Goal: Book appointment/travel/reservation

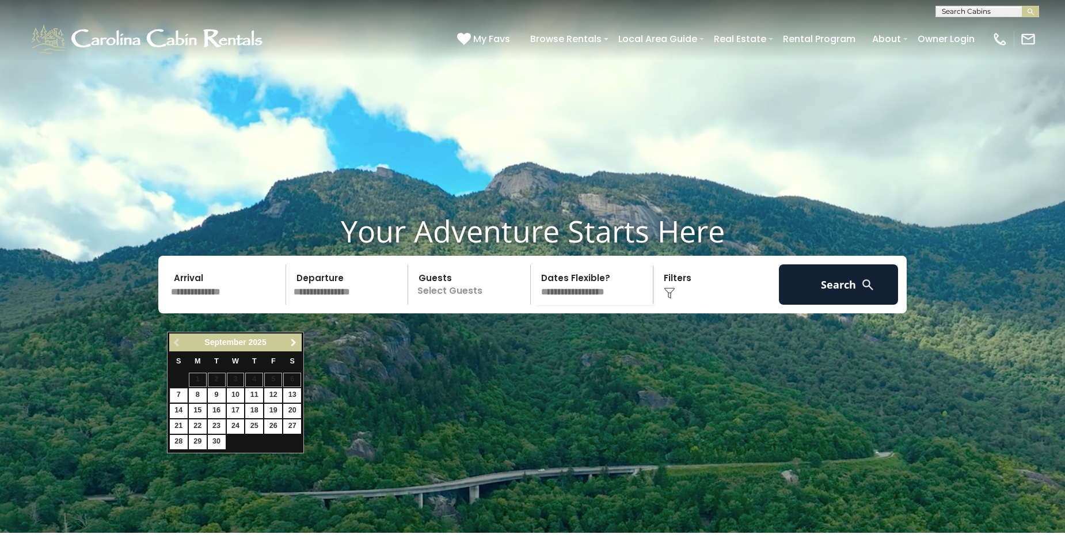
click at [294, 343] on span "Next" at bounding box center [293, 342] width 9 height 9
click at [236, 439] on link "26" at bounding box center [236, 442] width 18 height 14
type input "********"
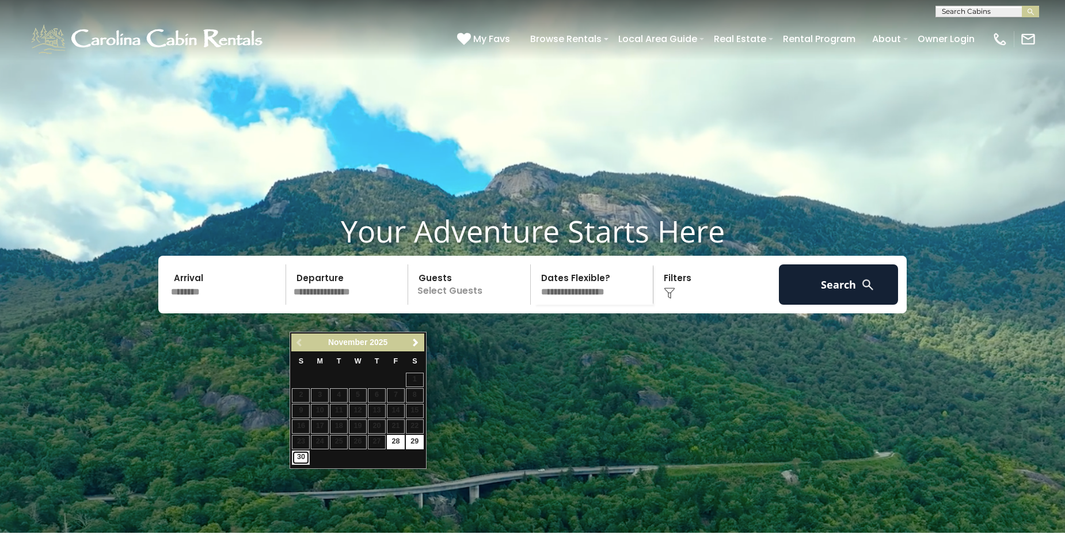
click at [303, 459] on link "30" at bounding box center [301, 457] width 18 height 14
type input "********"
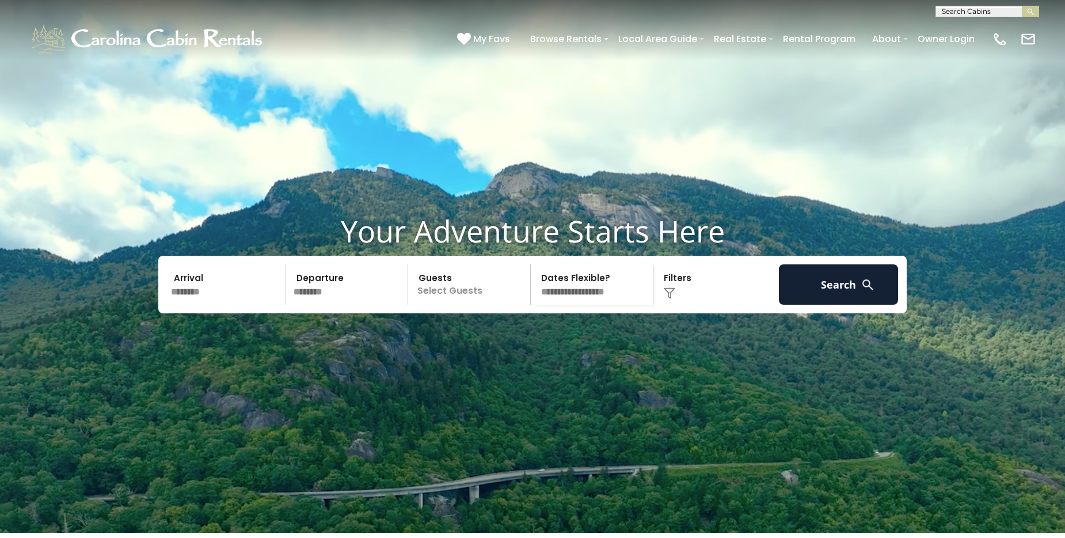
click at [519, 305] on p "Select Guests" at bounding box center [471, 284] width 119 height 40
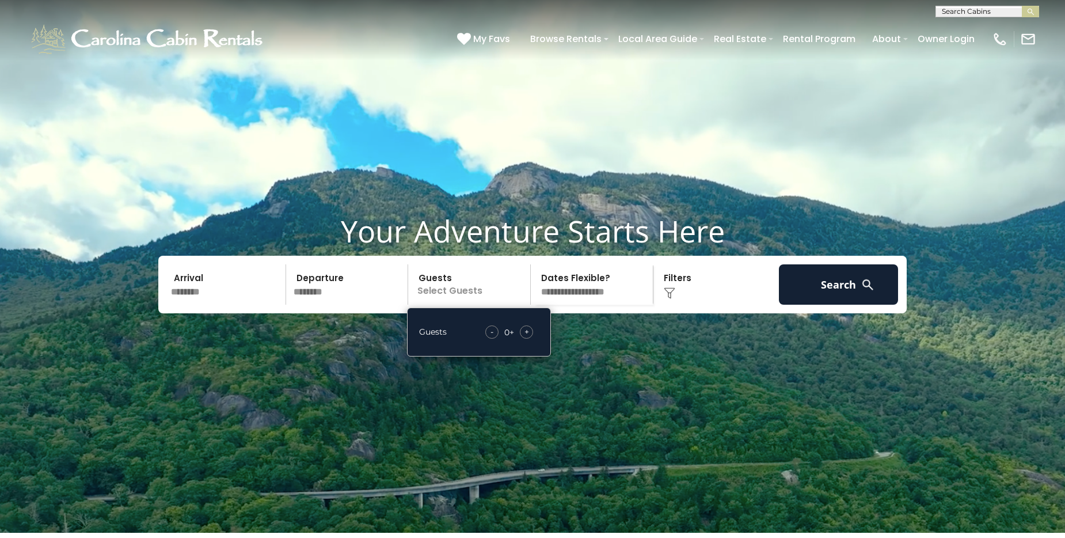
click at [529, 338] on span "+" at bounding box center [527, 332] width 5 height 12
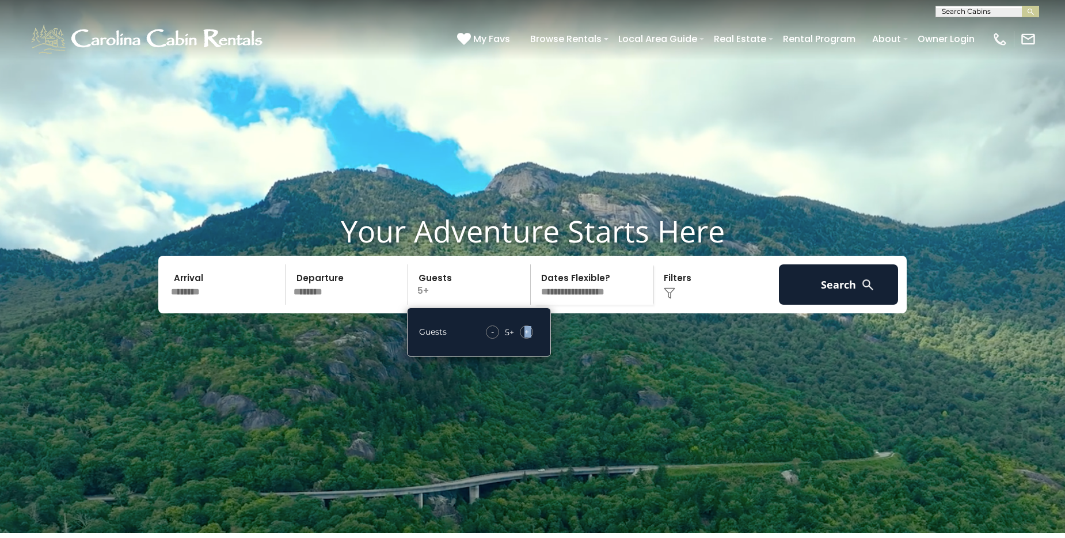
click at [529, 338] on span "+" at bounding box center [527, 332] width 5 height 12
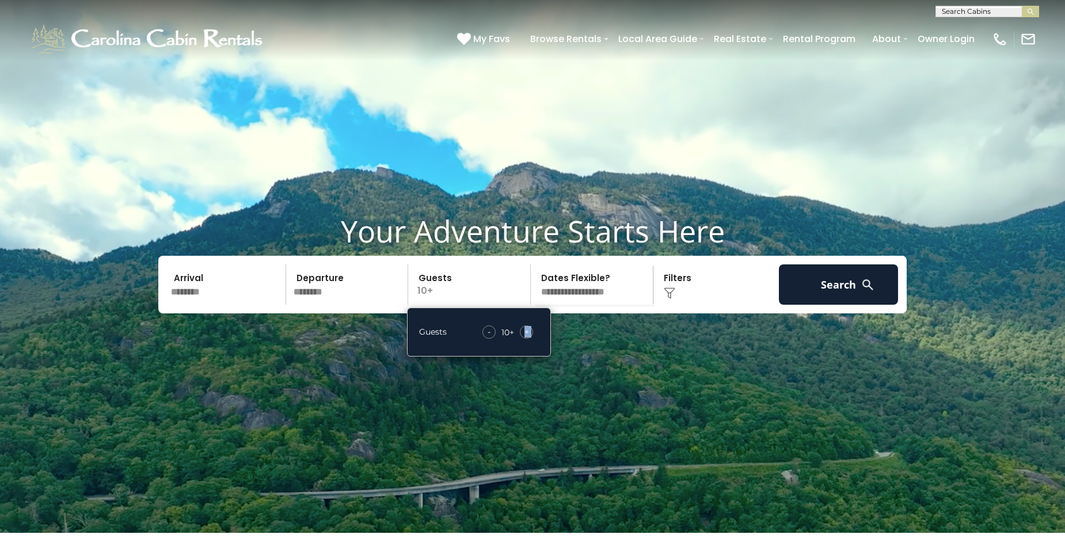
click at [529, 338] on span "+" at bounding box center [527, 332] width 5 height 12
click at [684, 305] on div "Click to Choose" at bounding box center [716, 284] width 119 height 40
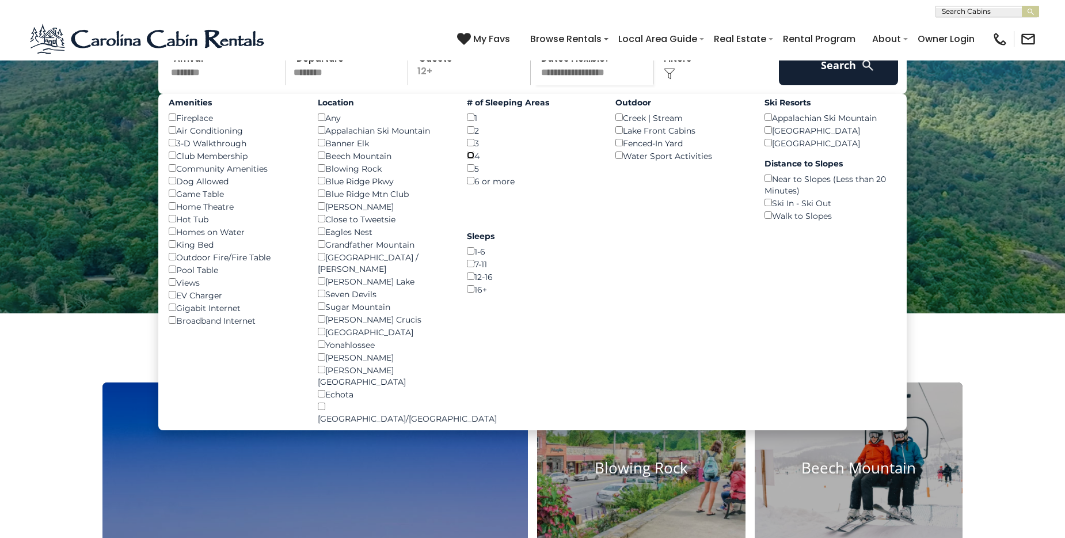
scroll to position [192, 0]
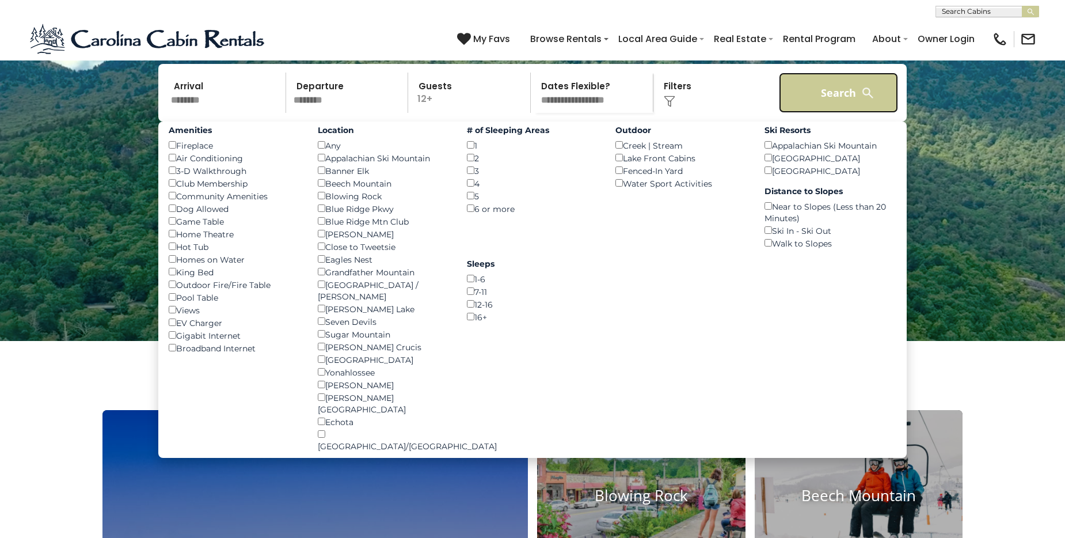
click at [817, 113] on button "Search" at bounding box center [838, 93] width 119 height 40
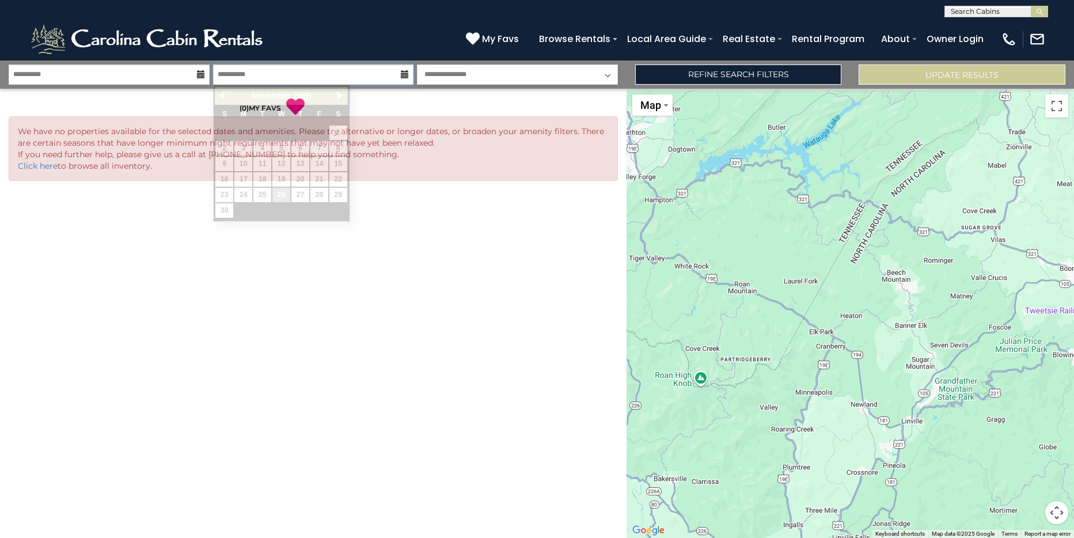
click at [252, 71] on input "**********" at bounding box center [313, 75] width 201 height 20
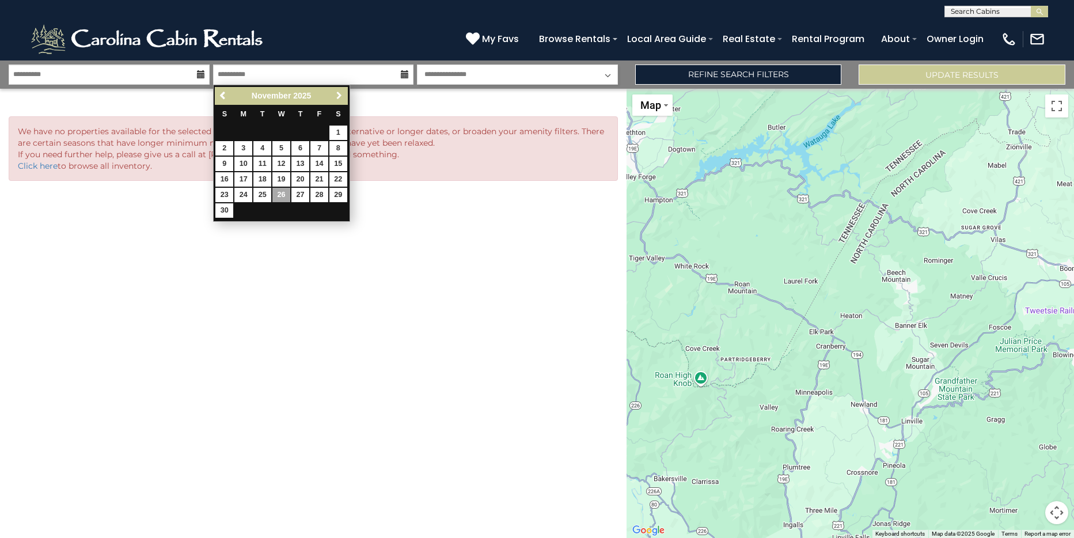
click at [339, 98] on span "Next" at bounding box center [339, 95] width 9 height 9
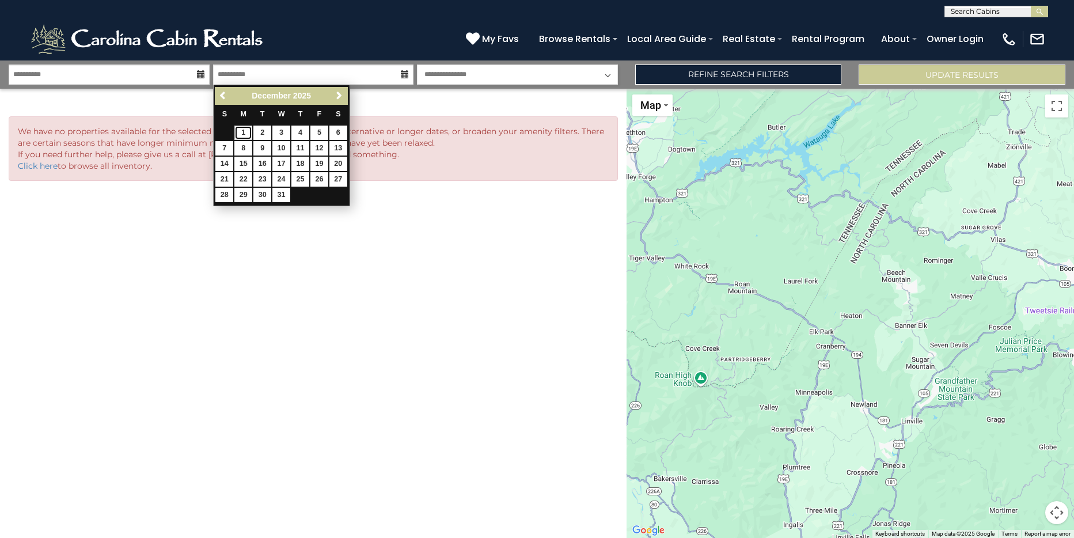
click at [244, 134] on link "1" at bounding box center [243, 133] width 18 height 14
type input "*******"
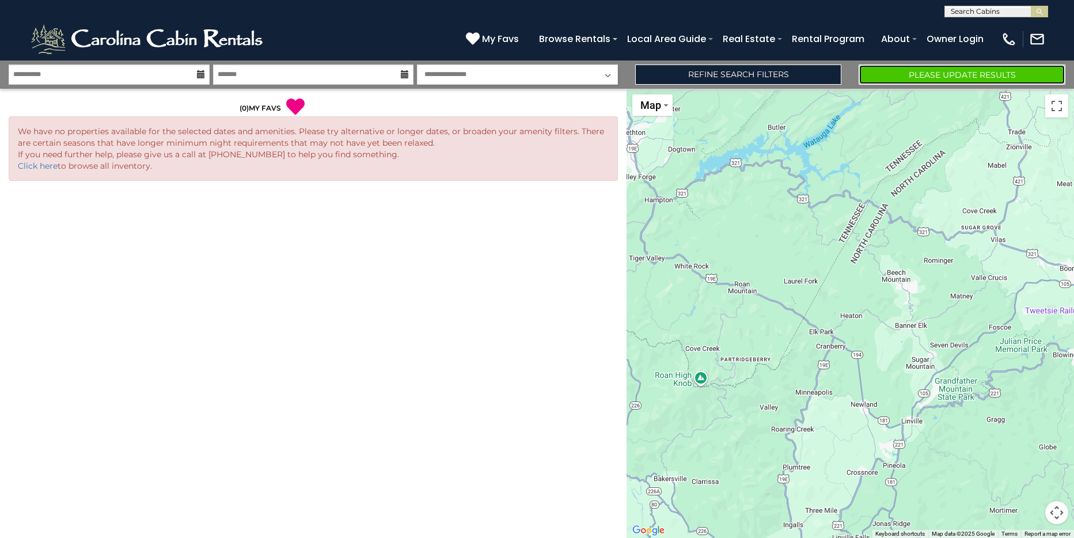
click at [913, 76] on button "Please Update Results" at bounding box center [962, 75] width 207 height 20
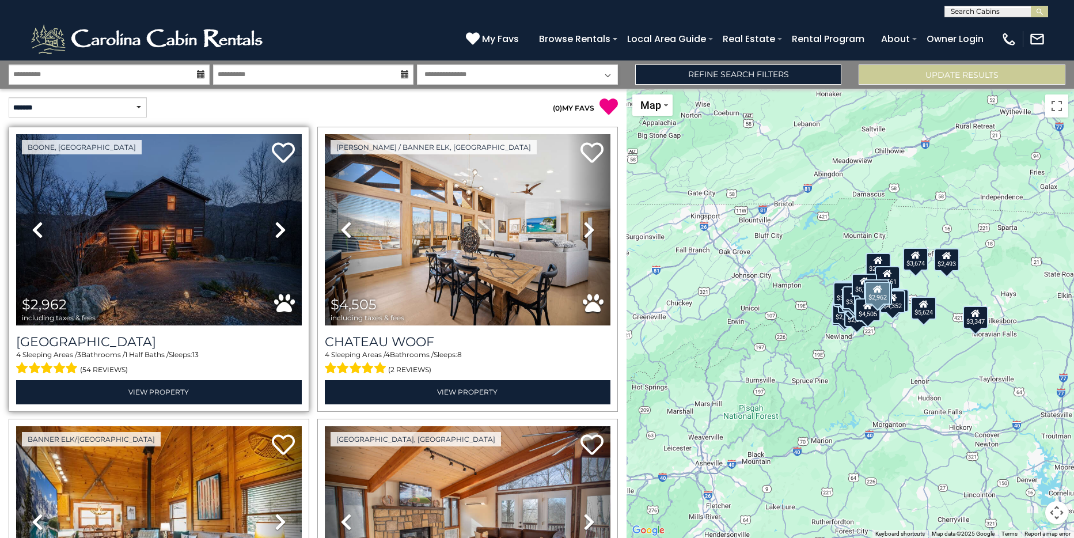
click at [279, 231] on icon at bounding box center [281, 230] width 12 height 18
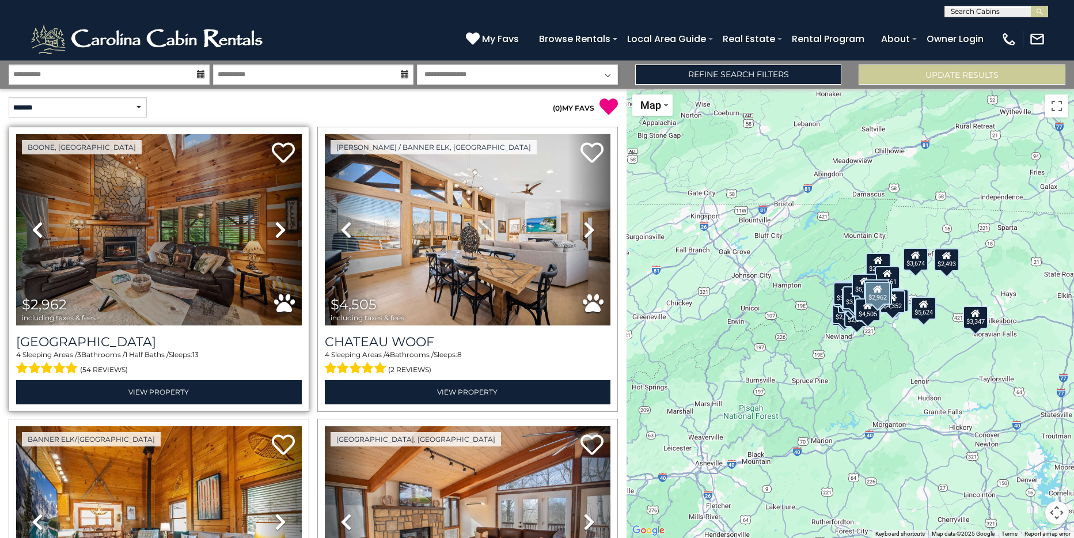
click at [279, 231] on icon at bounding box center [281, 230] width 12 height 18
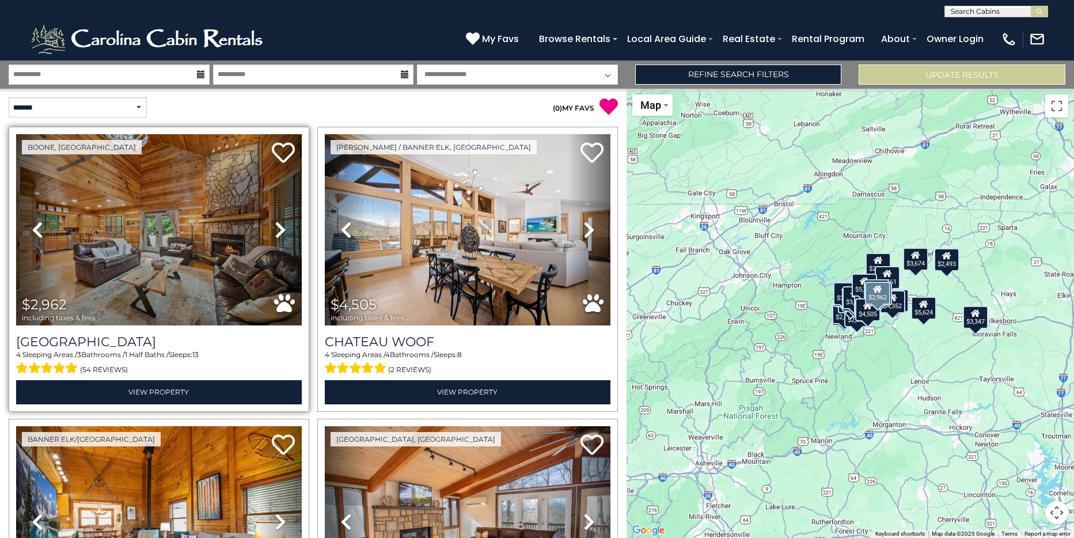
click at [279, 231] on icon at bounding box center [281, 230] width 12 height 18
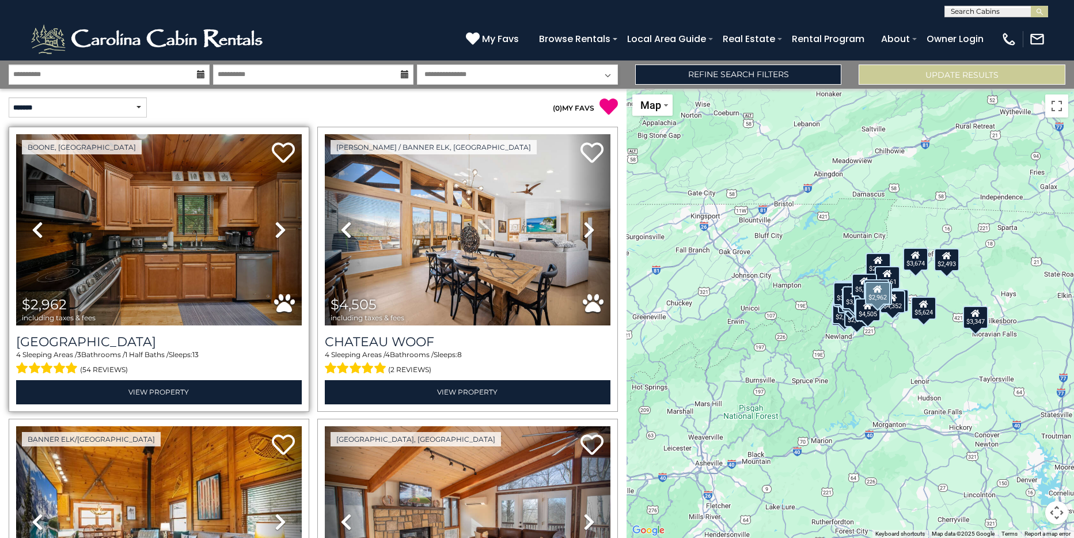
click at [279, 231] on icon at bounding box center [281, 230] width 12 height 18
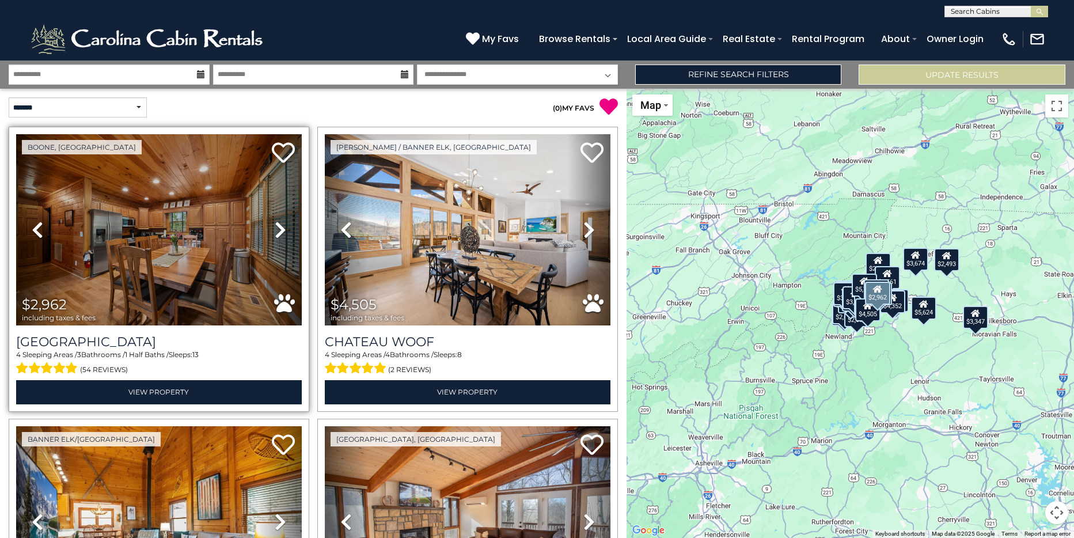
click at [279, 231] on icon at bounding box center [281, 230] width 12 height 18
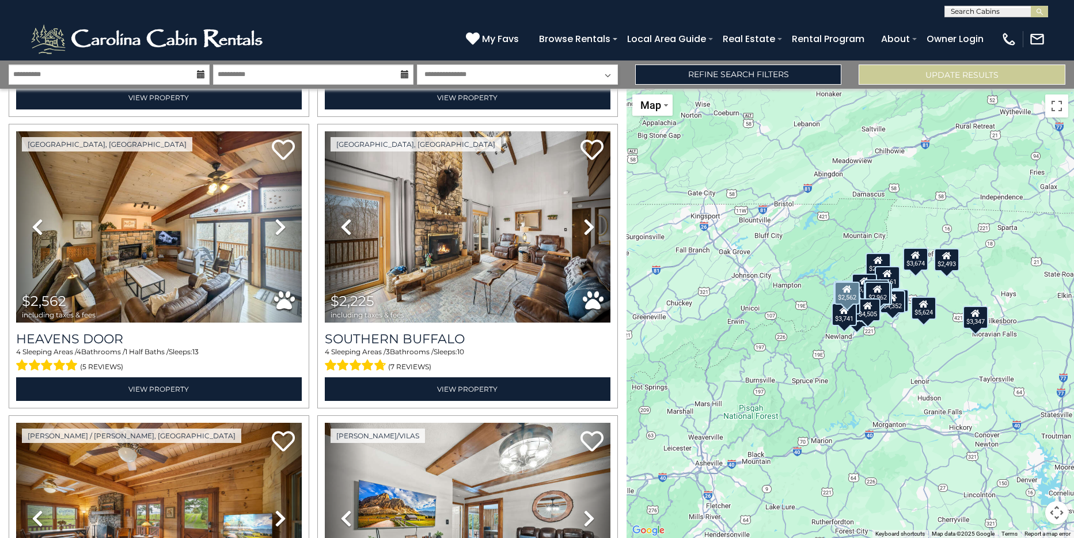
scroll to position [960, 0]
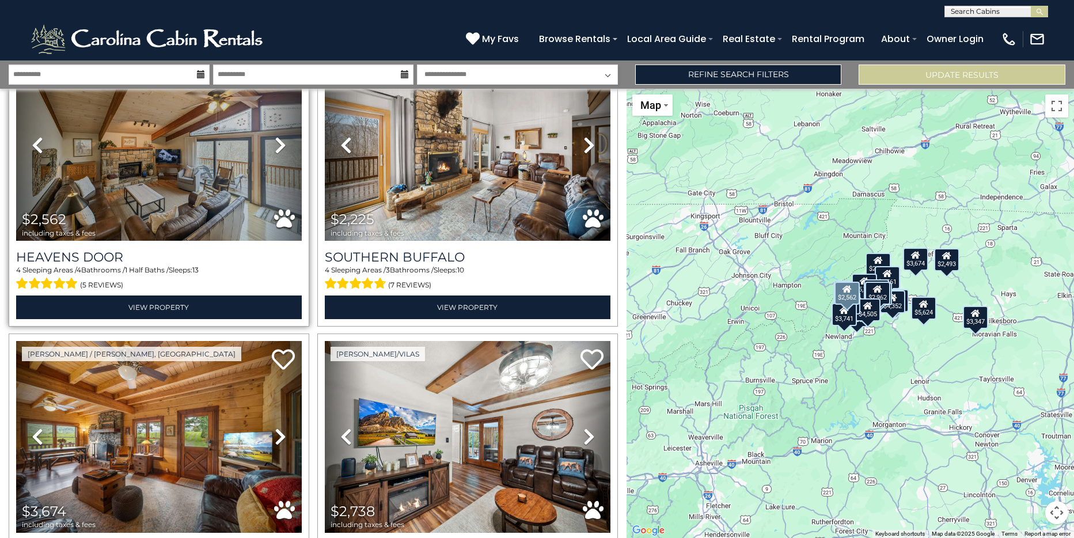
click at [279, 138] on icon at bounding box center [281, 145] width 12 height 18
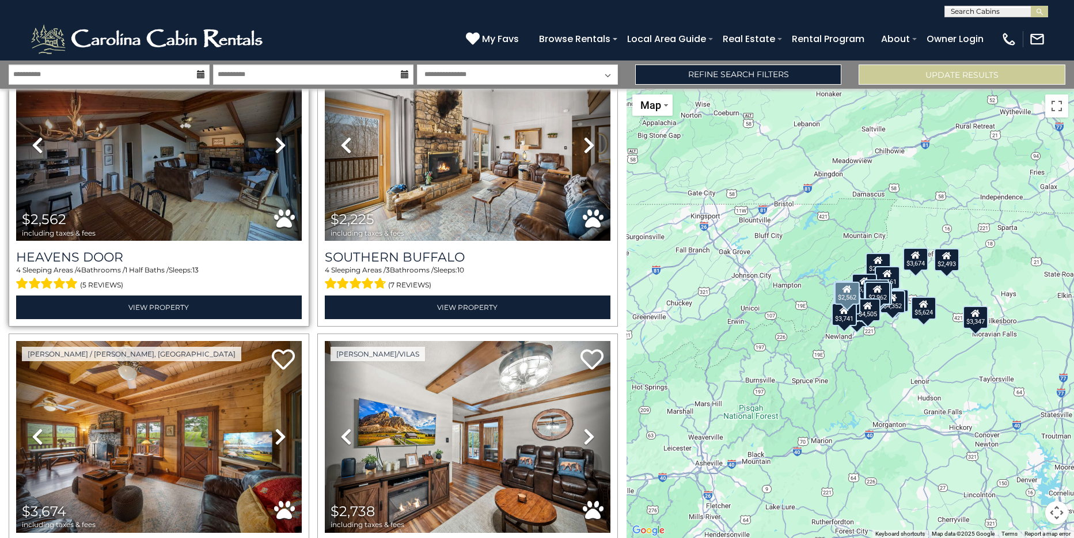
click at [279, 138] on icon at bounding box center [281, 145] width 12 height 18
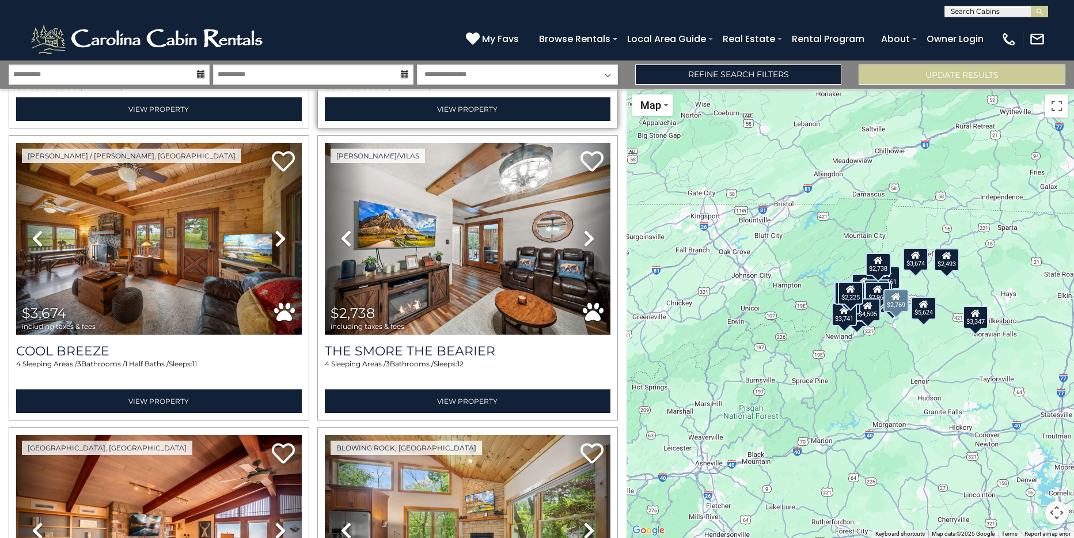
scroll to position [1152, 0]
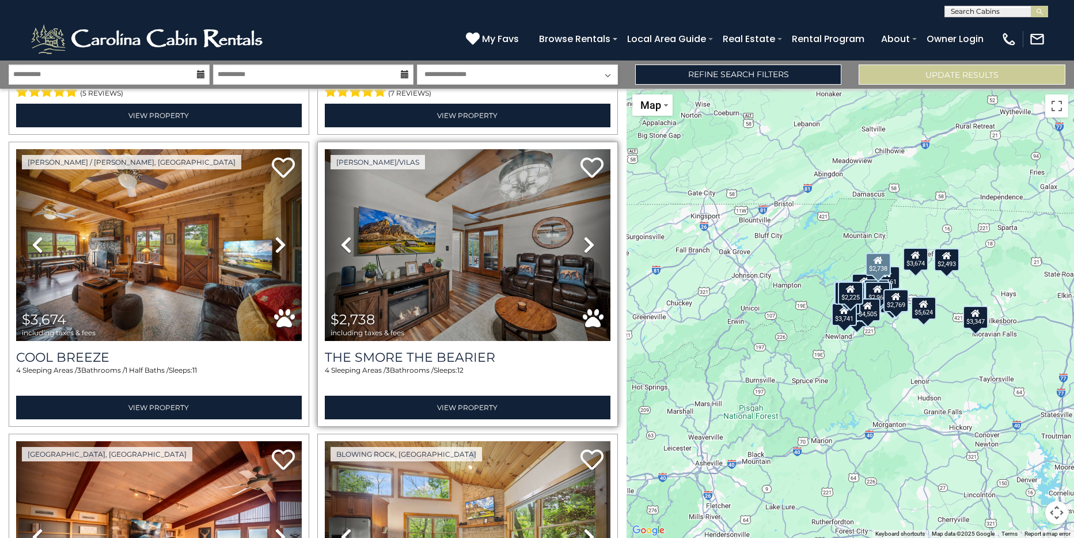
click at [585, 237] on icon at bounding box center [589, 245] width 12 height 18
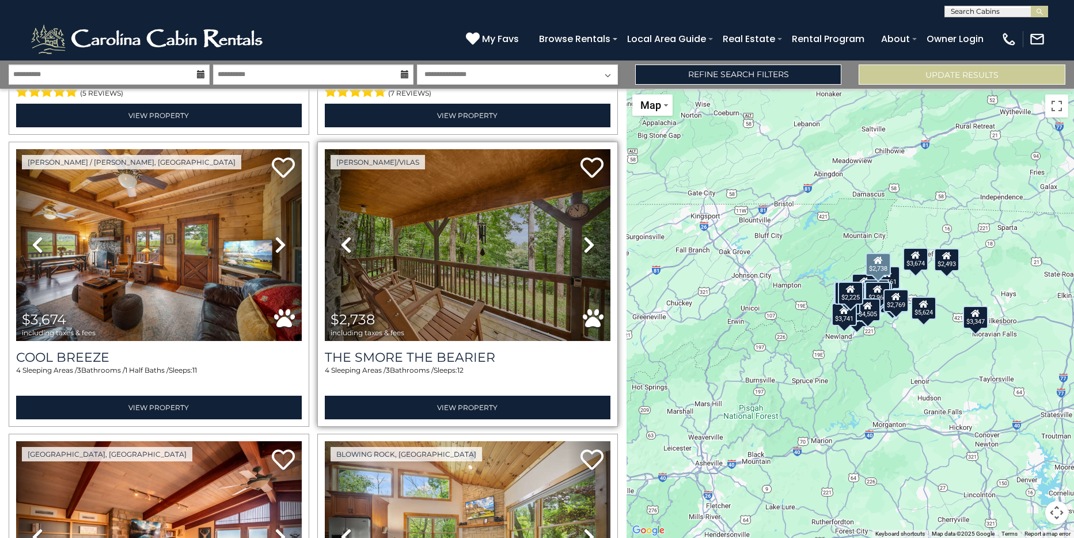
click at [585, 237] on icon at bounding box center [589, 245] width 12 height 18
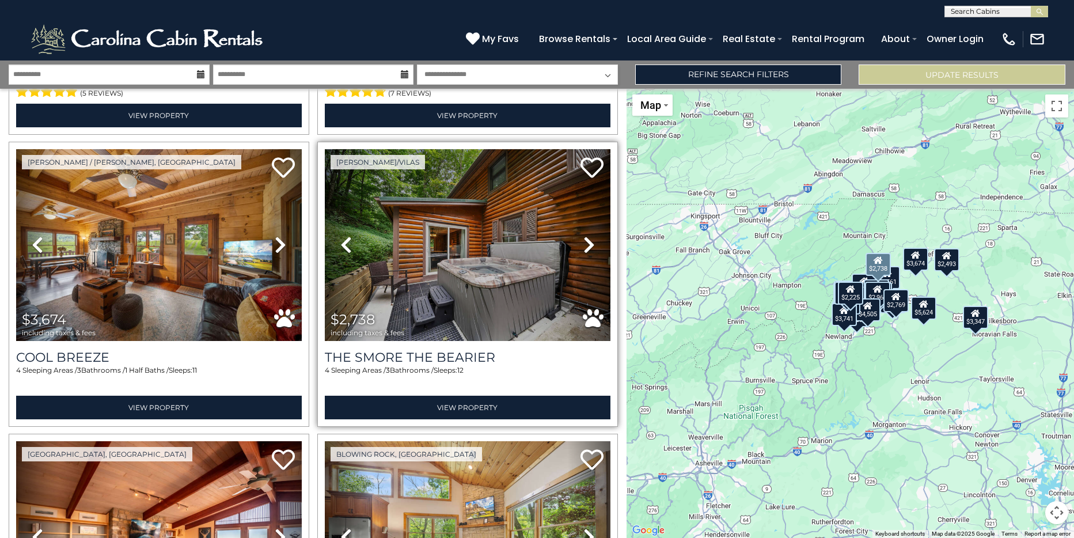
click at [585, 237] on icon at bounding box center [589, 245] width 12 height 18
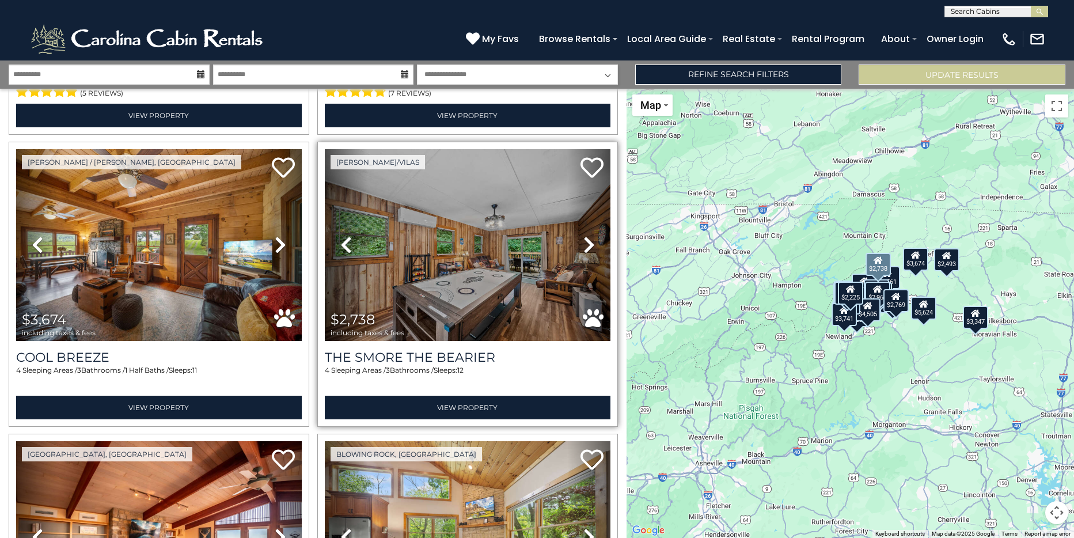
click at [585, 237] on icon at bounding box center [589, 245] width 12 height 18
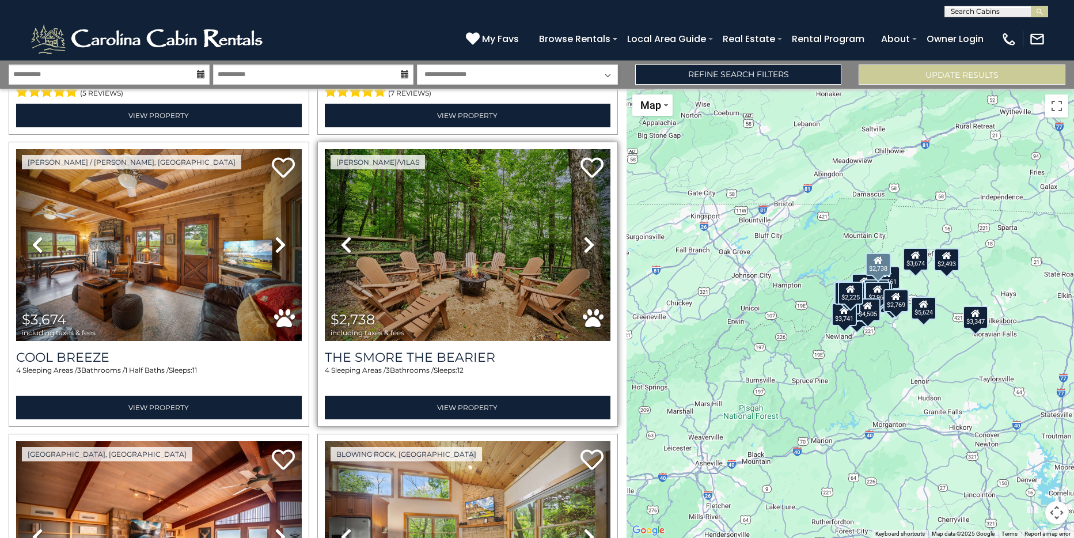
click at [585, 237] on icon at bounding box center [589, 245] width 12 height 18
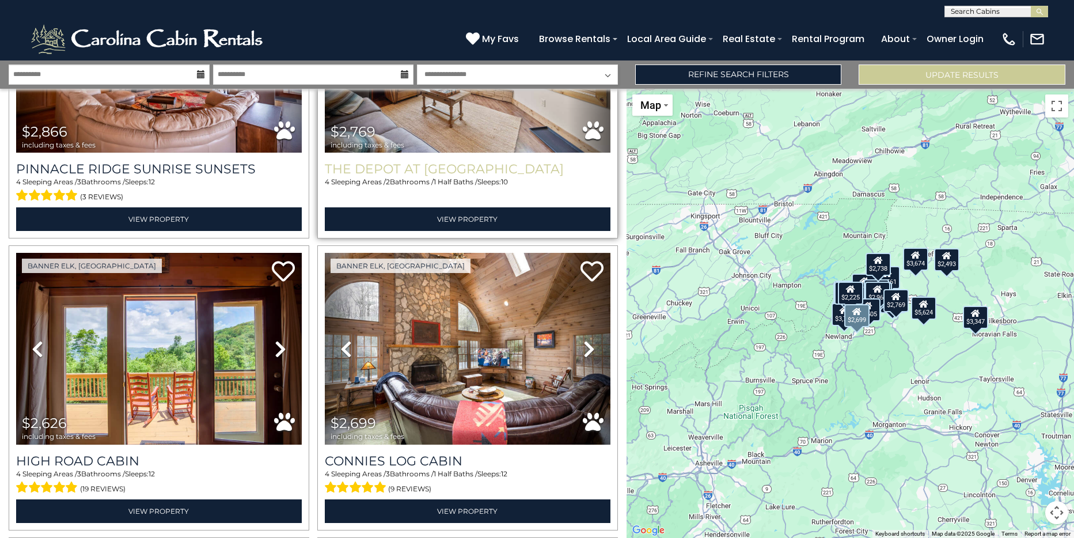
scroll to position [1728, 0]
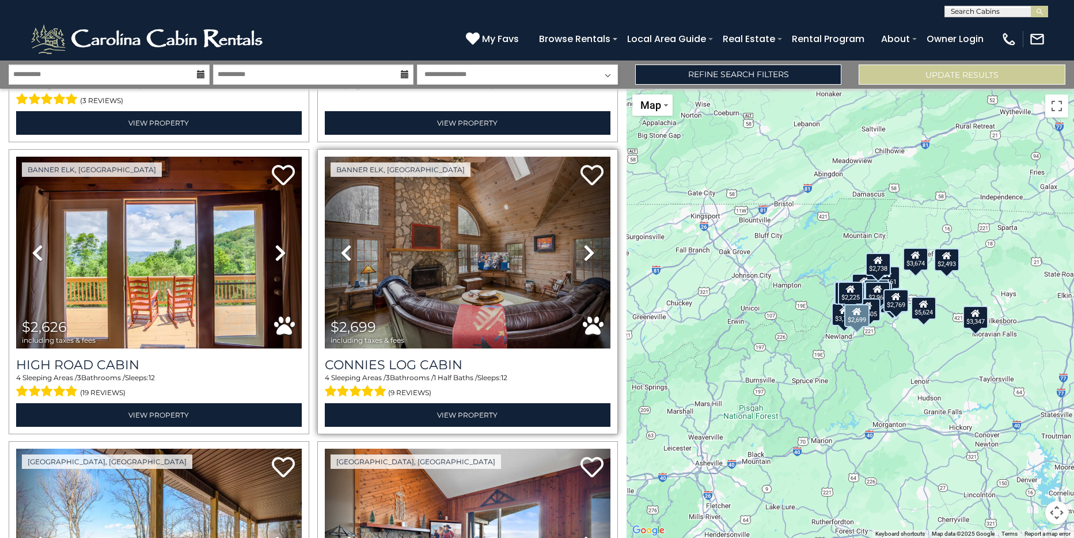
click at [583, 244] on icon at bounding box center [589, 253] width 12 height 18
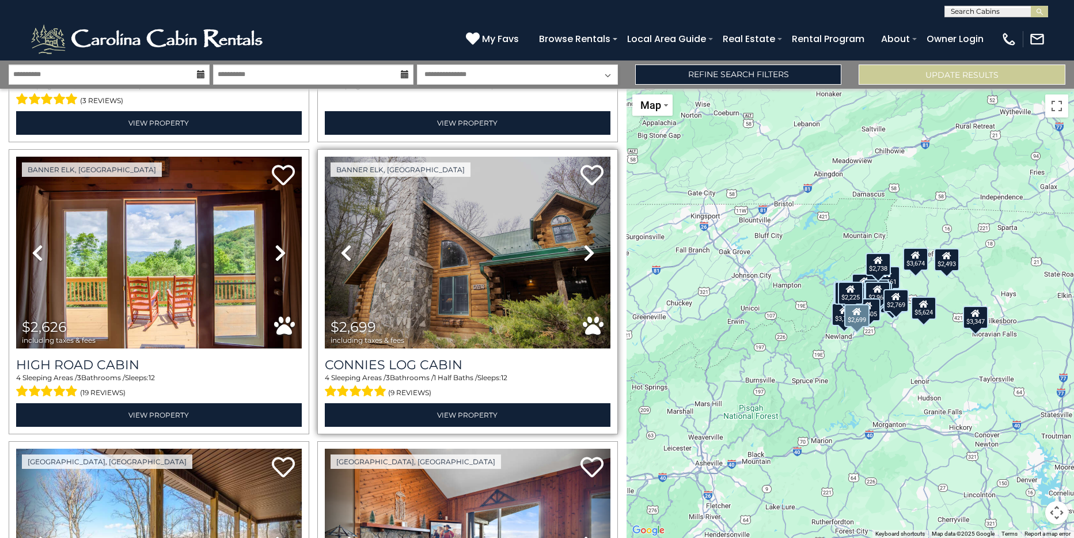
click at [583, 244] on icon at bounding box center [589, 253] width 12 height 18
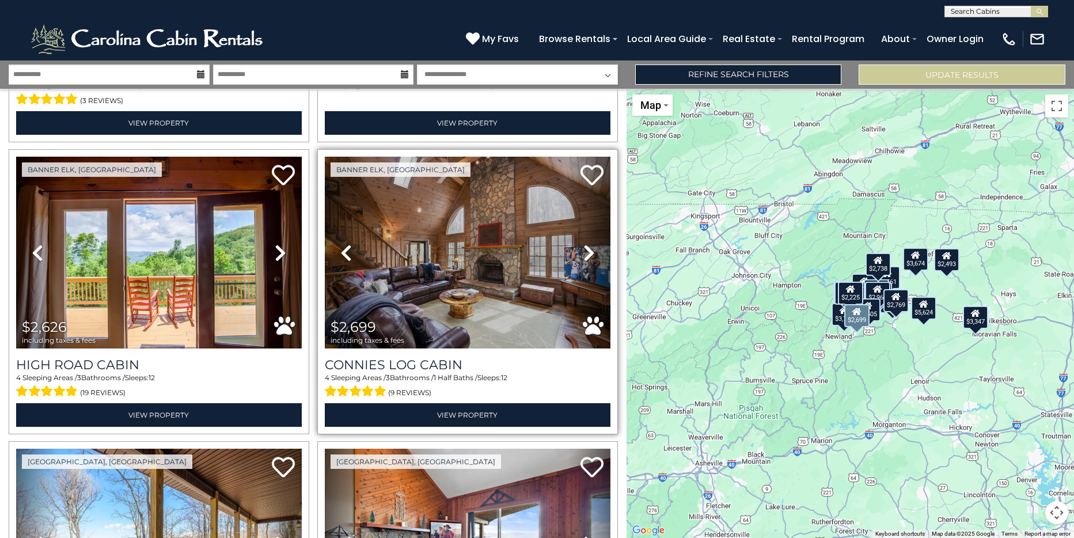
click at [583, 244] on icon at bounding box center [589, 253] width 12 height 18
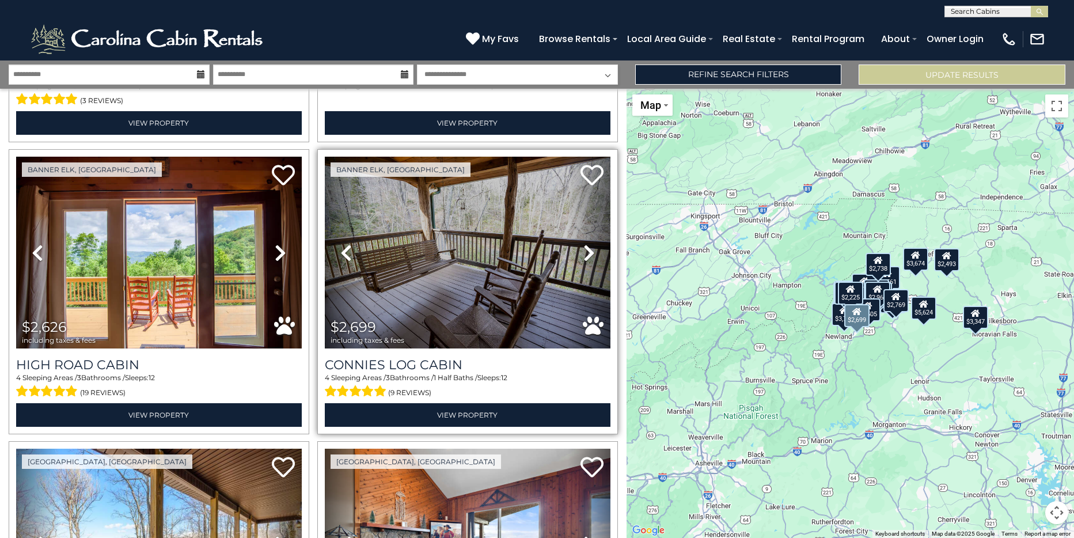
click at [583, 244] on icon at bounding box center [589, 253] width 12 height 18
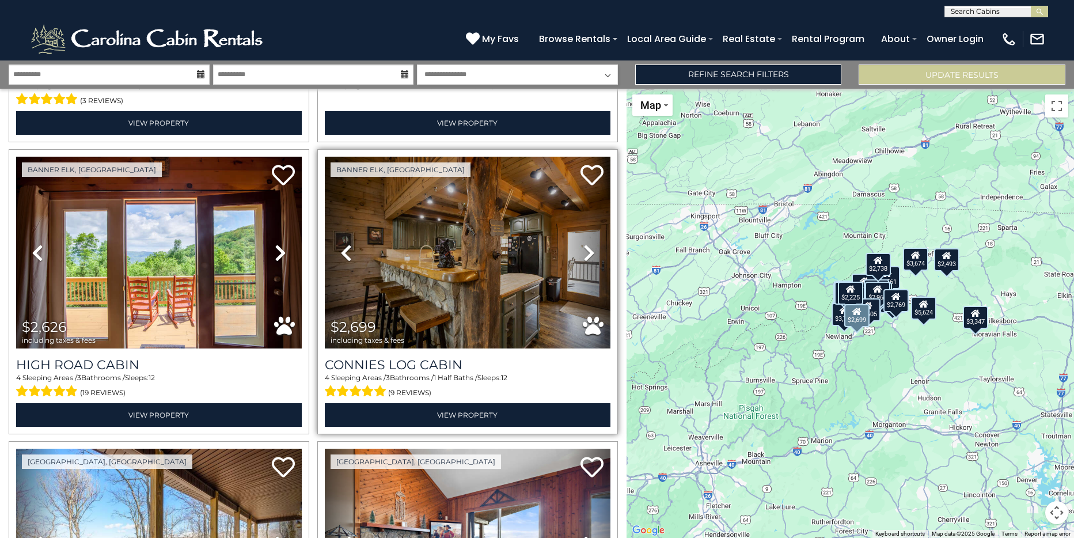
click at [583, 244] on icon at bounding box center [589, 253] width 12 height 18
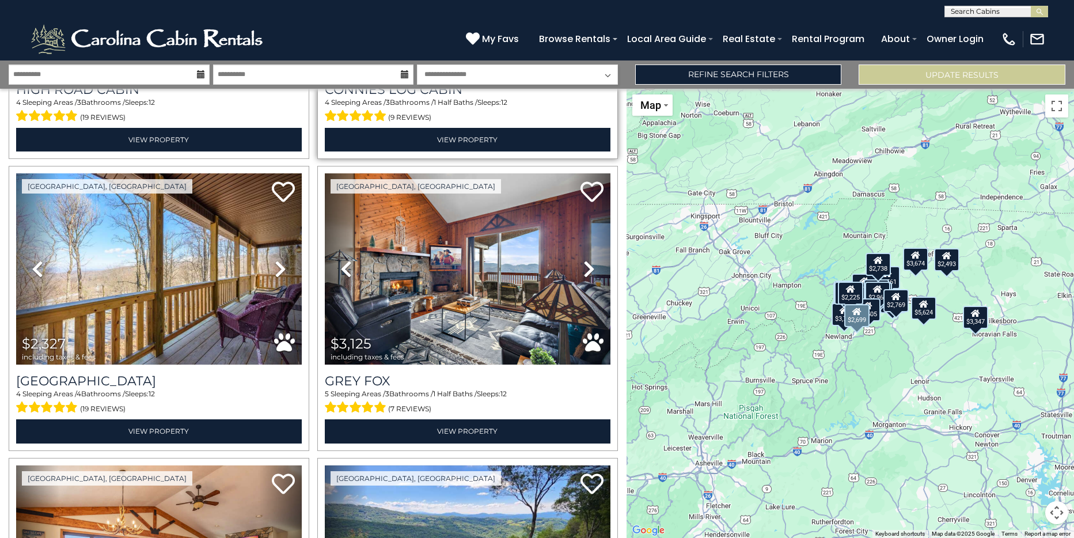
scroll to position [2016, 0]
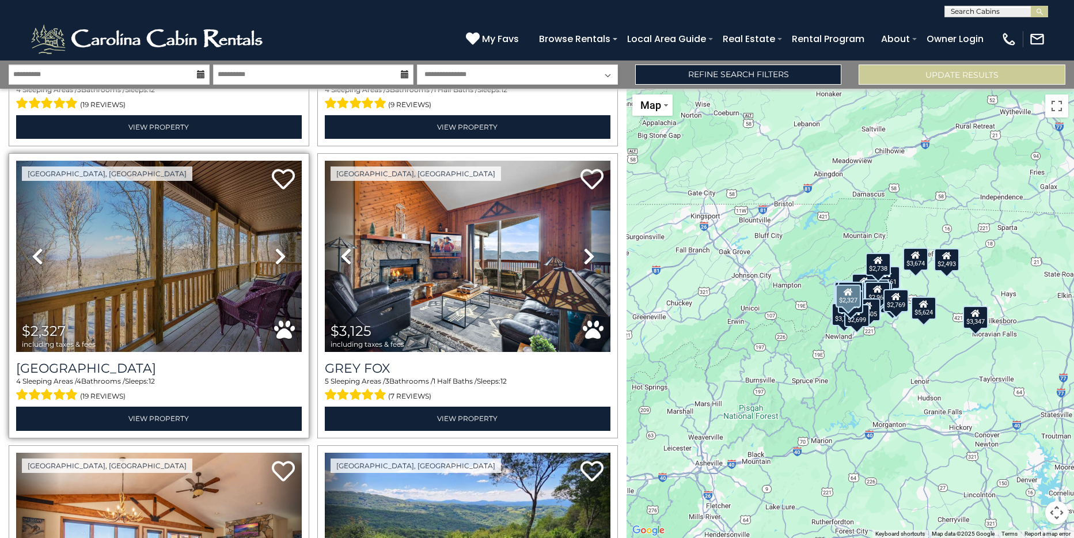
click at [278, 247] on icon at bounding box center [281, 256] width 12 height 18
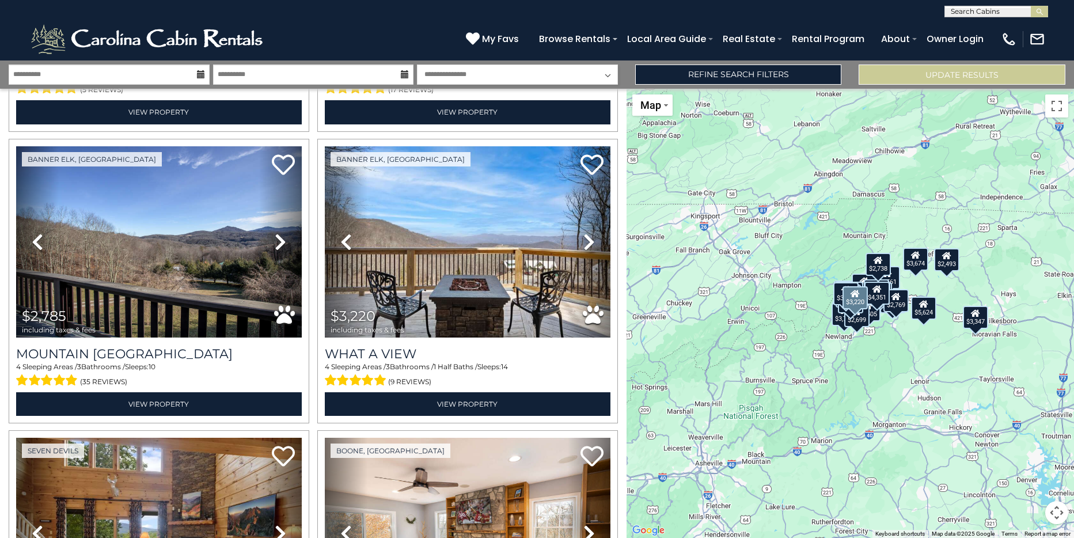
scroll to position [2880, 0]
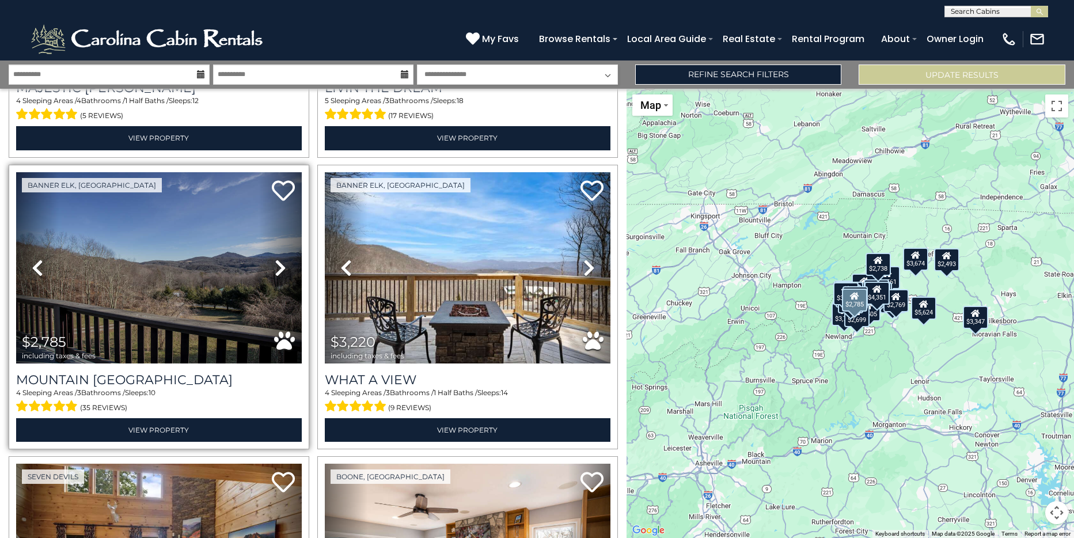
click at [279, 259] on icon at bounding box center [281, 268] width 12 height 18
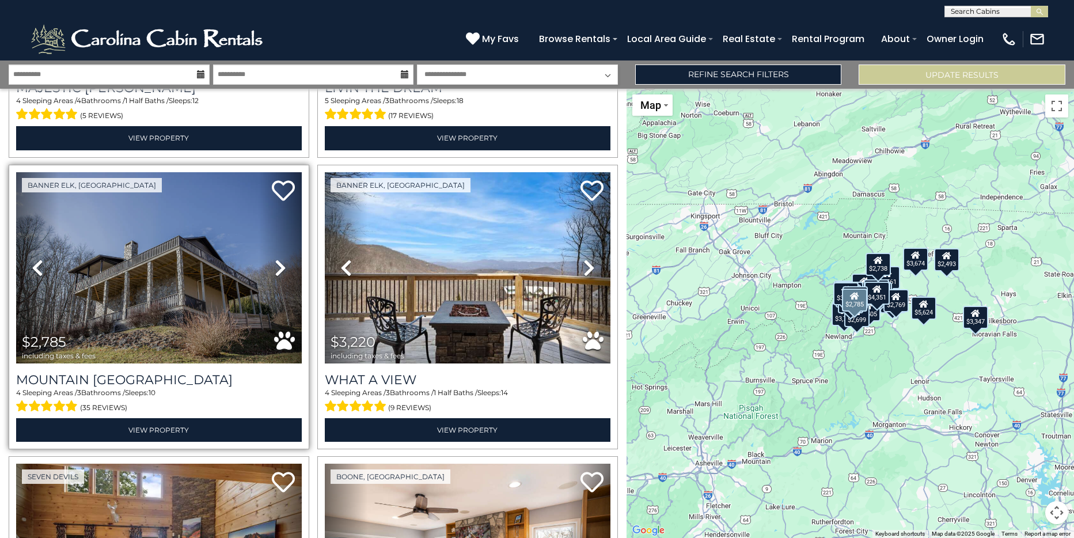
click at [279, 259] on icon at bounding box center [281, 268] width 12 height 18
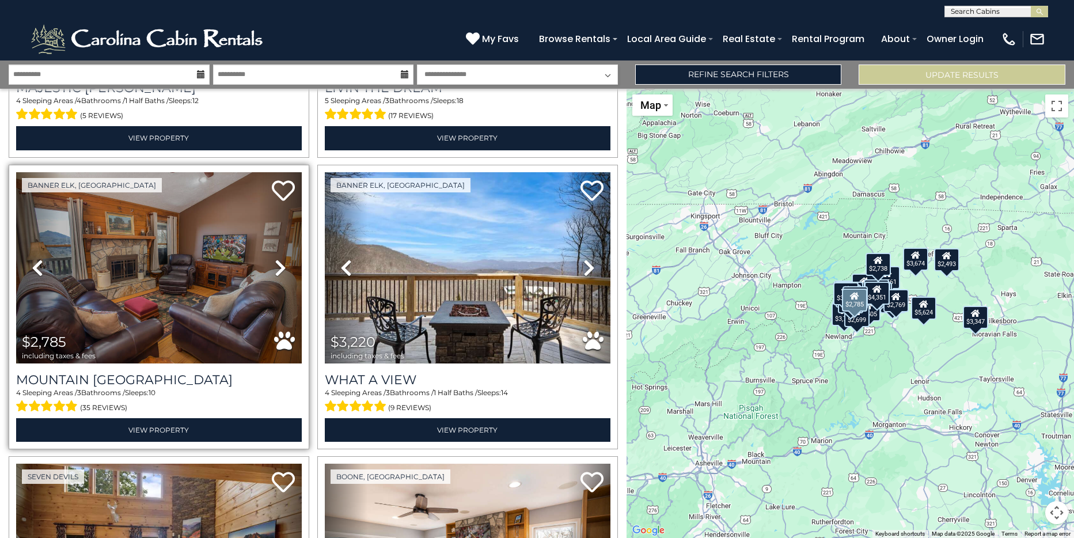
click at [279, 259] on icon at bounding box center [281, 268] width 12 height 18
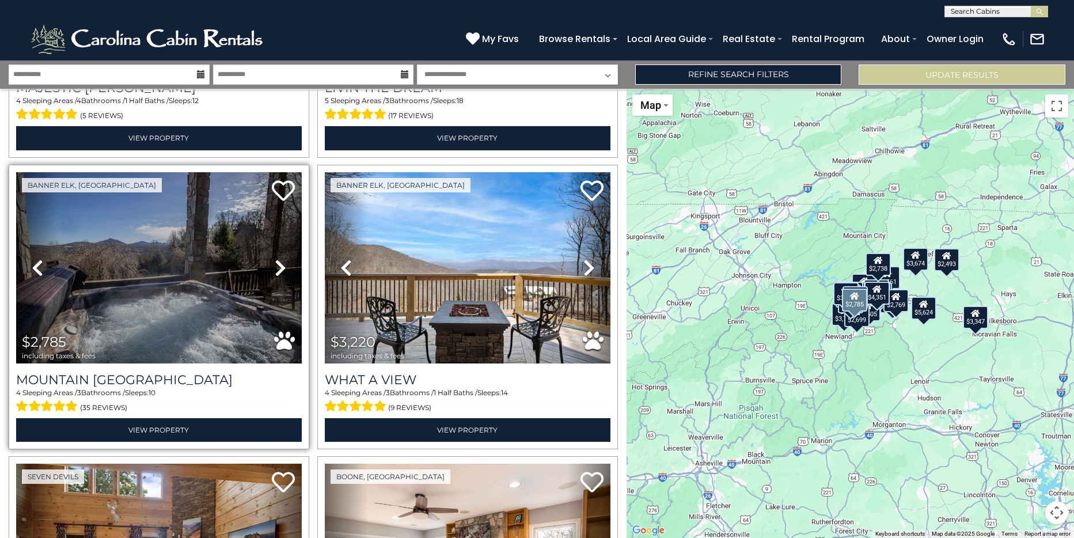
click at [279, 259] on icon at bounding box center [281, 268] width 12 height 18
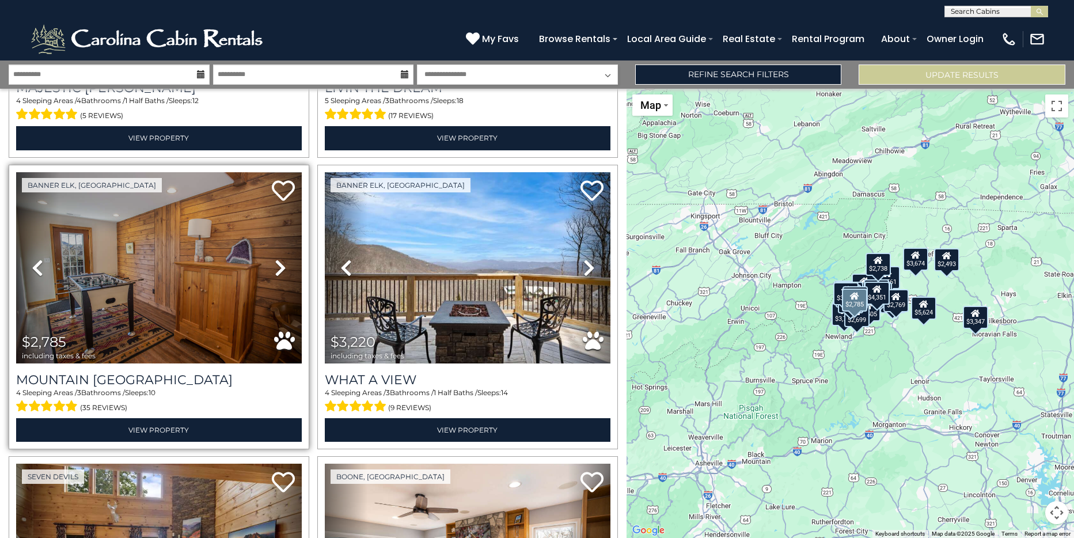
click at [279, 259] on icon at bounding box center [281, 268] width 12 height 18
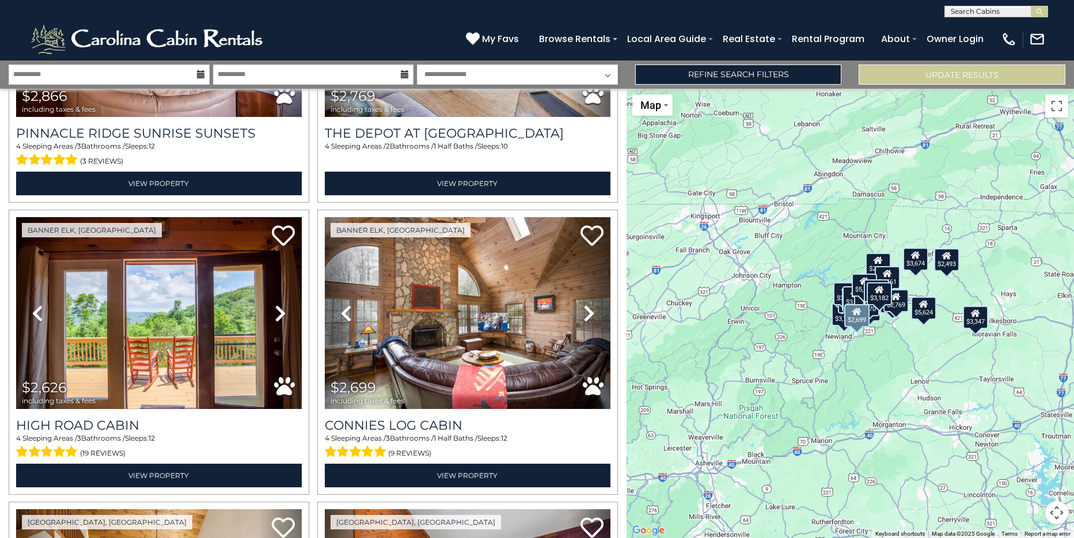
scroll to position [1696, 0]
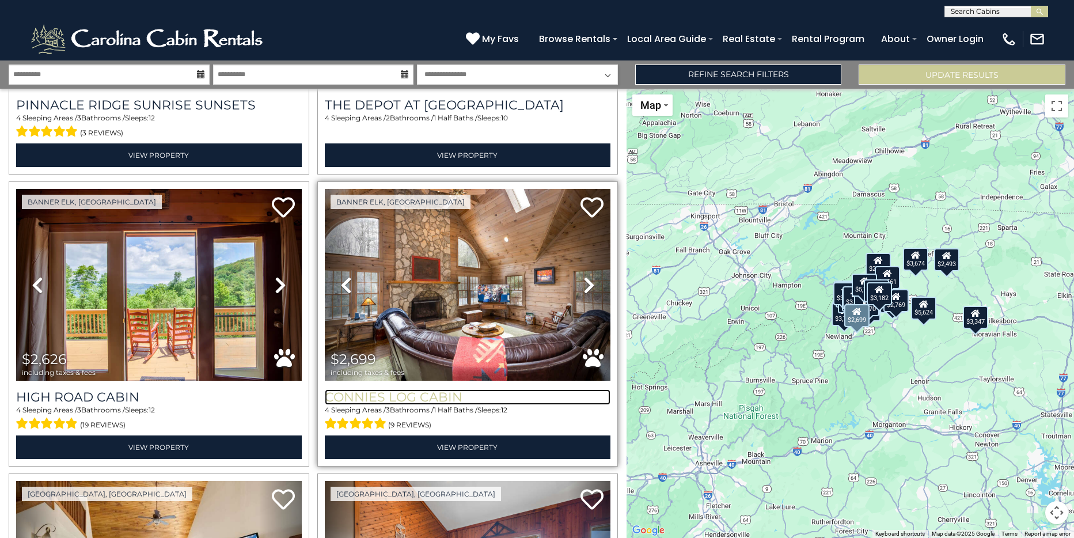
click at [419, 389] on h3 "Connies Log Cabin" at bounding box center [468, 397] width 286 height 16
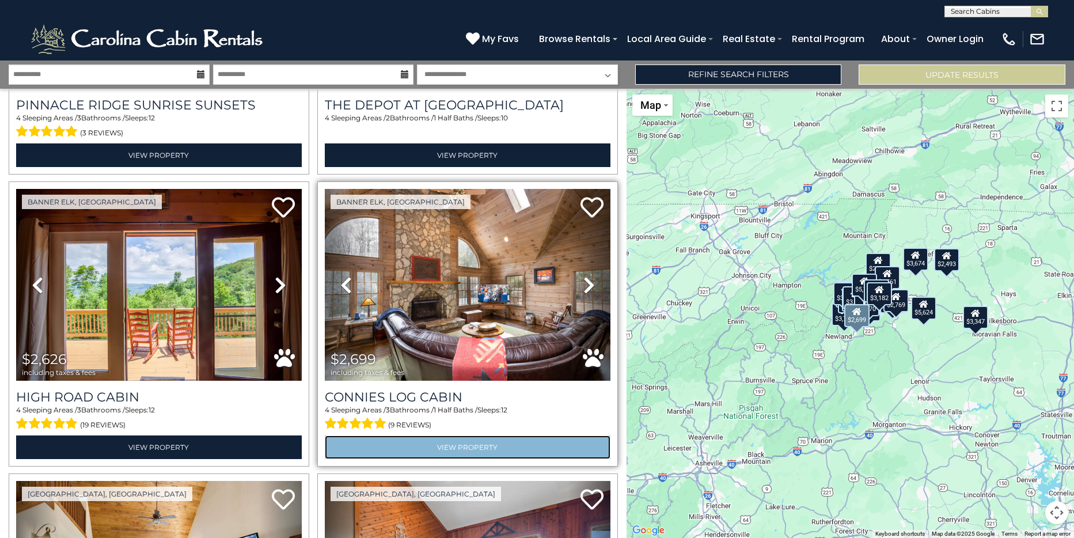
click at [449, 435] on link "View Property" at bounding box center [468, 447] width 286 height 24
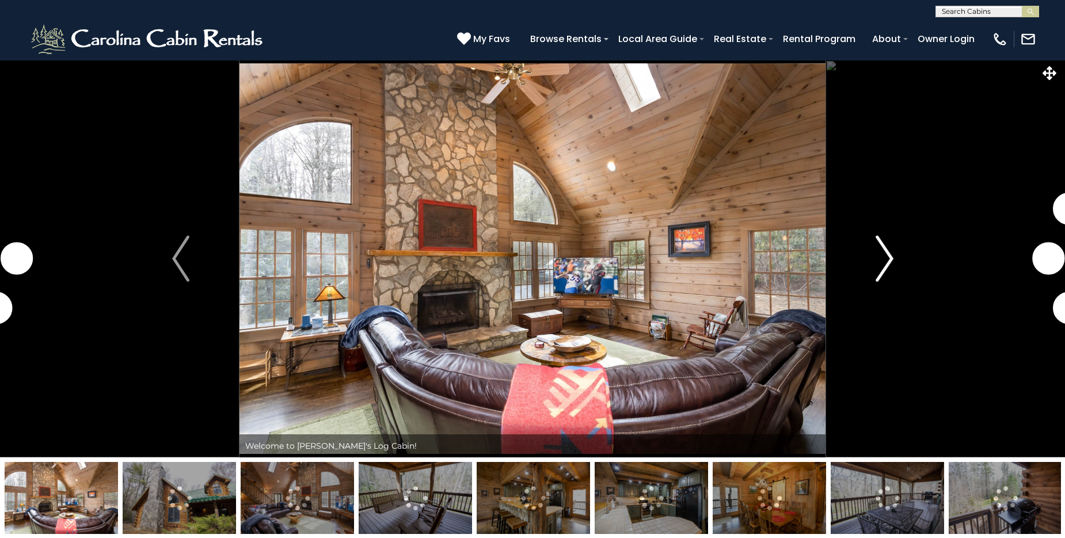
click at [892, 258] on img "Next" at bounding box center [884, 259] width 17 height 46
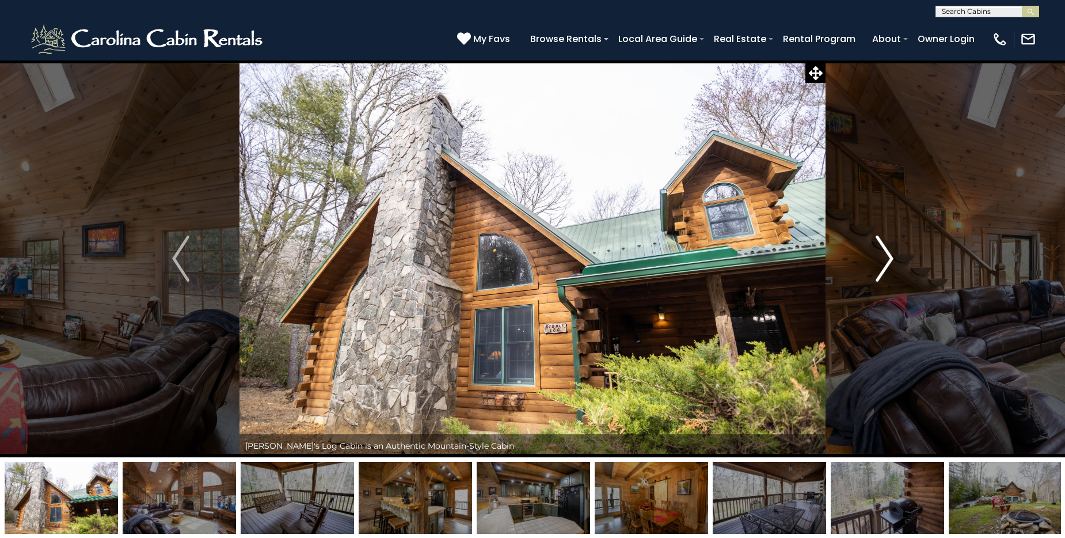
click at [892, 258] on img "Next" at bounding box center [884, 259] width 17 height 46
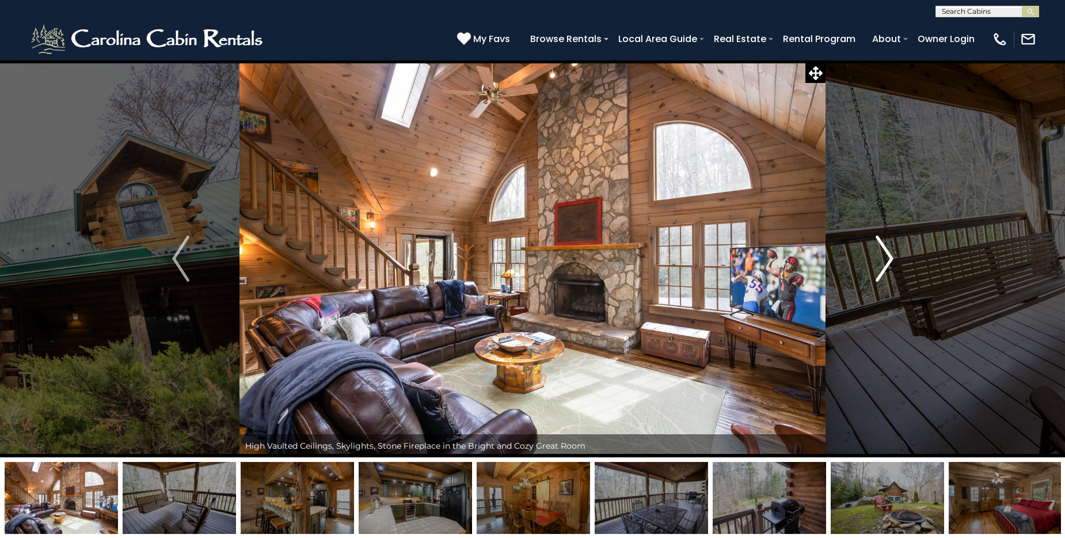
click at [892, 258] on img "Next" at bounding box center [884, 259] width 17 height 46
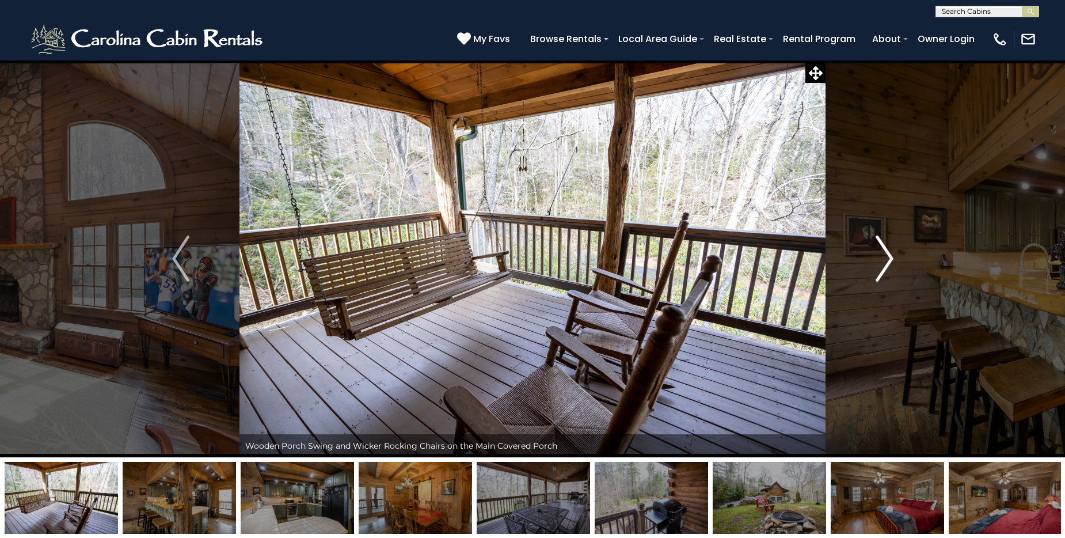
click at [892, 258] on img "Next" at bounding box center [884, 259] width 17 height 46
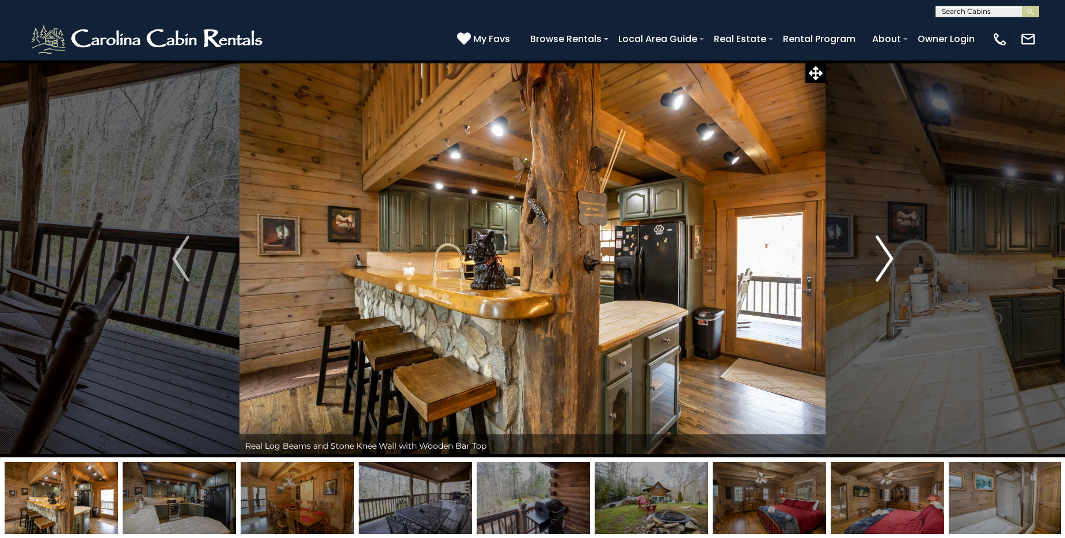
click at [892, 258] on img "Next" at bounding box center [884, 259] width 17 height 46
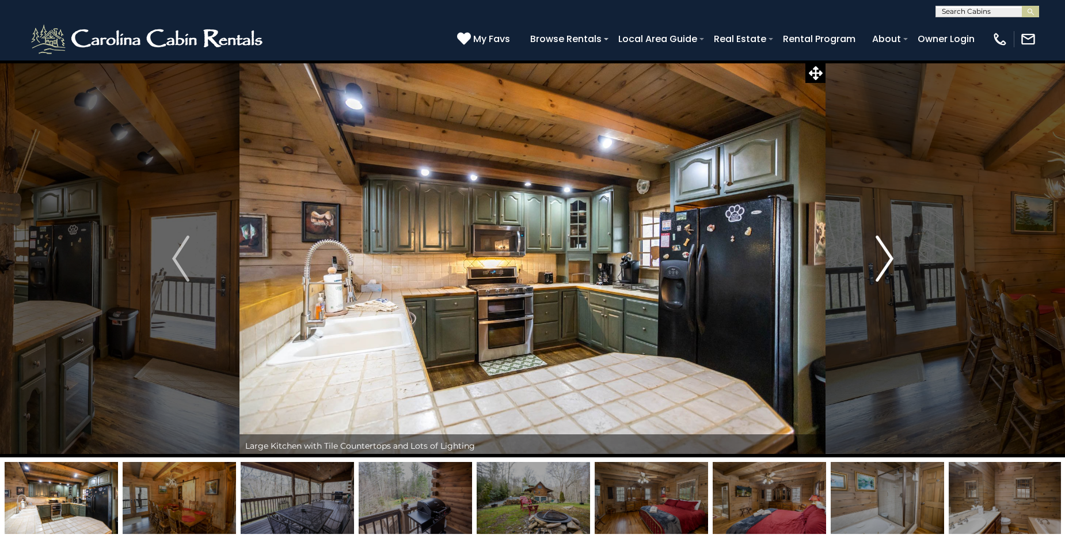
click at [892, 258] on img "Next" at bounding box center [884, 259] width 17 height 46
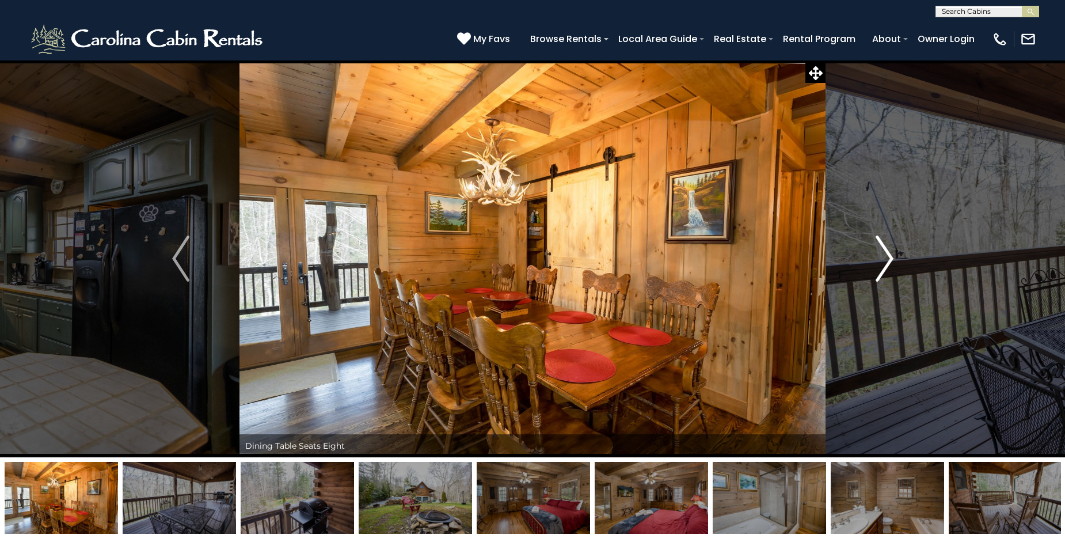
click at [892, 258] on img "Next" at bounding box center [884, 259] width 17 height 46
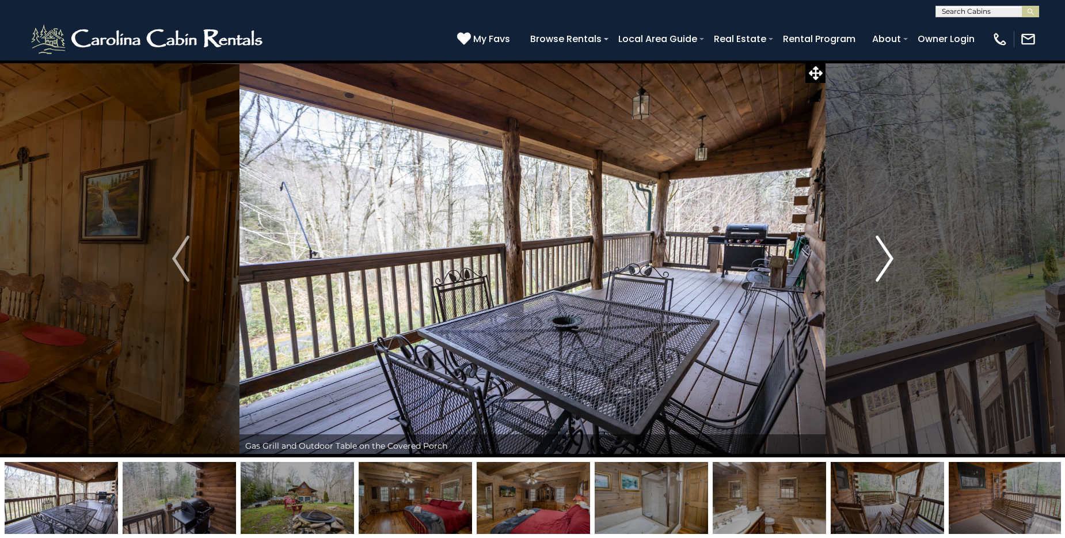
click at [892, 258] on img "Next" at bounding box center [884, 259] width 17 height 46
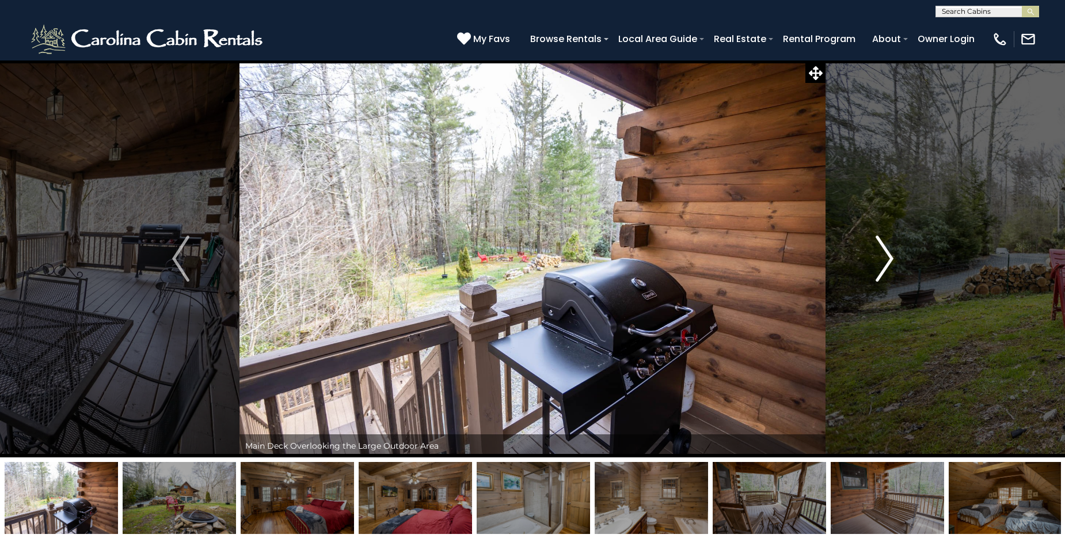
click at [892, 258] on img "Next" at bounding box center [884, 259] width 17 height 46
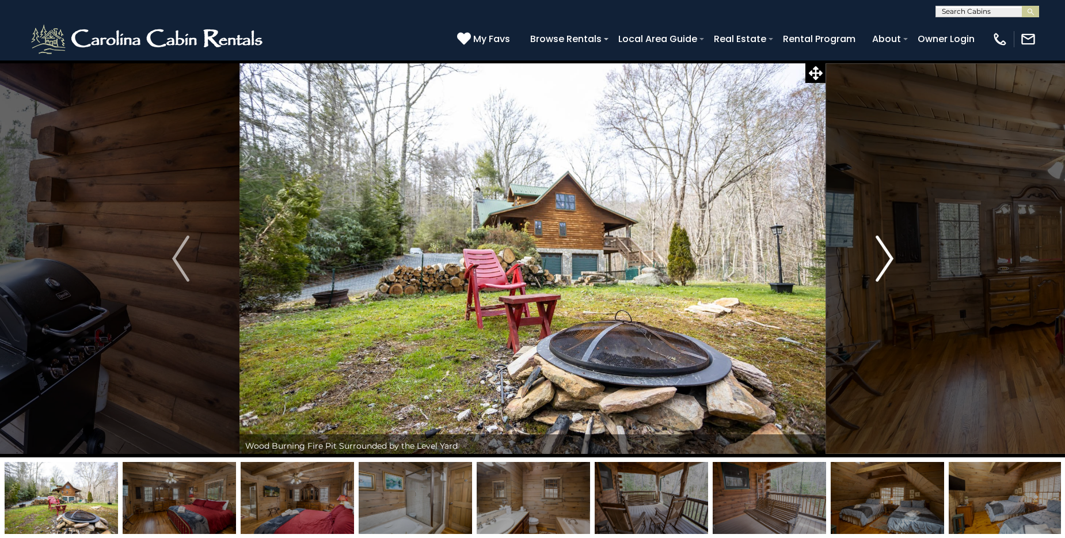
click at [892, 258] on img "Next" at bounding box center [884, 259] width 17 height 46
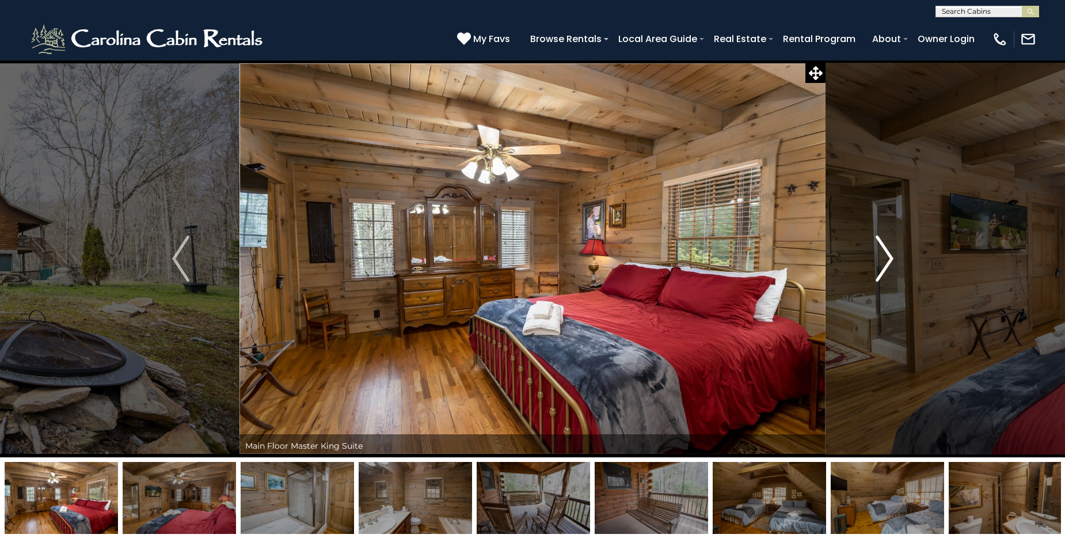
click at [892, 258] on img "Next" at bounding box center [884, 259] width 17 height 46
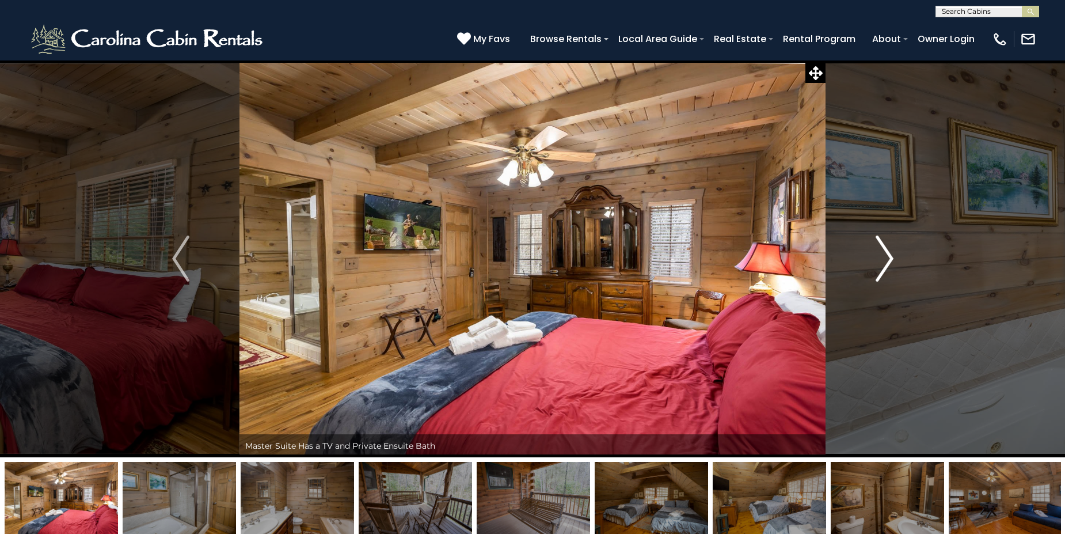
click at [892, 258] on img "Next" at bounding box center [884, 259] width 17 height 46
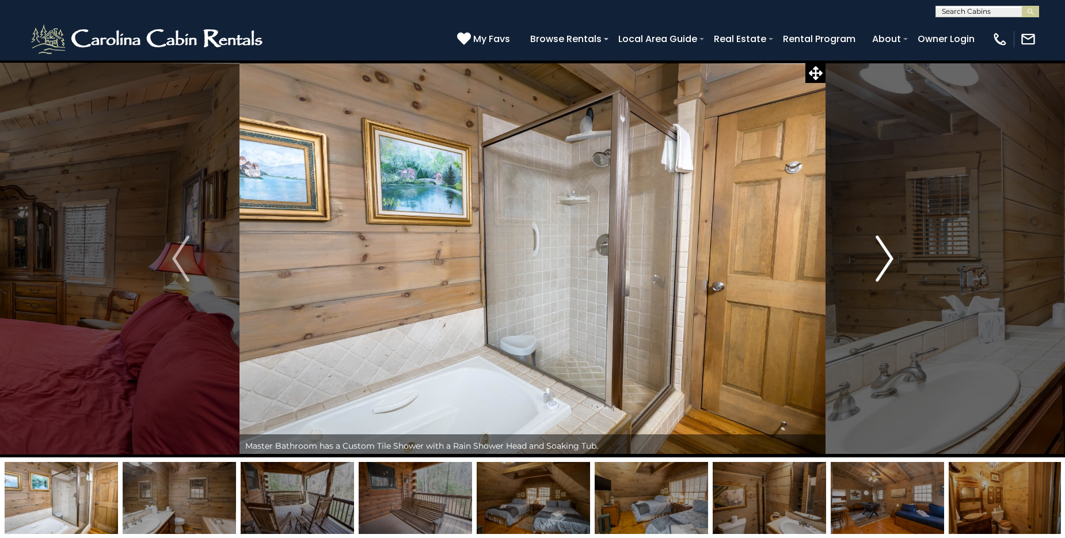
click at [892, 258] on img "Next" at bounding box center [884, 259] width 17 height 46
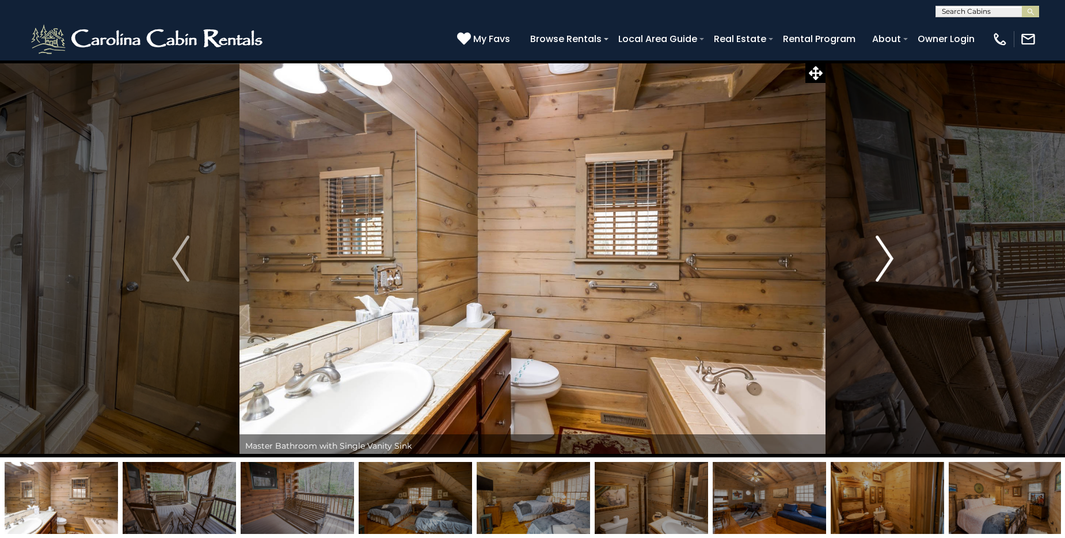
click at [892, 258] on img "Next" at bounding box center [884, 259] width 17 height 46
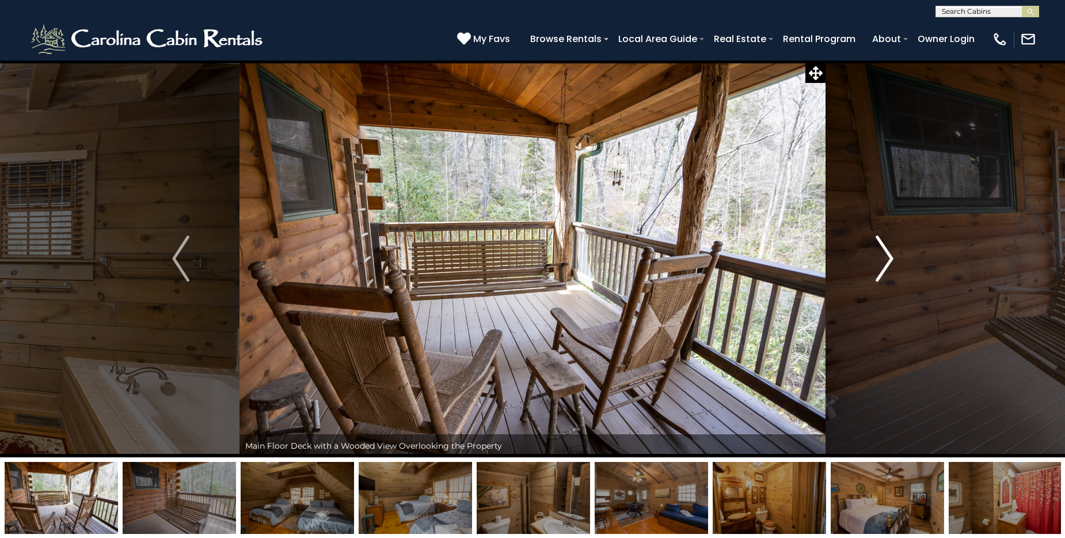
click at [892, 258] on img "Next" at bounding box center [884, 259] width 17 height 46
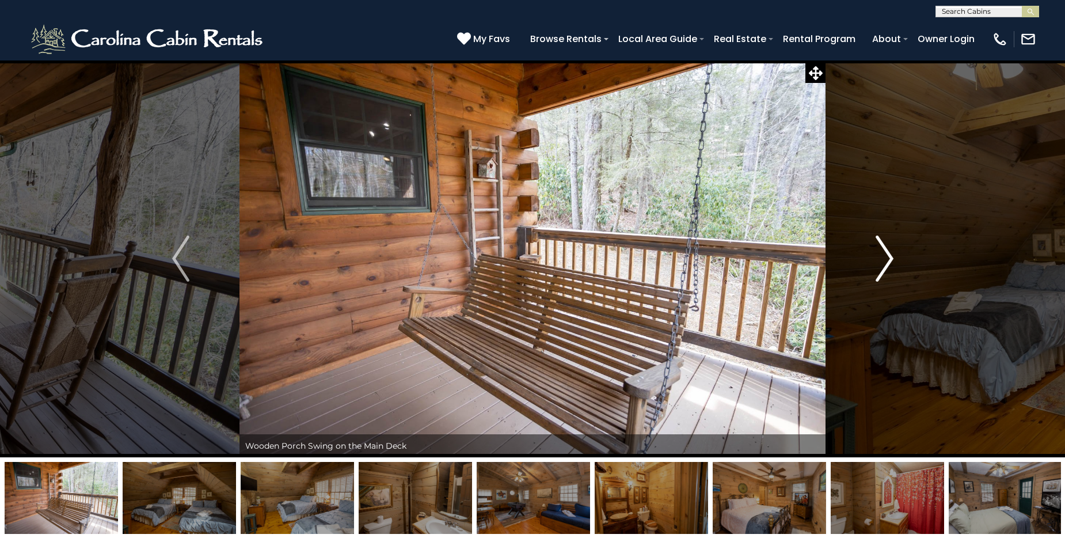
click at [892, 258] on img "Next" at bounding box center [884, 259] width 17 height 46
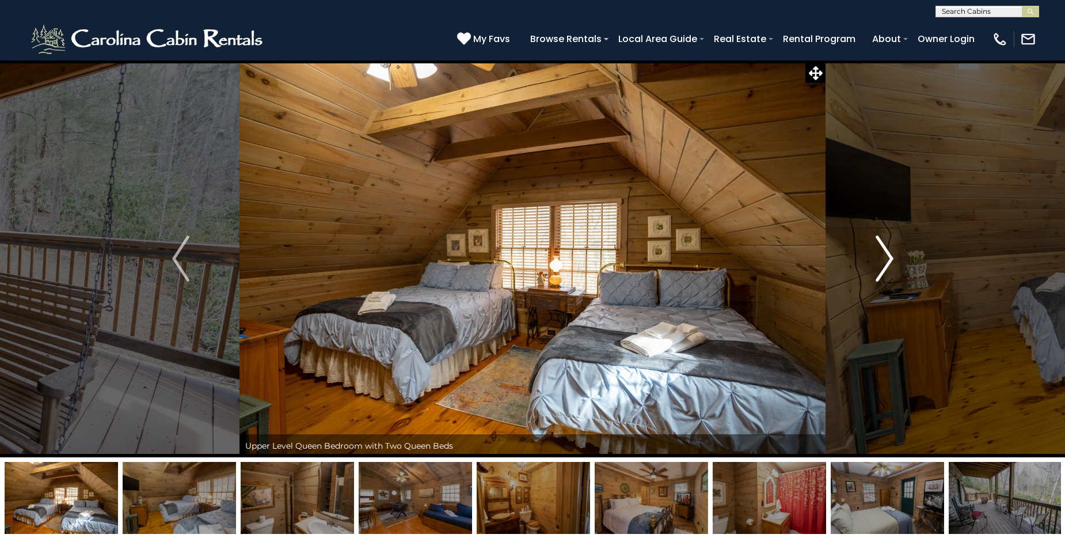
click at [892, 258] on img "Next" at bounding box center [884, 259] width 17 height 46
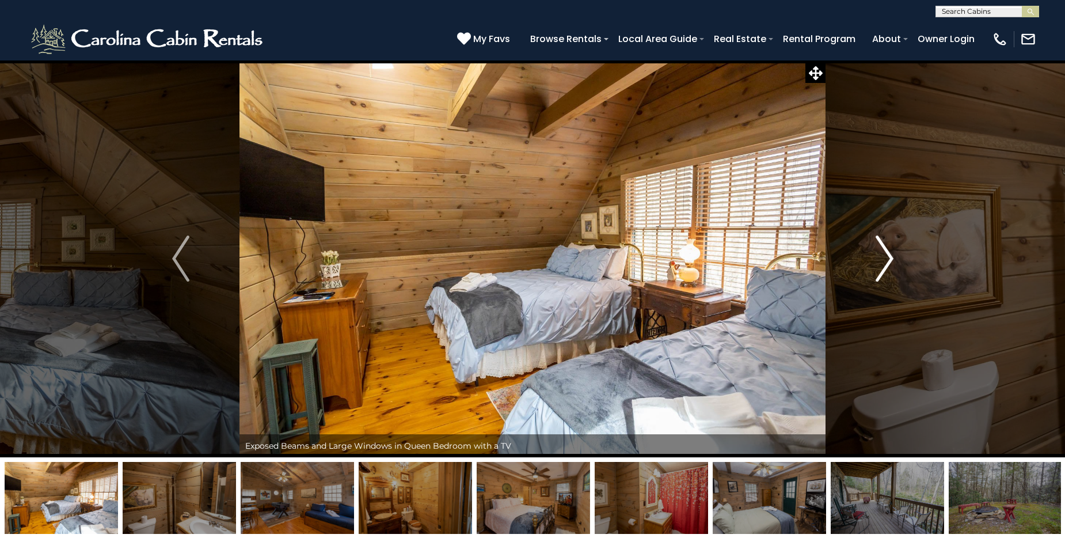
click at [892, 258] on img "Next" at bounding box center [884, 259] width 17 height 46
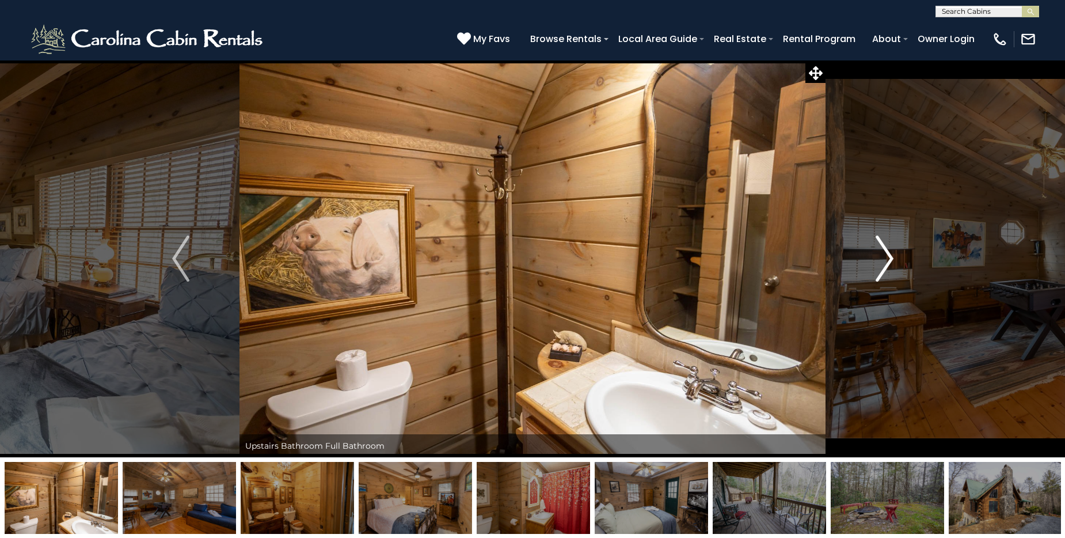
click at [892, 258] on img "Next" at bounding box center [884, 259] width 17 height 46
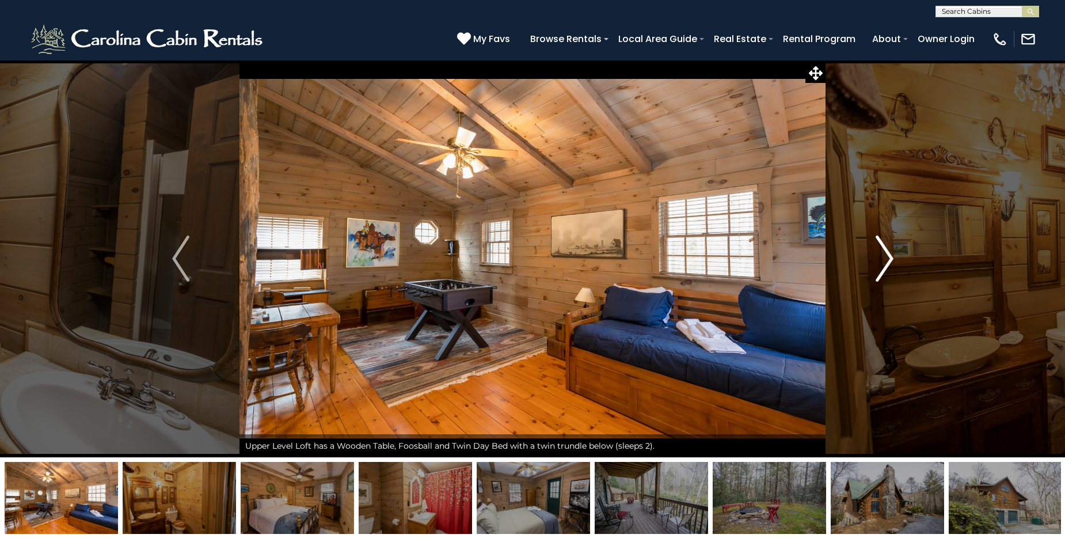
click at [892, 258] on img "Next" at bounding box center [884, 259] width 17 height 46
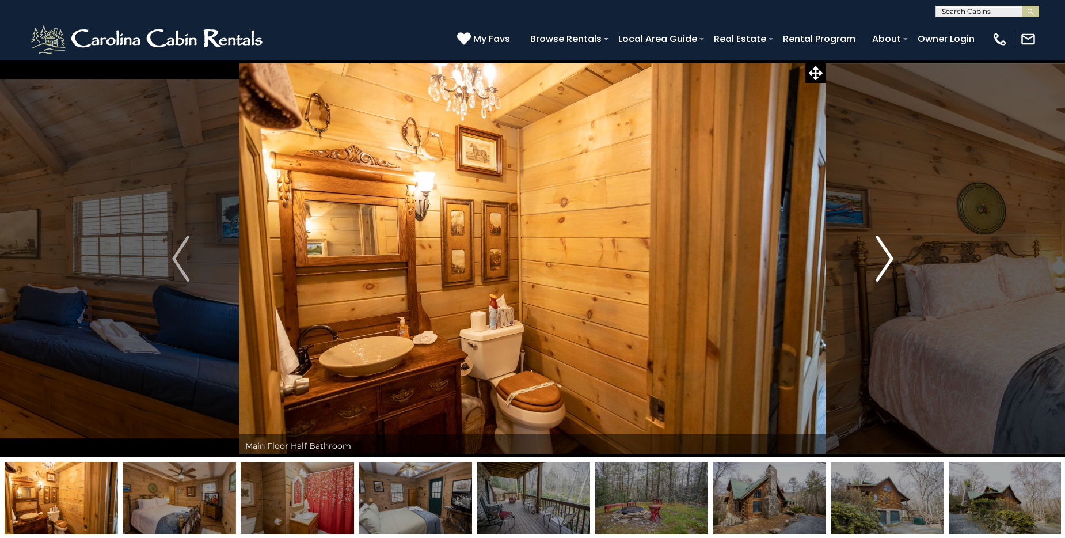
click at [892, 258] on img "Next" at bounding box center [884, 259] width 17 height 46
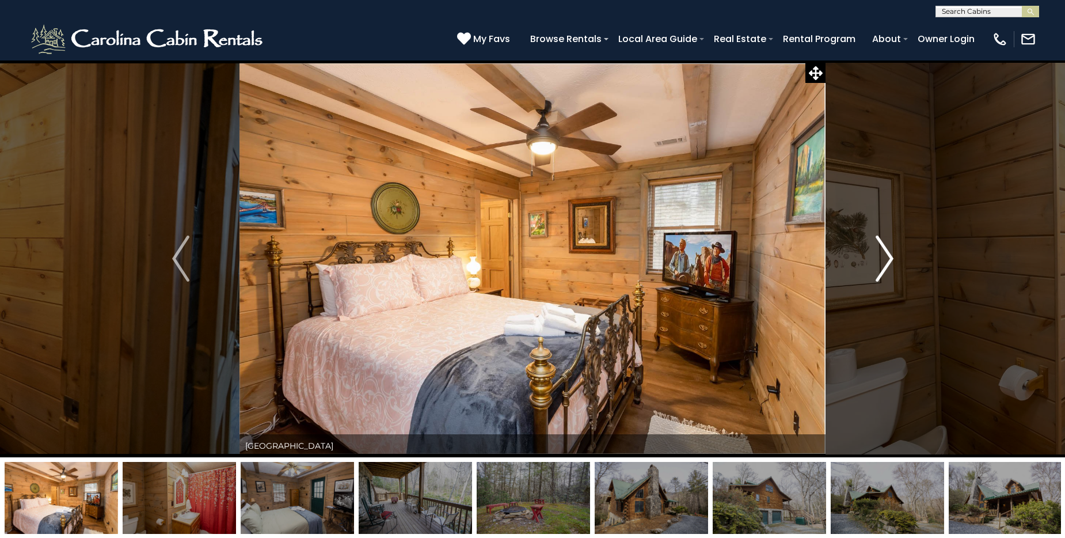
click at [892, 258] on img "Next" at bounding box center [884, 259] width 17 height 46
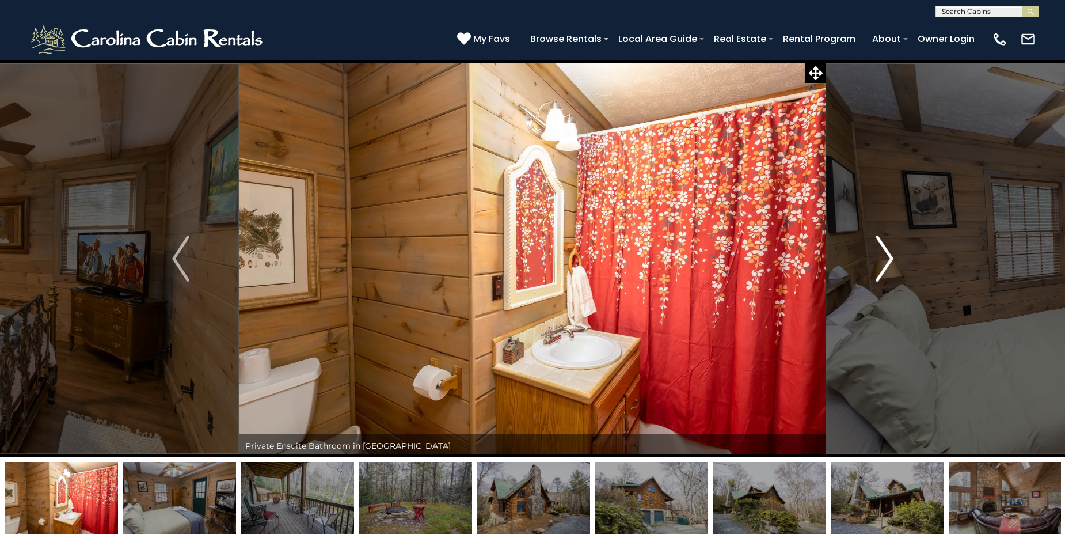
click at [892, 258] on img "Next" at bounding box center [884, 259] width 17 height 46
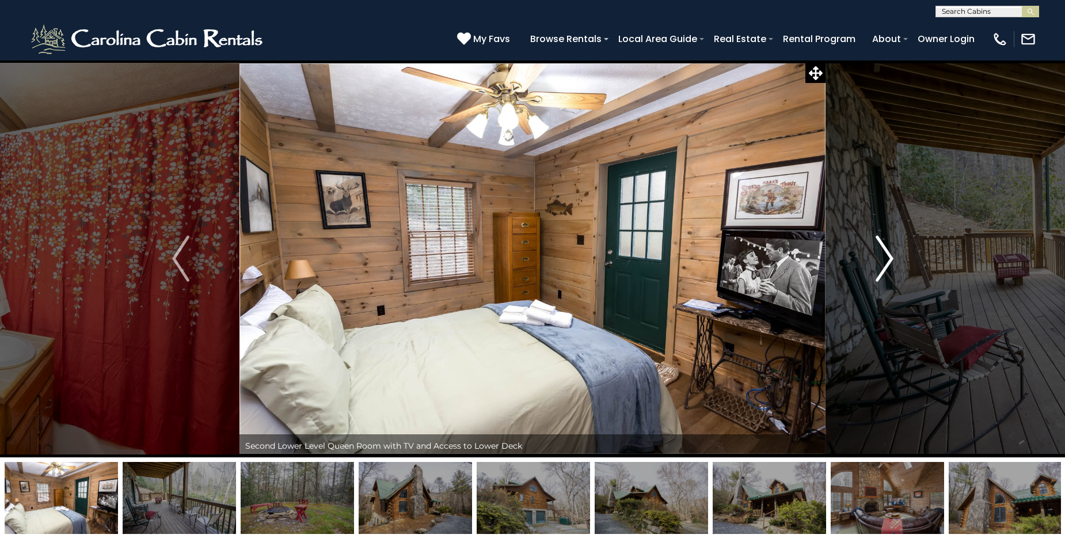
click at [892, 258] on img "Next" at bounding box center [884, 259] width 17 height 46
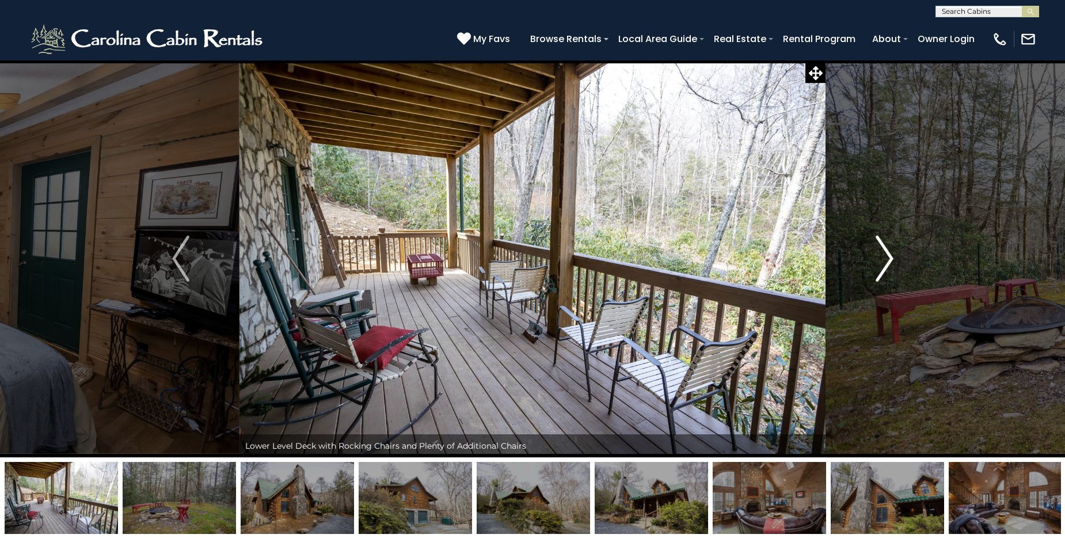
click at [892, 258] on img "Next" at bounding box center [884, 259] width 17 height 46
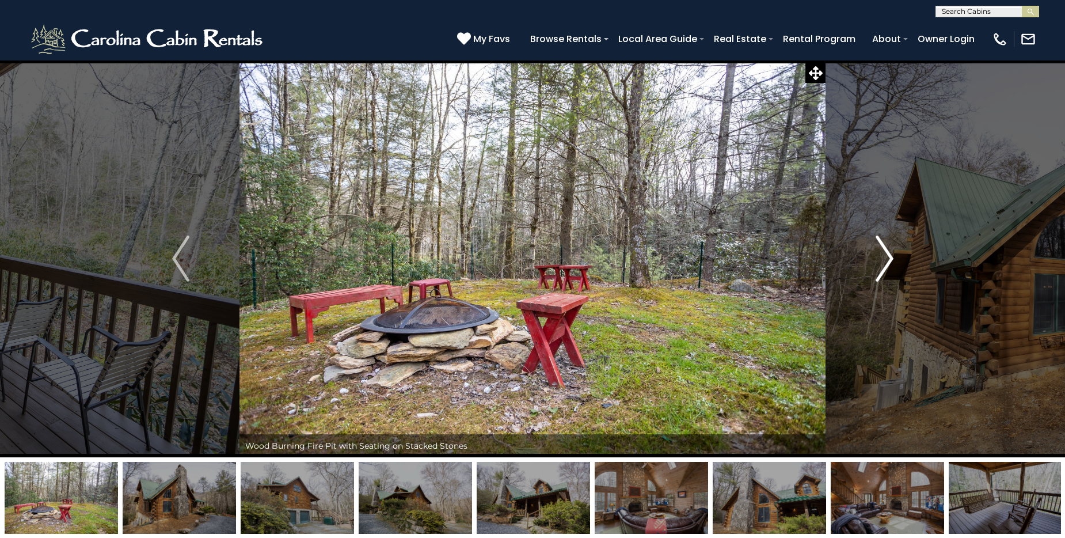
click at [892, 258] on img "Next" at bounding box center [884, 259] width 17 height 46
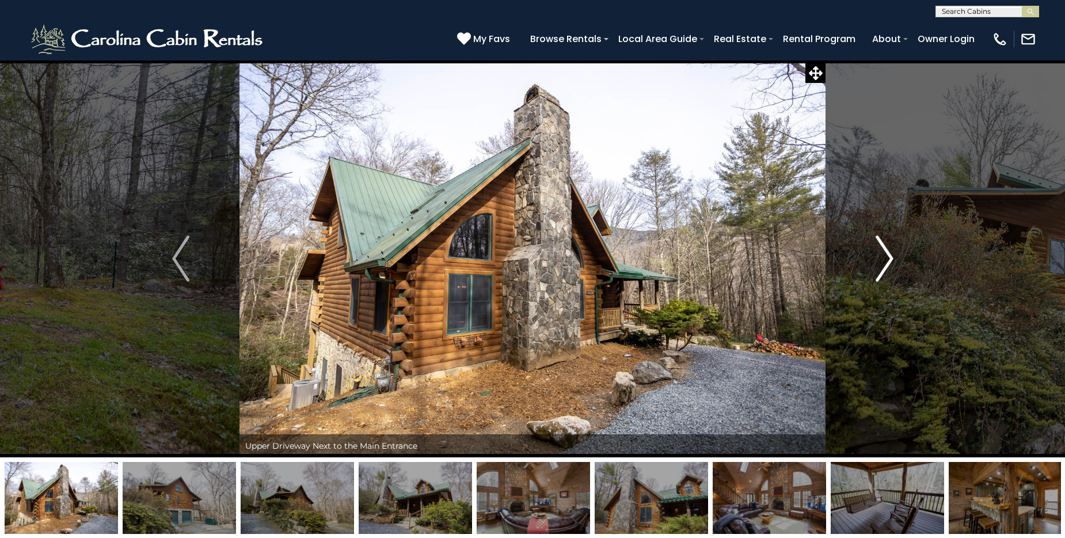
click at [892, 258] on img "Next" at bounding box center [884, 259] width 17 height 46
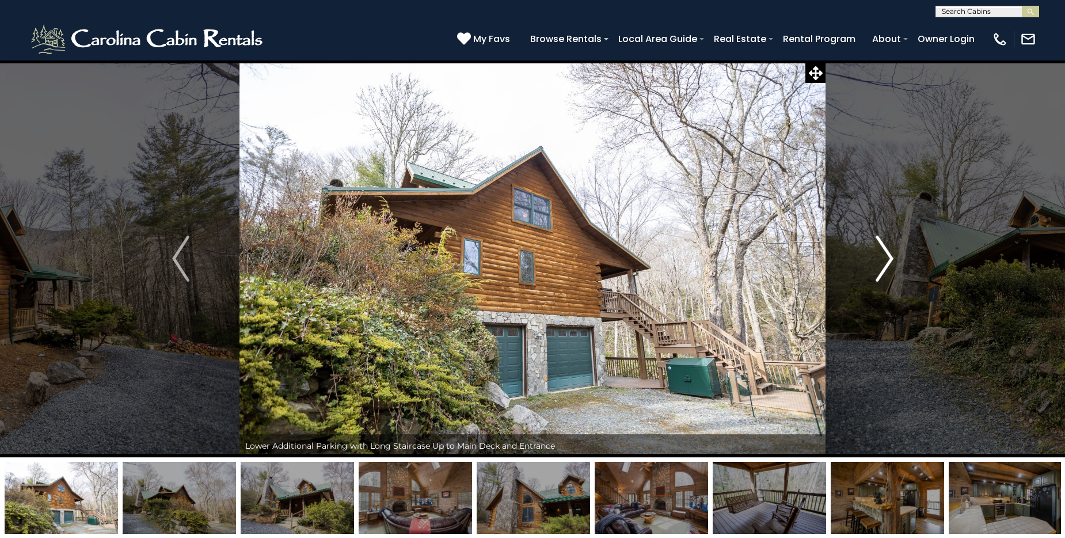
click at [892, 258] on img "Next" at bounding box center [884, 259] width 17 height 46
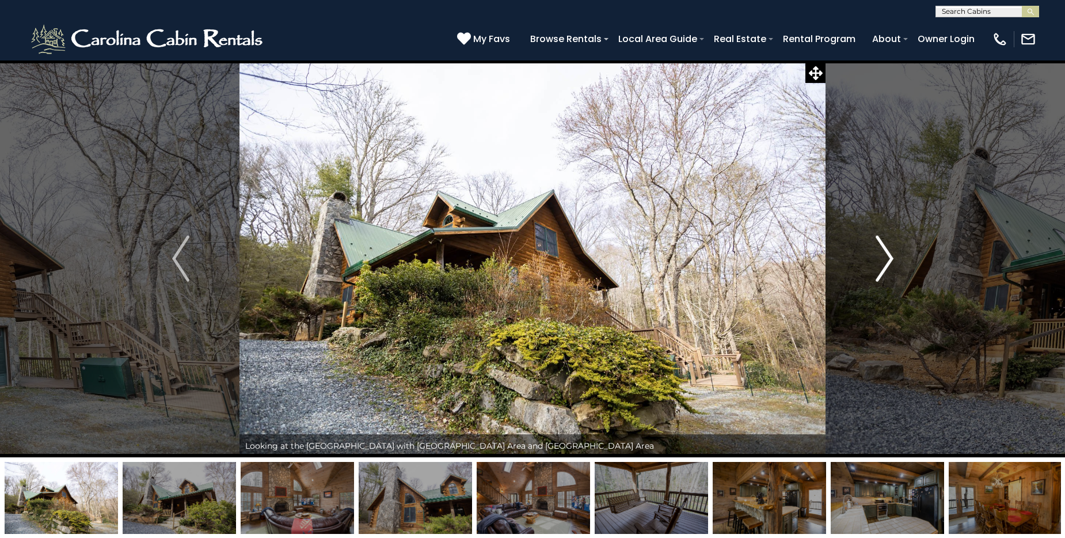
click at [892, 258] on img "Next" at bounding box center [884, 259] width 17 height 46
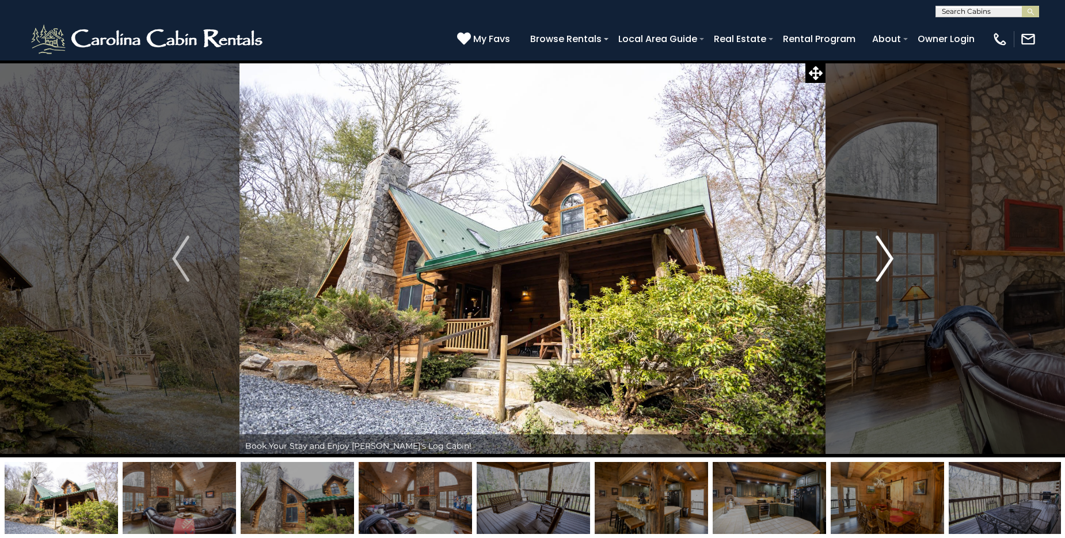
click at [892, 258] on img "Next" at bounding box center [884, 259] width 17 height 46
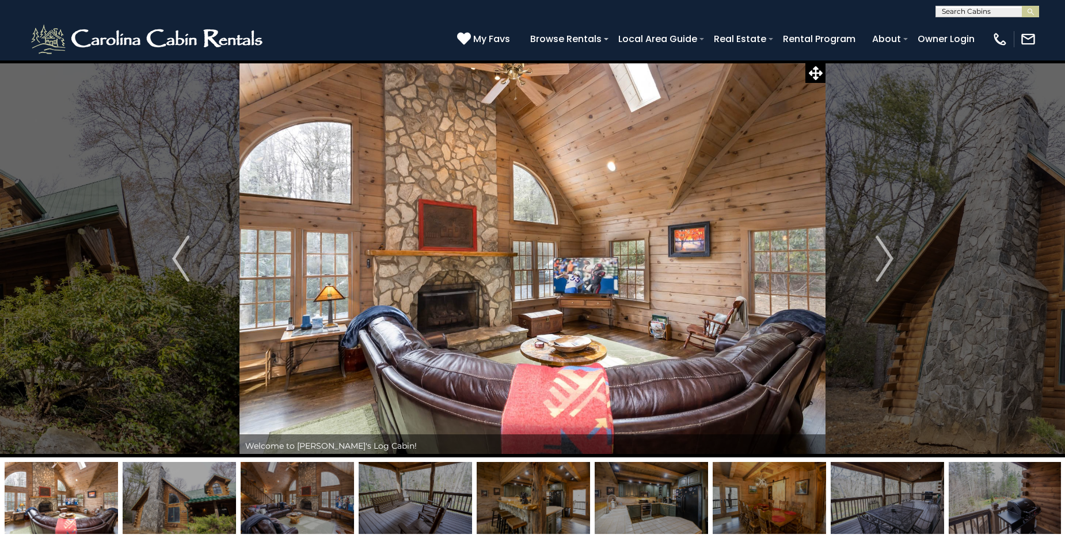
scroll to position [96, 0]
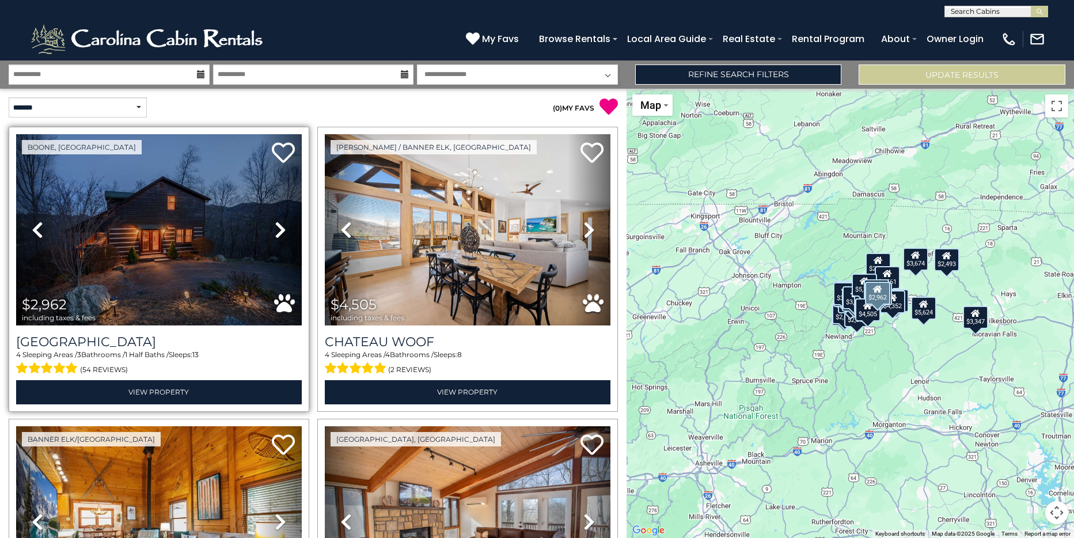
click at [276, 225] on icon at bounding box center [281, 230] width 12 height 18
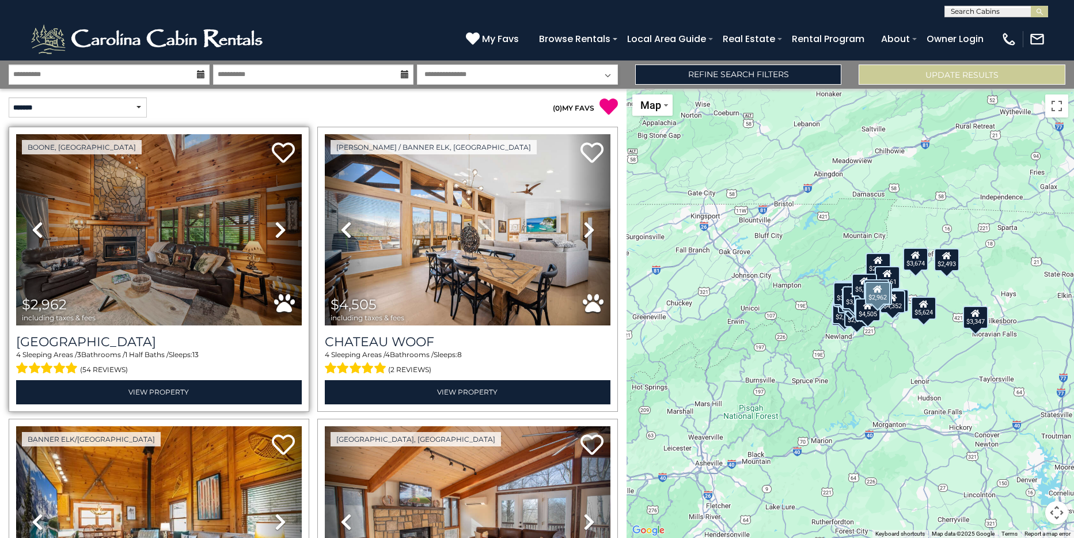
click at [276, 225] on icon at bounding box center [281, 230] width 12 height 18
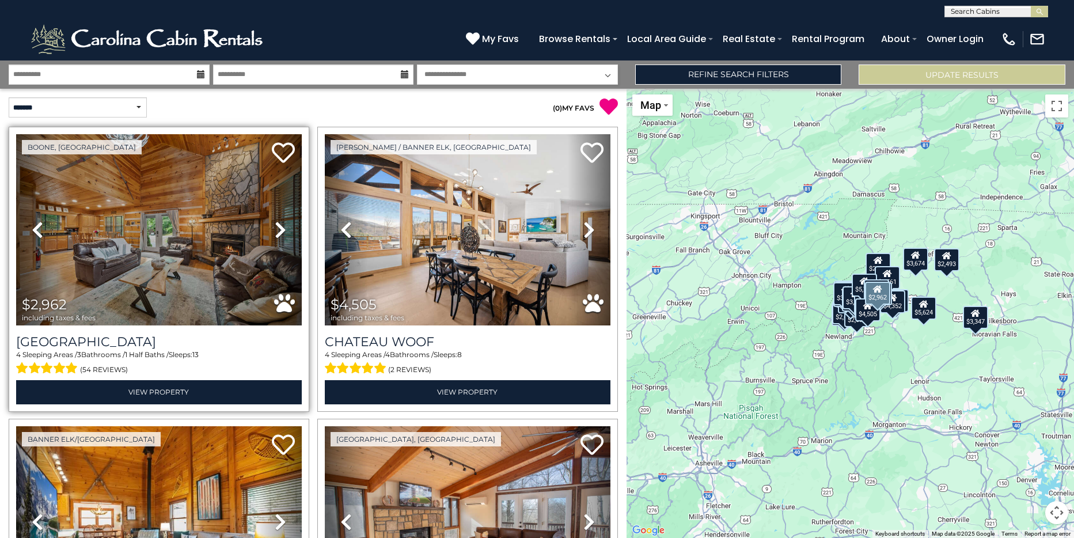
click at [276, 225] on icon at bounding box center [281, 230] width 12 height 18
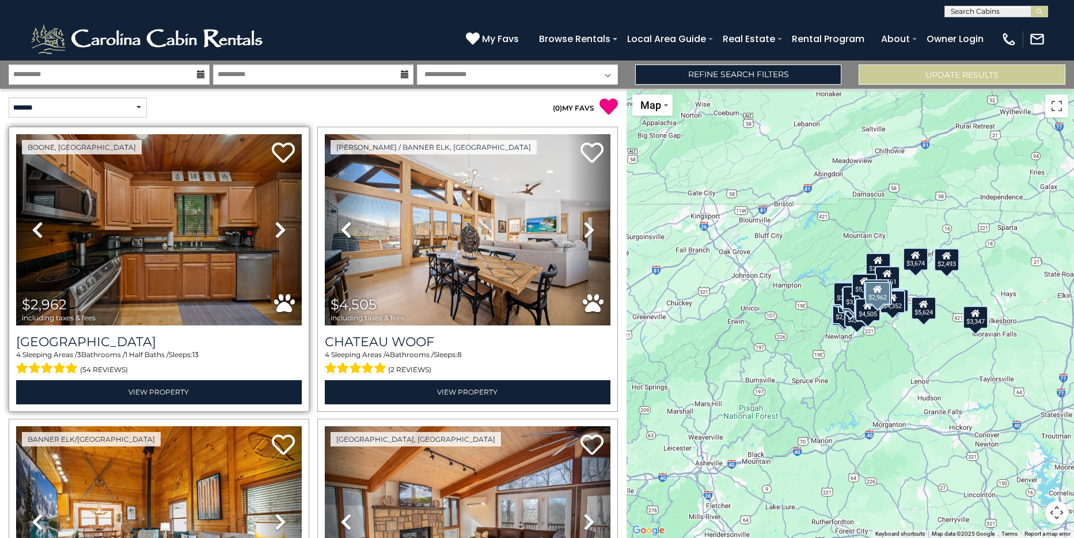
click at [276, 225] on icon at bounding box center [281, 230] width 12 height 18
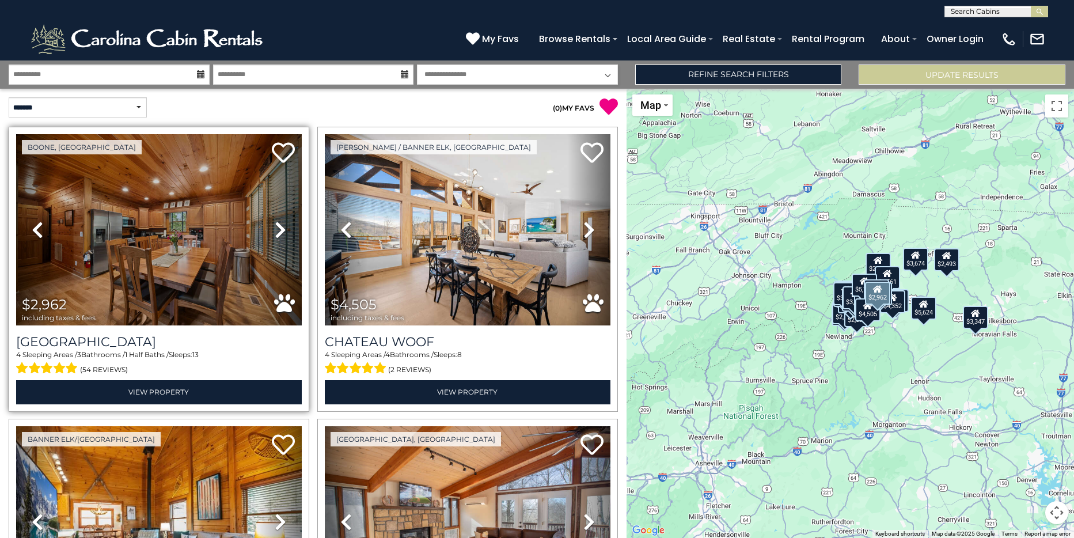
click at [276, 225] on icon at bounding box center [281, 230] width 12 height 18
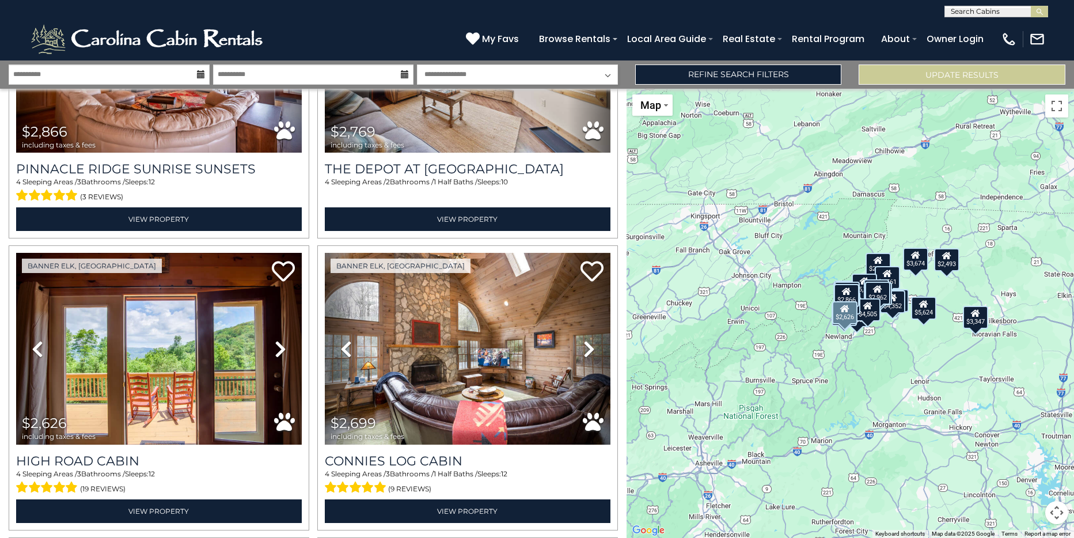
scroll to position [1728, 0]
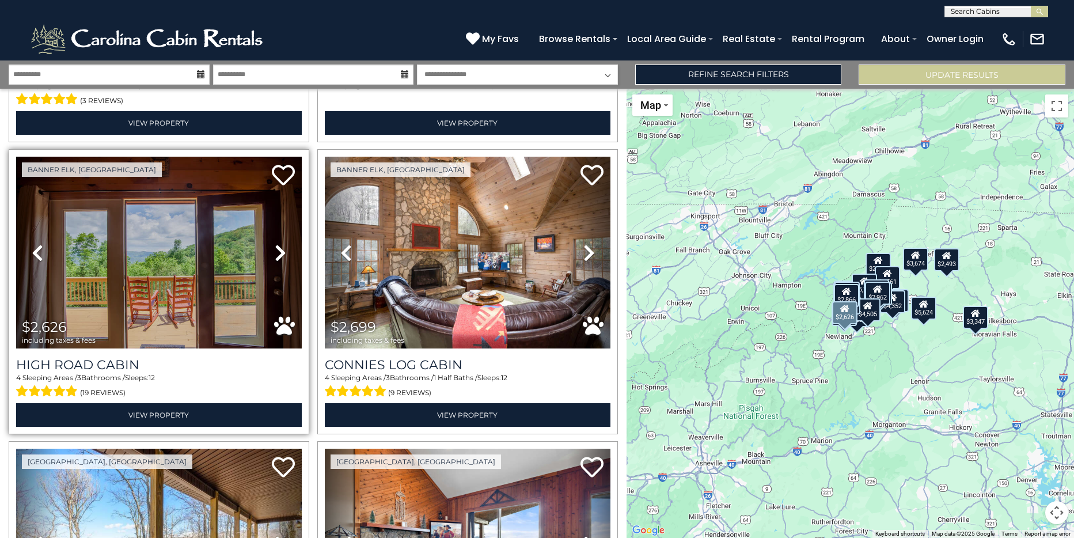
click at [280, 244] on icon at bounding box center [281, 253] width 12 height 18
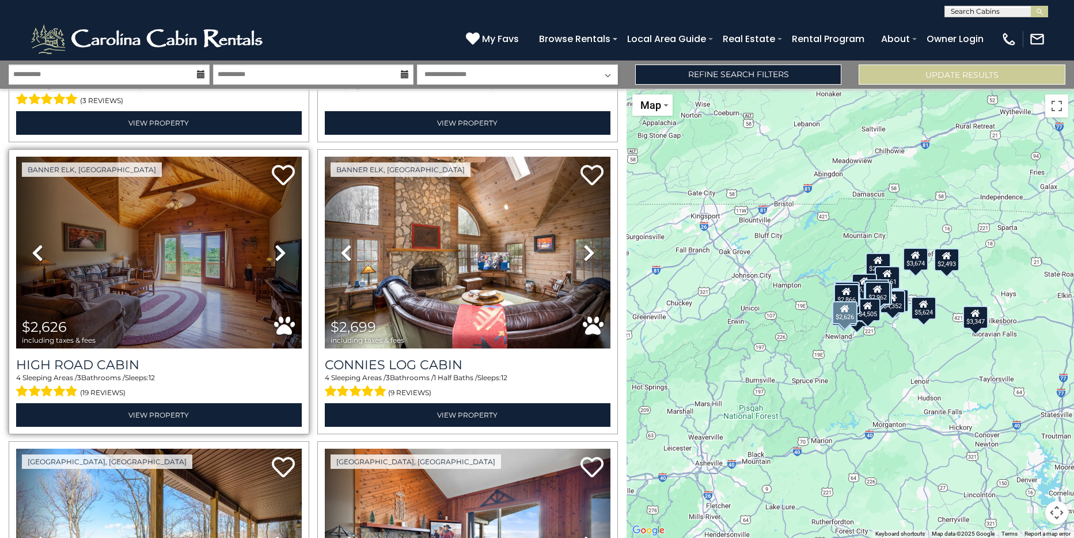
click at [280, 244] on icon at bounding box center [281, 253] width 12 height 18
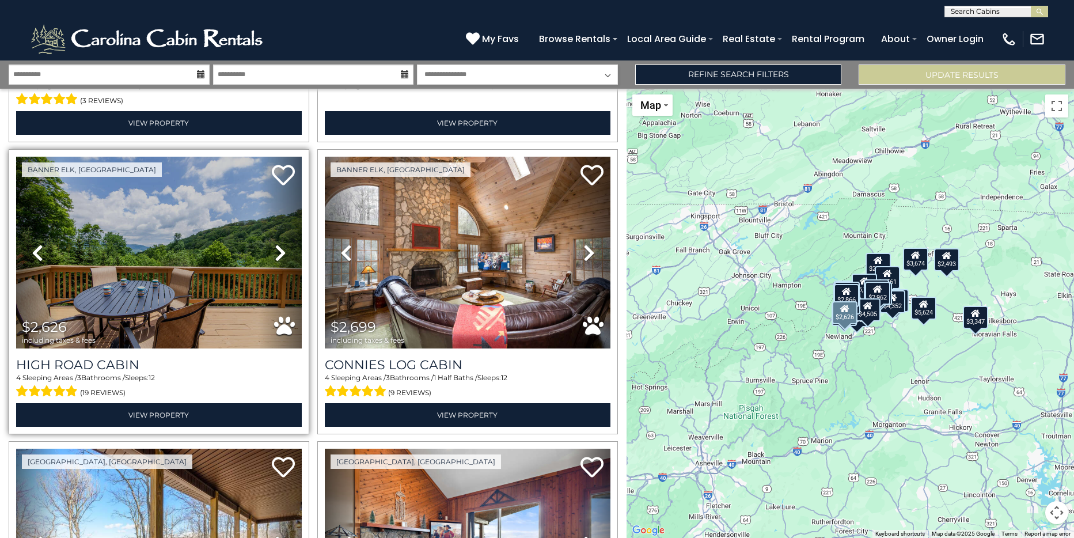
click at [280, 244] on icon at bounding box center [281, 253] width 12 height 18
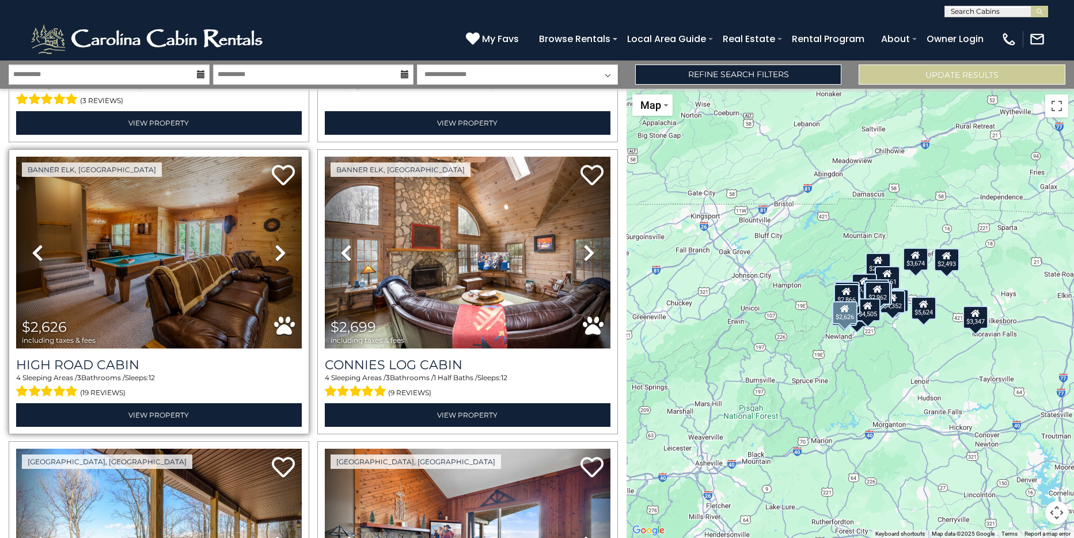
click at [280, 244] on icon at bounding box center [281, 253] width 12 height 18
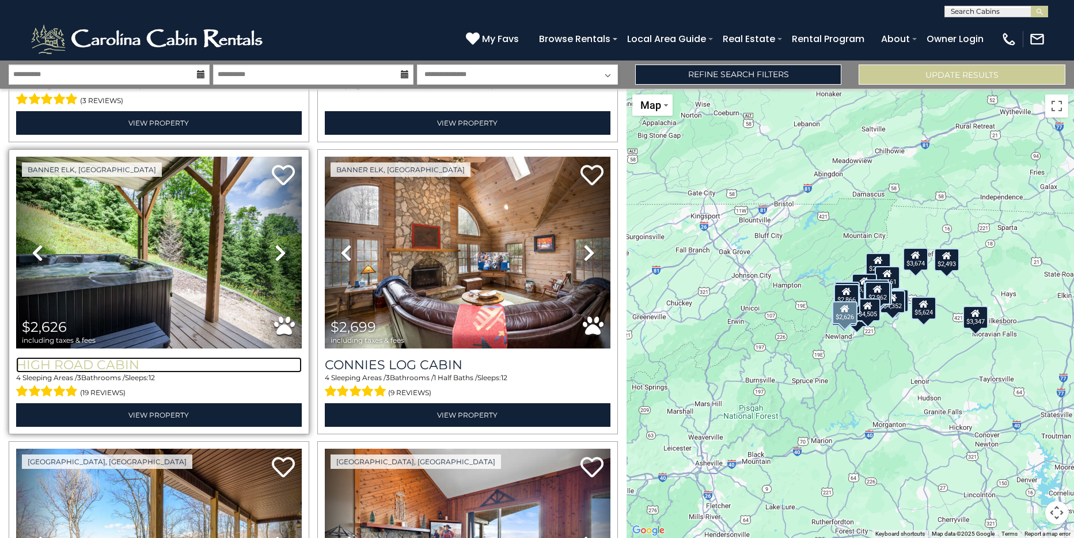
click at [105, 357] on h3 "High Road Cabin" at bounding box center [159, 365] width 286 height 16
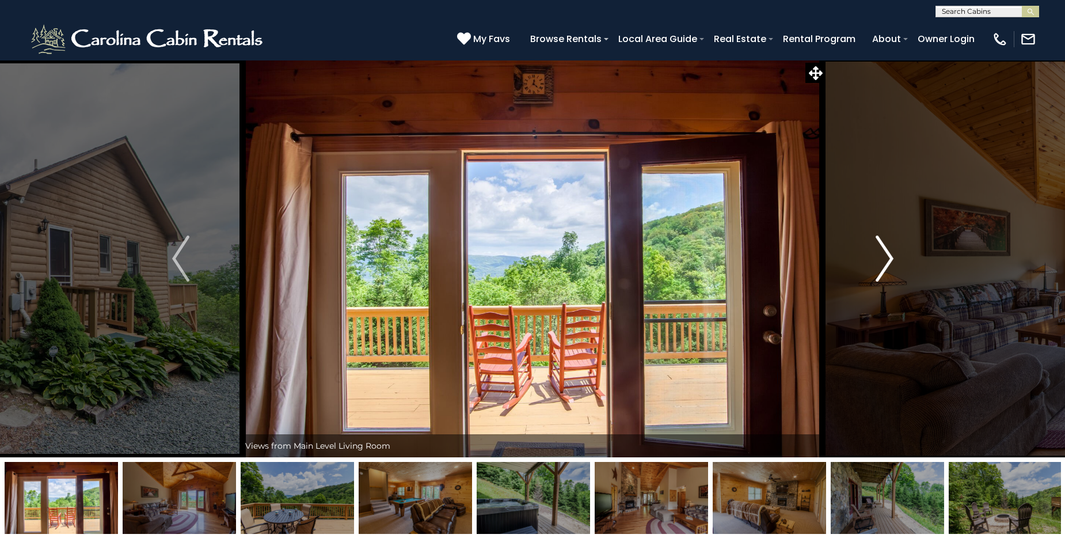
click at [891, 261] on img "Next" at bounding box center [884, 259] width 17 height 46
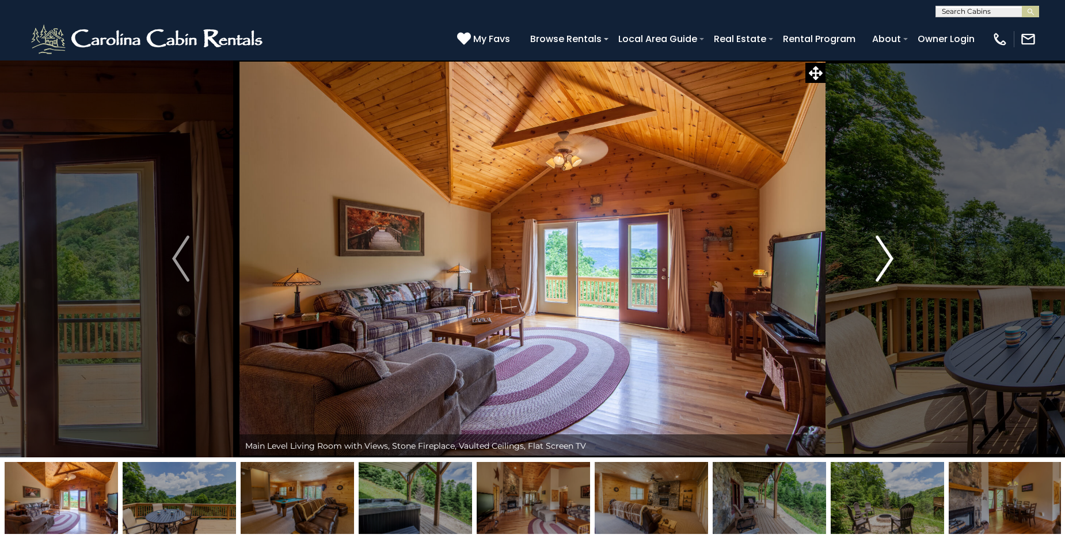
click at [891, 261] on img "Next" at bounding box center [884, 259] width 17 height 46
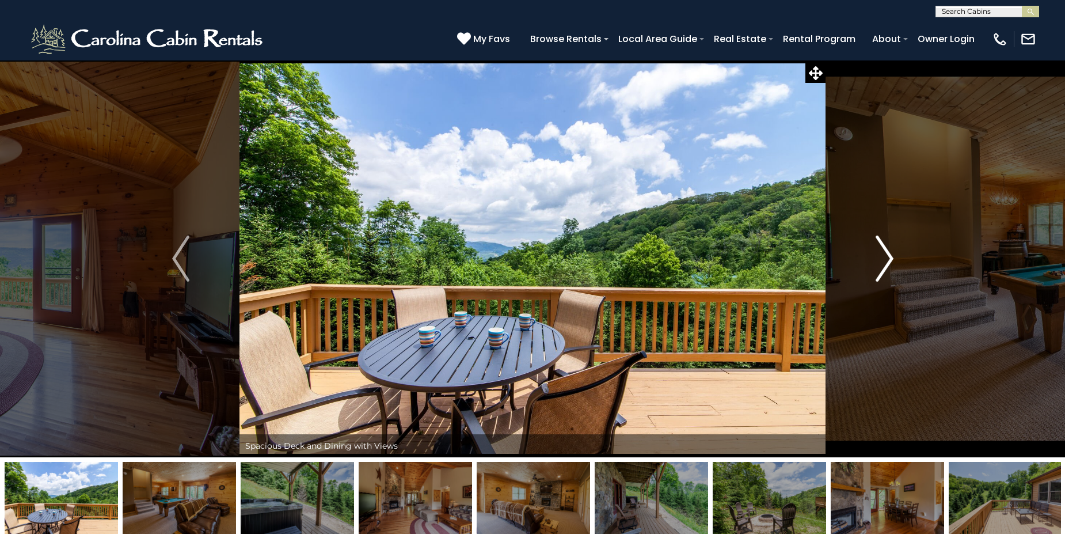
click at [891, 261] on img "Next" at bounding box center [884, 259] width 17 height 46
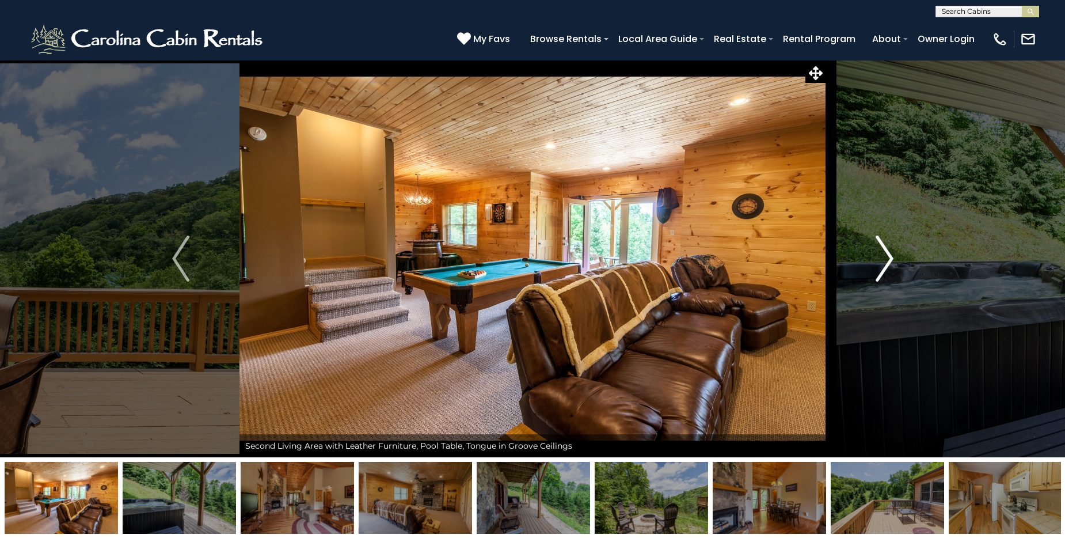
click at [891, 261] on img "Next" at bounding box center [884, 259] width 17 height 46
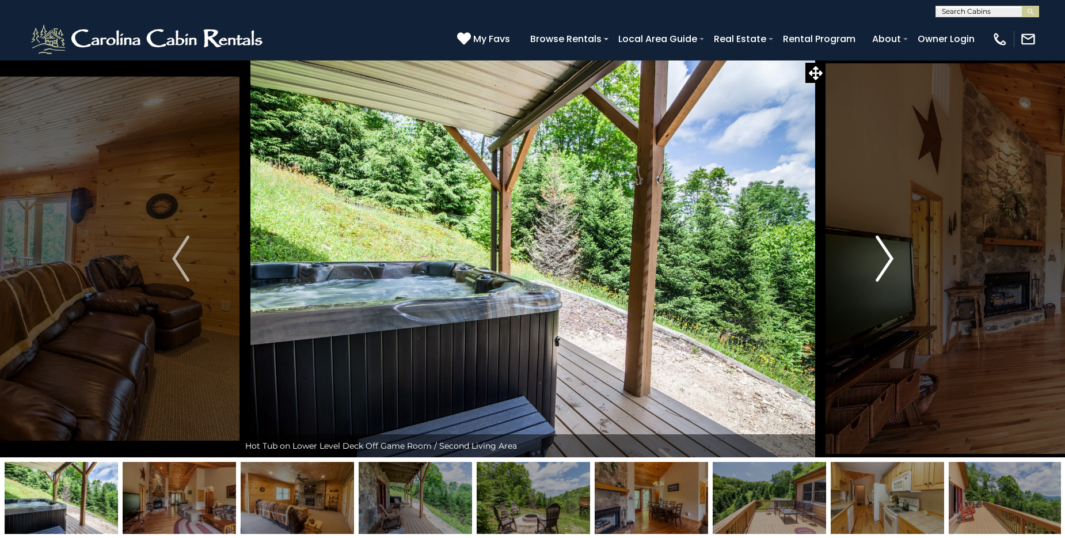
click at [891, 261] on img "Next" at bounding box center [884, 259] width 17 height 46
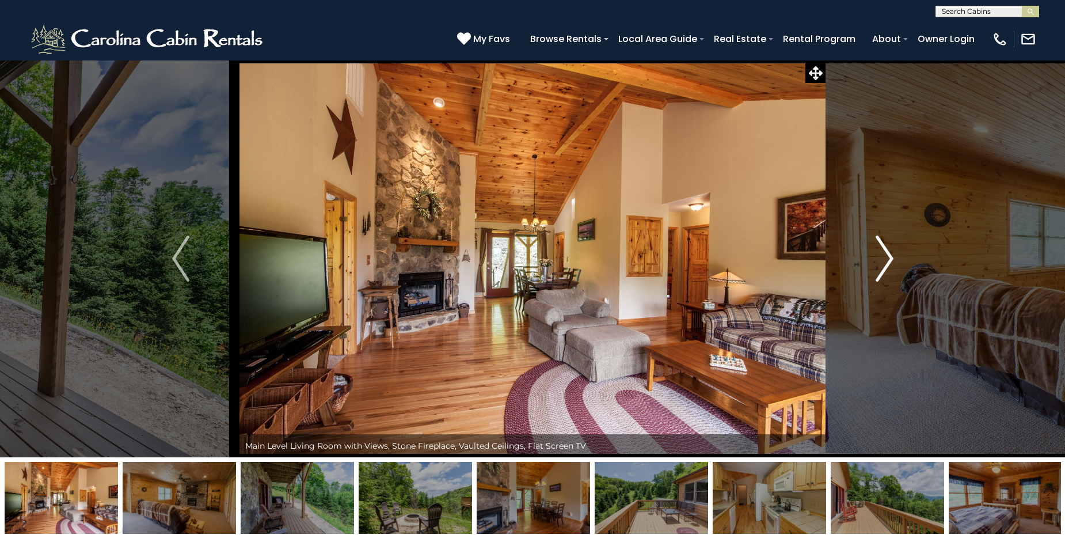
click at [891, 261] on img "Next" at bounding box center [884, 259] width 17 height 46
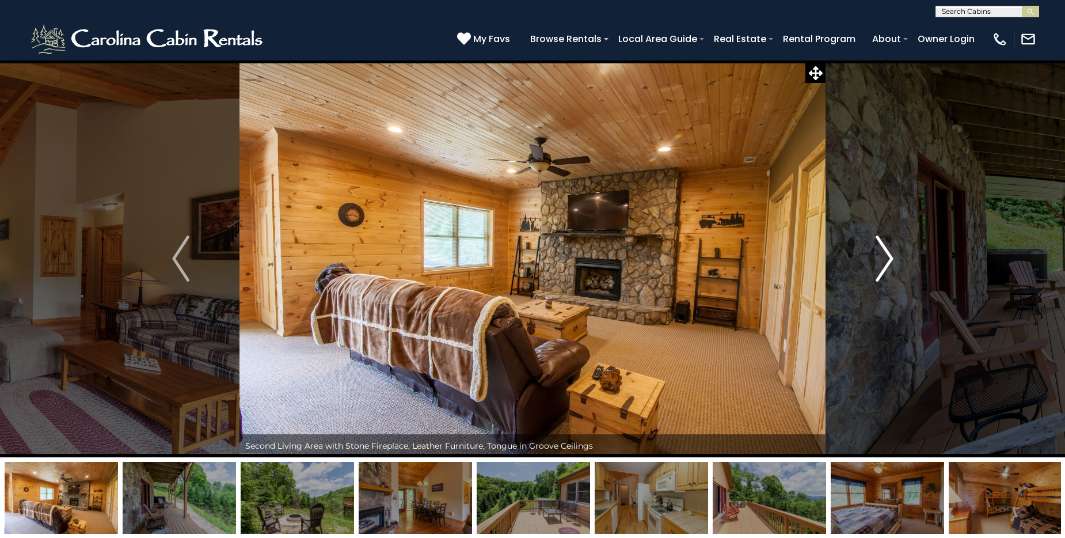
click at [891, 261] on img "Next" at bounding box center [884, 259] width 17 height 46
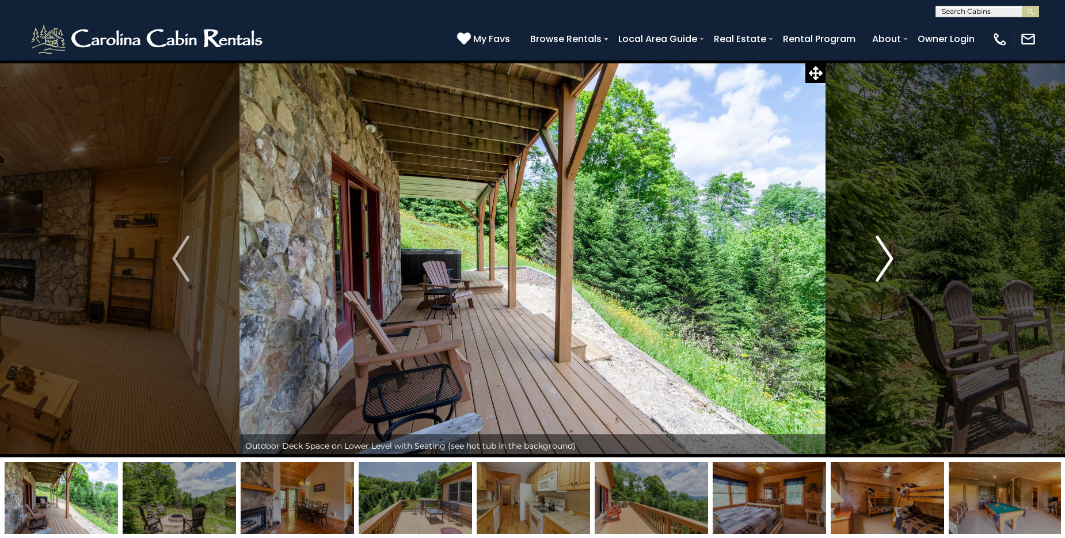
click at [891, 261] on img "Next" at bounding box center [884, 259] width 17 height 46
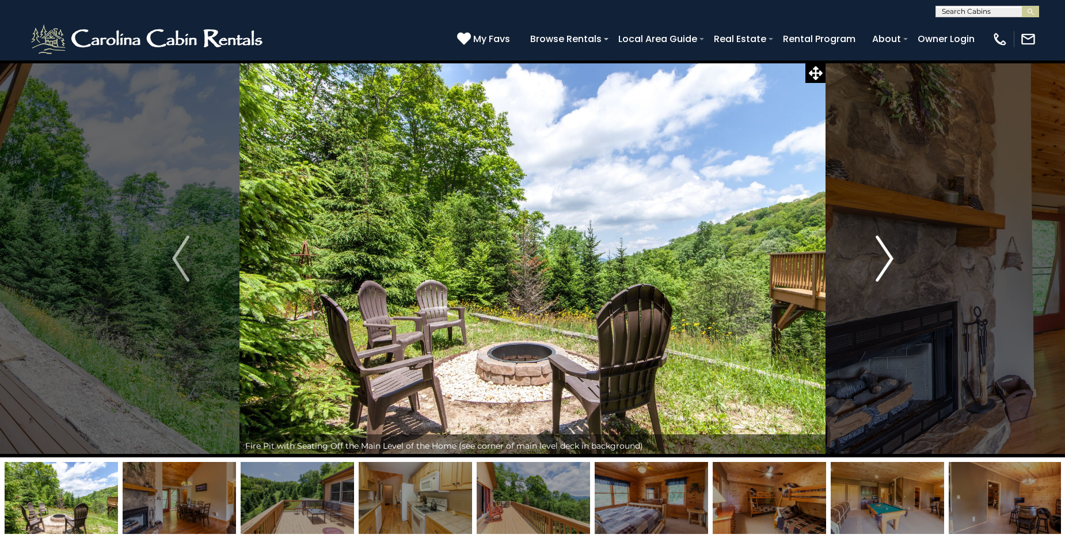
click at [891, 261] on img "Next" at bounding box center [884, 259] width 17 height 46
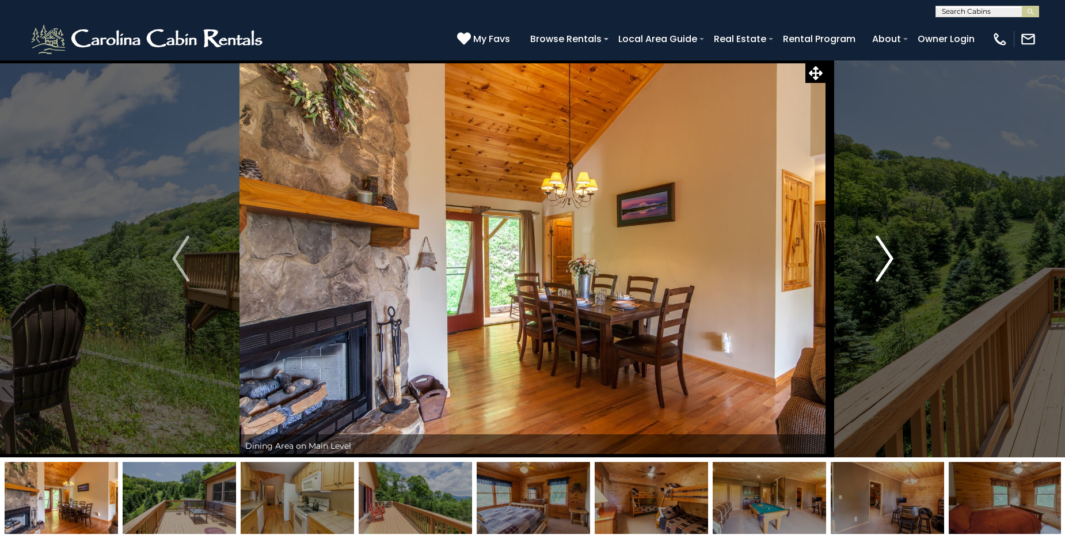
click at [891, 261] on img "Next" at bounding box center [884, 259] width 17 height 46
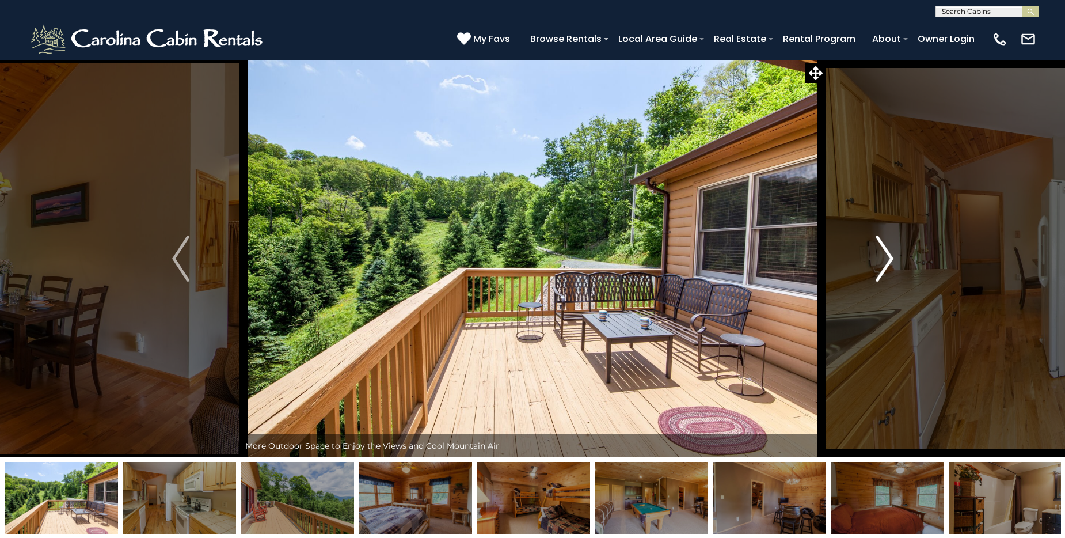
click at [891, 261] on img "Next" at bounding box center [884, 259] width 17 height 46
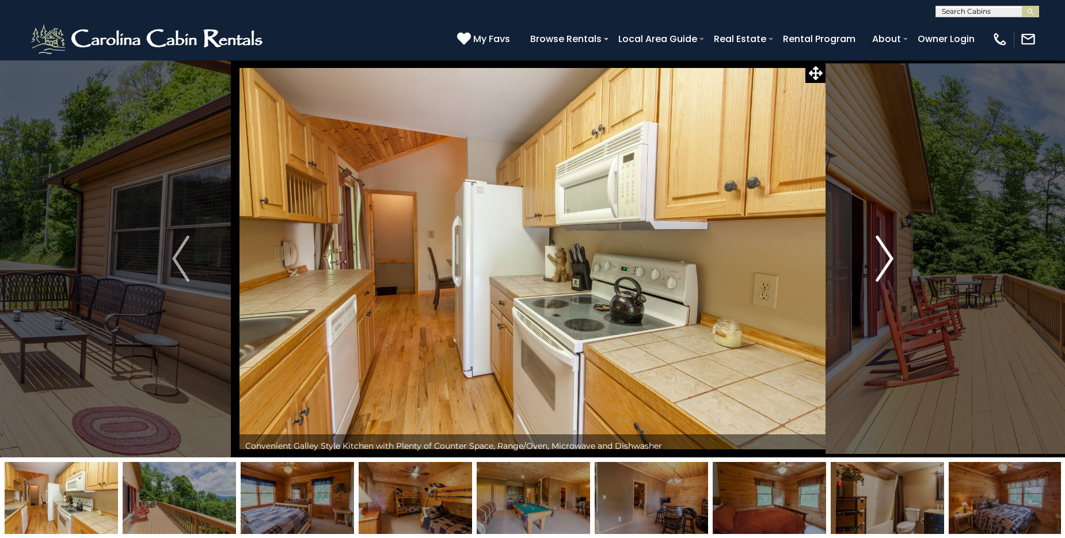
click at [891, 261] on img "Next" at bounding box center [884, 259] width 17 height 46
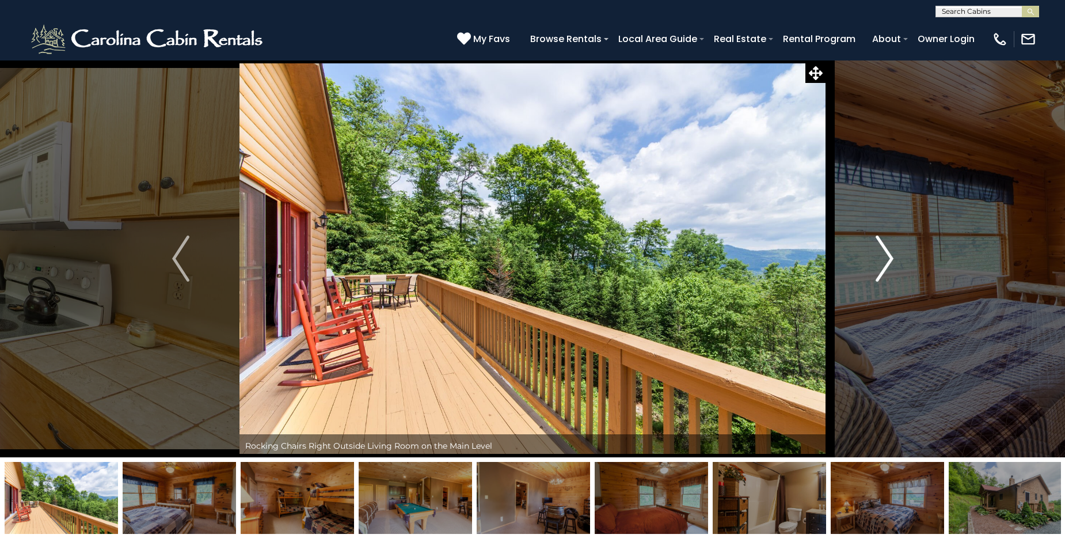
click at [891, 261] on img "Next" at bounding box center [884, 259] width 17 height 46
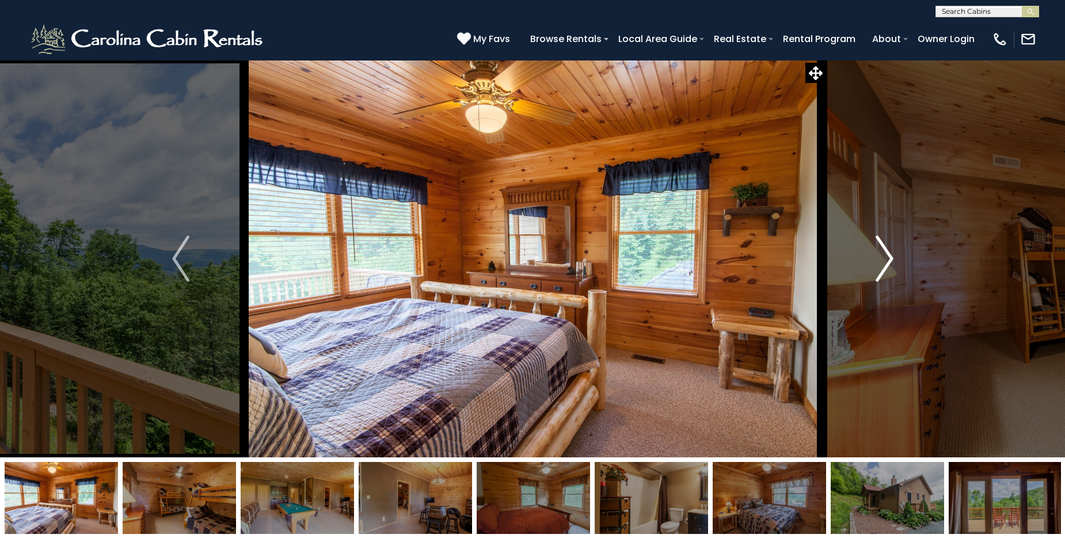
click at [891, 261] on img "Next" at bounding box center [884, 259] width 17 height 46
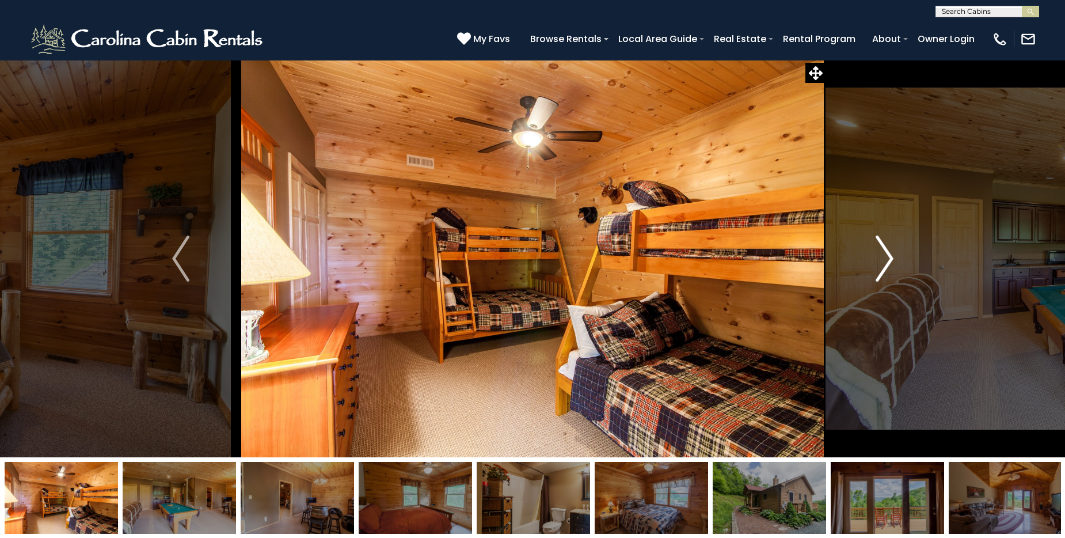
click at [891, 261] on img "Next" at bounding box center [884, 259] width 17 height 46
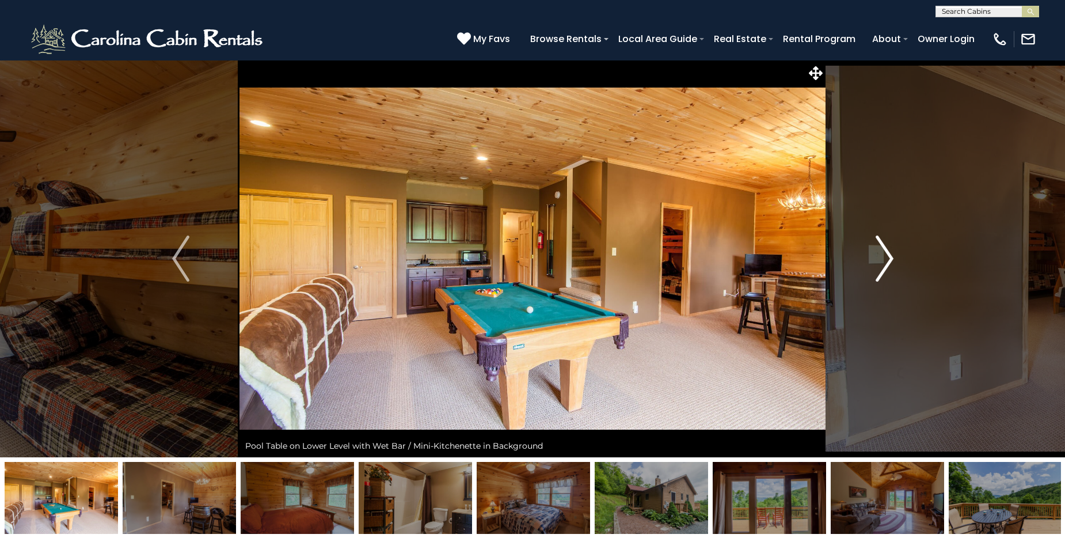
click at [891, 261] on img "Next" at bounding box center [884, 259] width 17 height 46
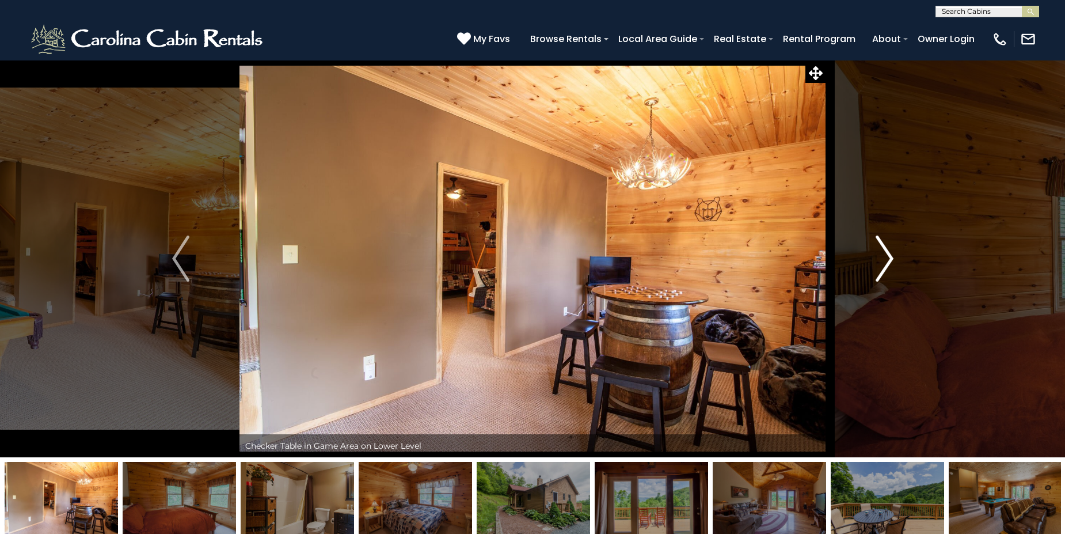
click at [891, 261] on img "Next" at bounding box center [884, 259] width 17 height 46
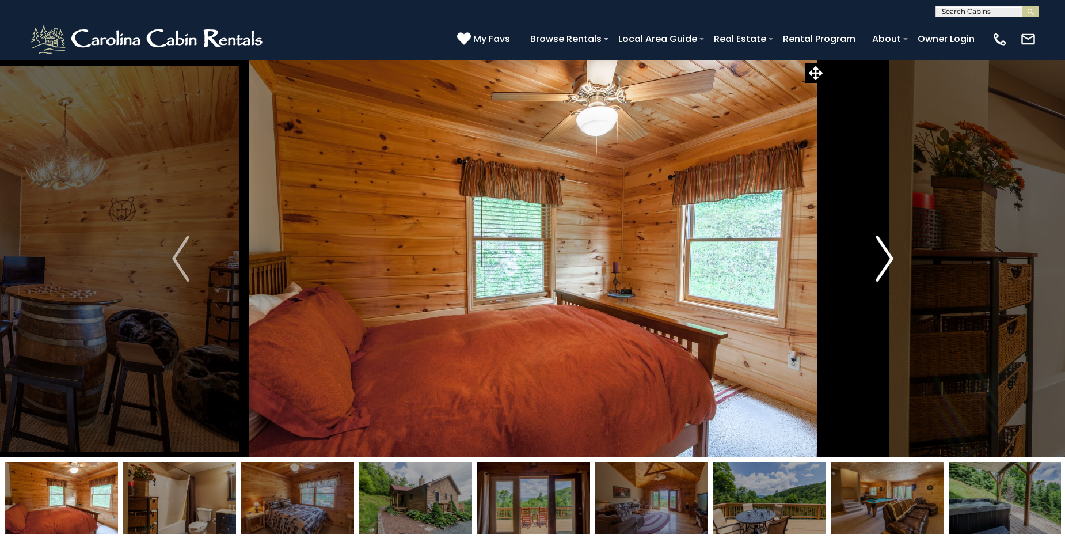
click at [891, 261] on img "Next" at bounding box center [884, 259] width 17 height 46
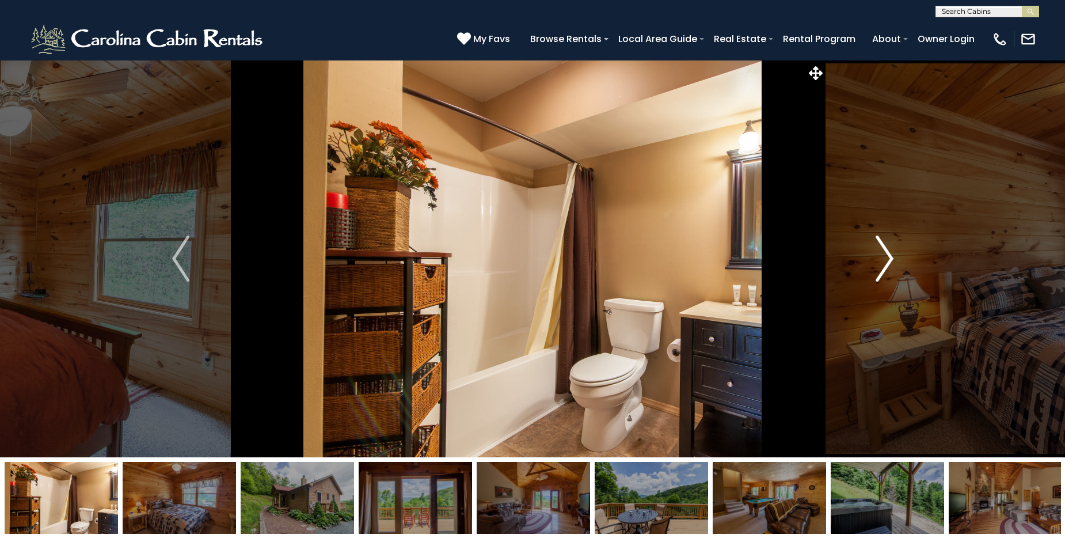
click at [891, 261] on img "Next" at bounding box center [884, 259] width 17 height 46
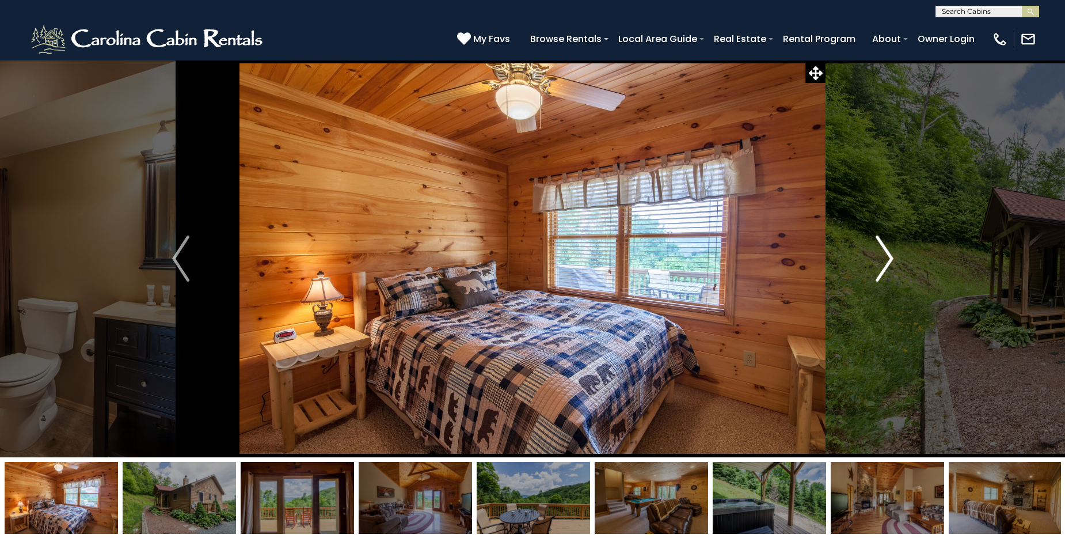
click at [891, 261] on img "Next" at bounding box center [884, 259] width 17 height 46
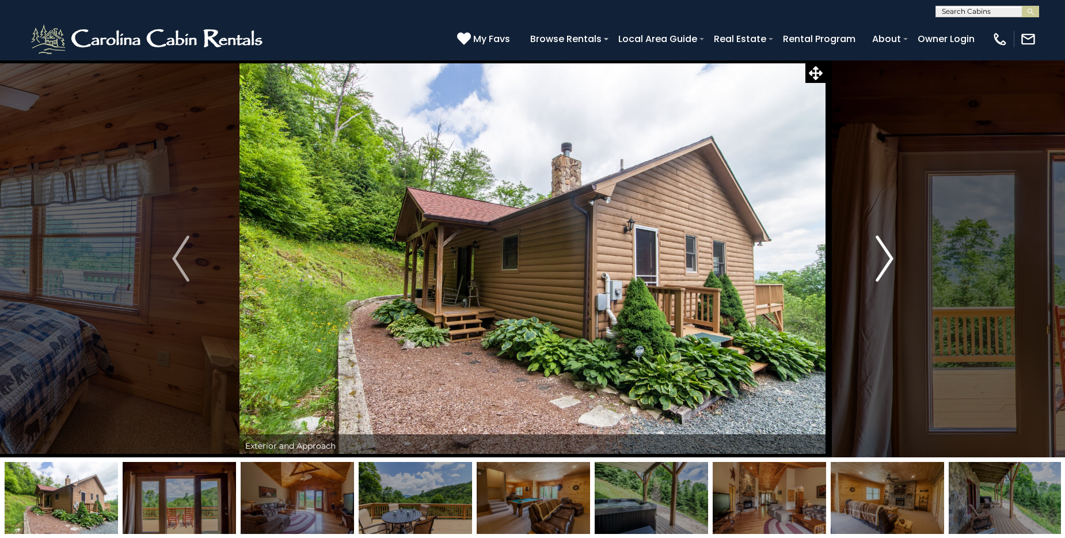
click at [891, 261] on img "Next" at bounding box center [884, 259] width 17 height 46
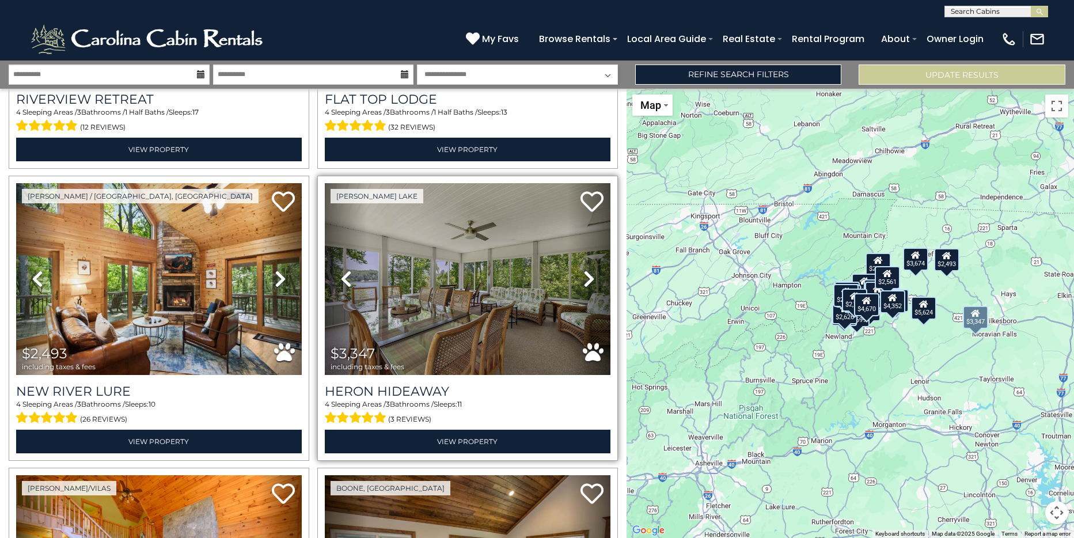
scroll to position [3999, 0]
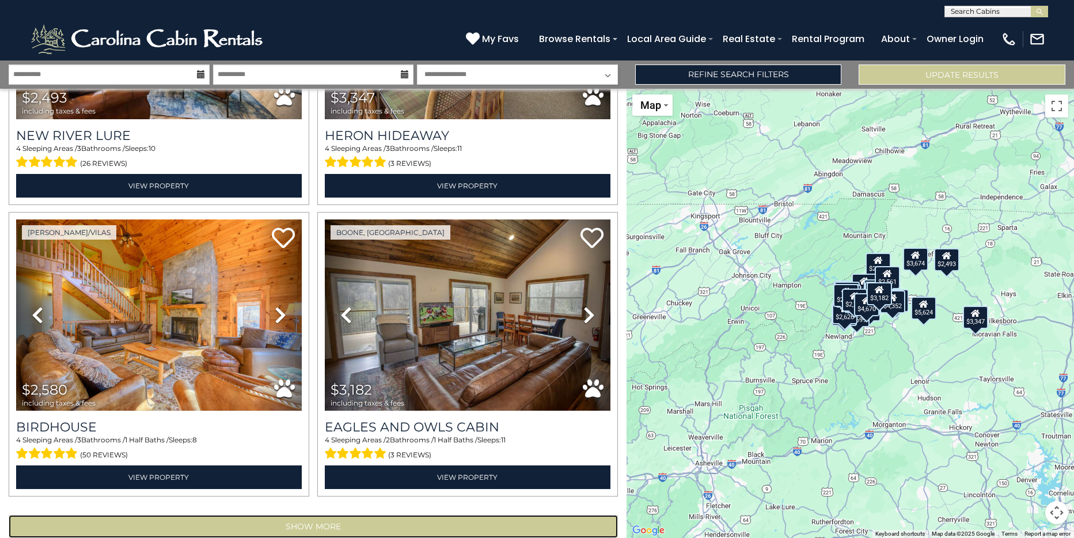
click at [412, 515] on button "Show More" at bounding box center [313, 526] width 609 height 23
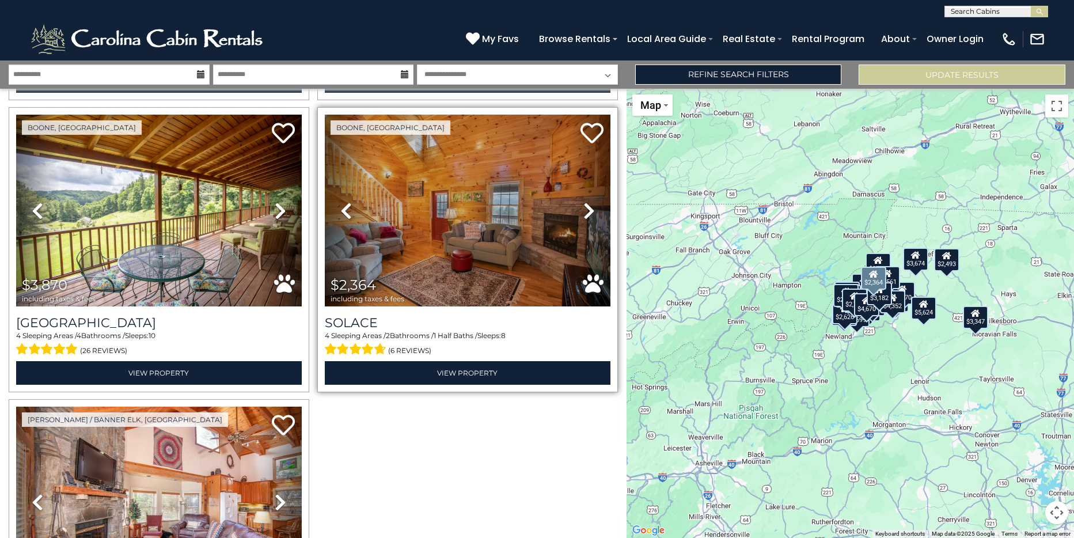
scroll to position [4556, 0]
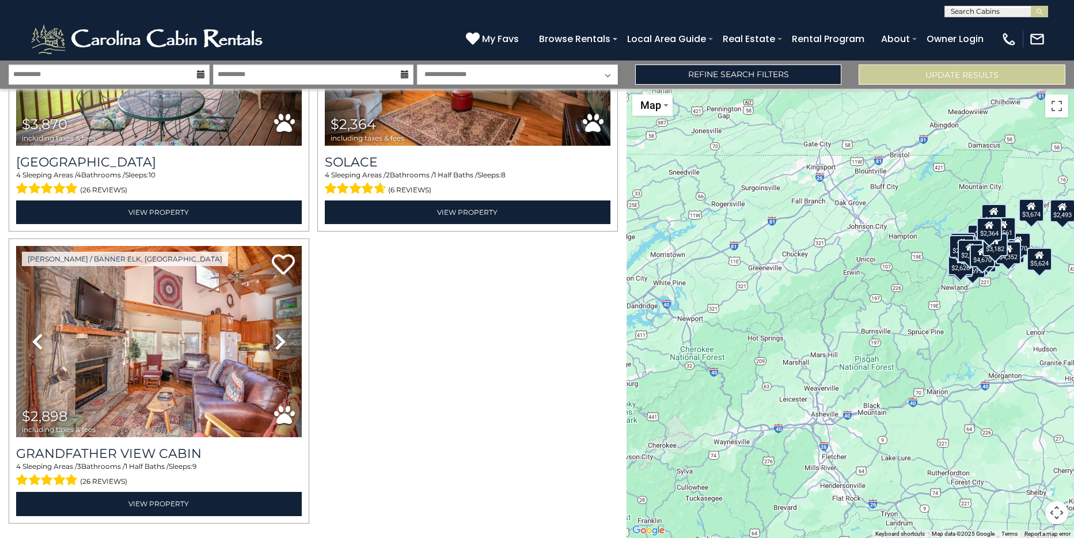
drag, startPoint x: 799, startPoint y: 339, endPoint x: 918, endPoint y: 287, distance: 130.2
click at [918, 287] on div "$2,962 $4,505 $2,067 $3,610 $3,741 $2,612 $2,562 $2,225 $3,674 $2,738 $2,866 $2…" at bounding box center [851, 313] width 448 height 449
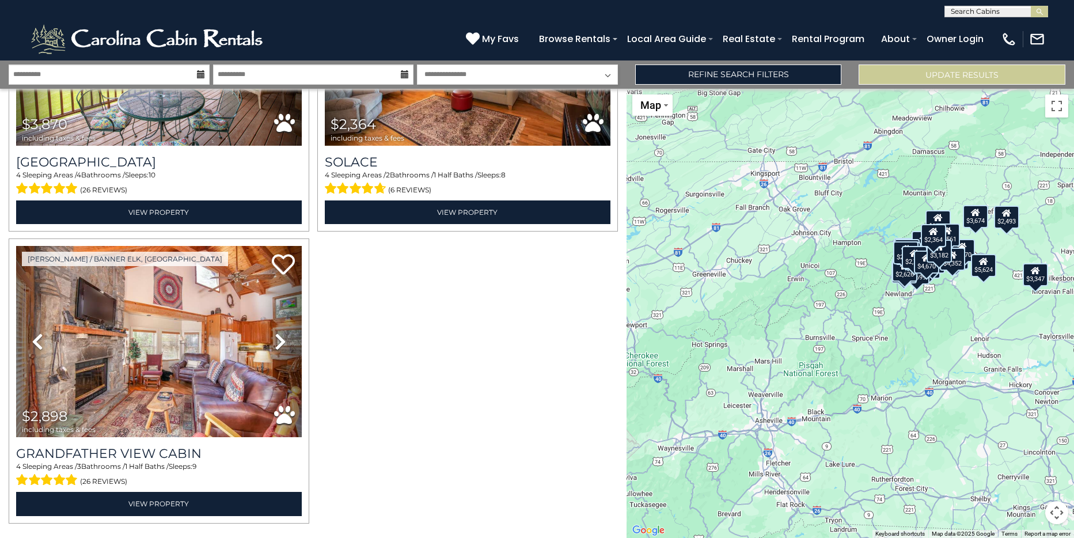
drag, startPoint x: 899, startPoint y: 282, endPoint x: 844, endPoint y: 288, distance: 55.1
click at [844, 288] on div "$2,962 $4,505 $2,067 $3,610 $3,741 $2,612 $2,562 $2,225 $3,674 $2,738 $2,866 $2…" at bounding box center [851, 313] width 448 height 449
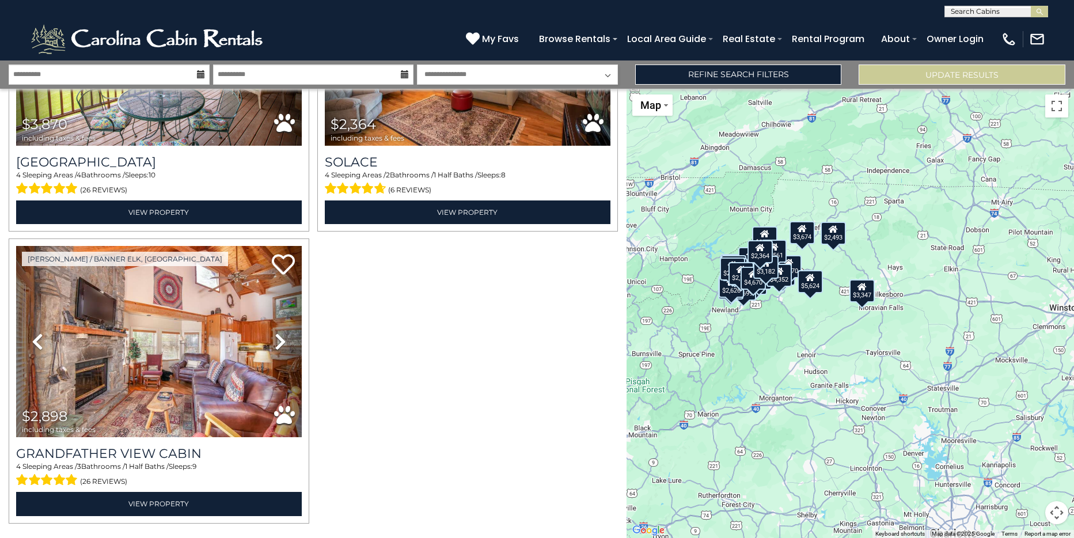
drag, startPoint x: 839, startPoint y: 221, endPoint x: 661, endPoint y: 237, distance: 178.2
click at [661, 237] on div "$2,962 $4,505 $2,067 $3,610 $3,741 $2,612 $2,562 $2,225 $3,674 $2,738 $2,866 $2…" at bounding box center [851, 313] width 448 height 449
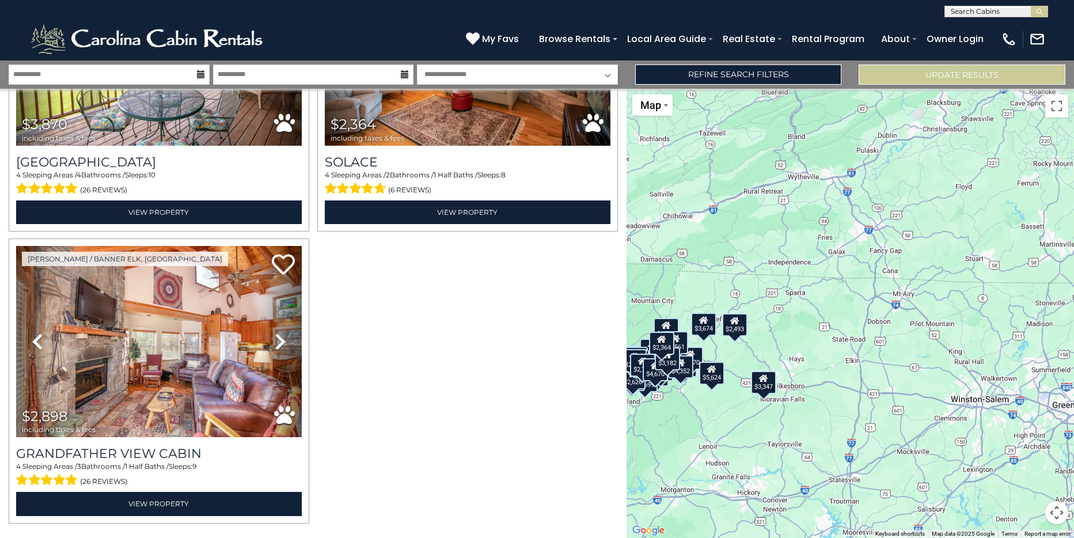
drag, startPoint x: 923, startPoint y: 329, endPoint x: 822, endPoint y: 438, distance: 148.7
click at [822, 438] on div "$2,962 $4,505 $2,067 $3,610 $3,741 $2,612 $2,562 $2,225 $3,674 $2,738 $2,866 $2…" at bounding box center [851, 313] width 448 height 449
click at [911, 74] on button "Update Results" at bounding box center [962, 75] width 207 height 20
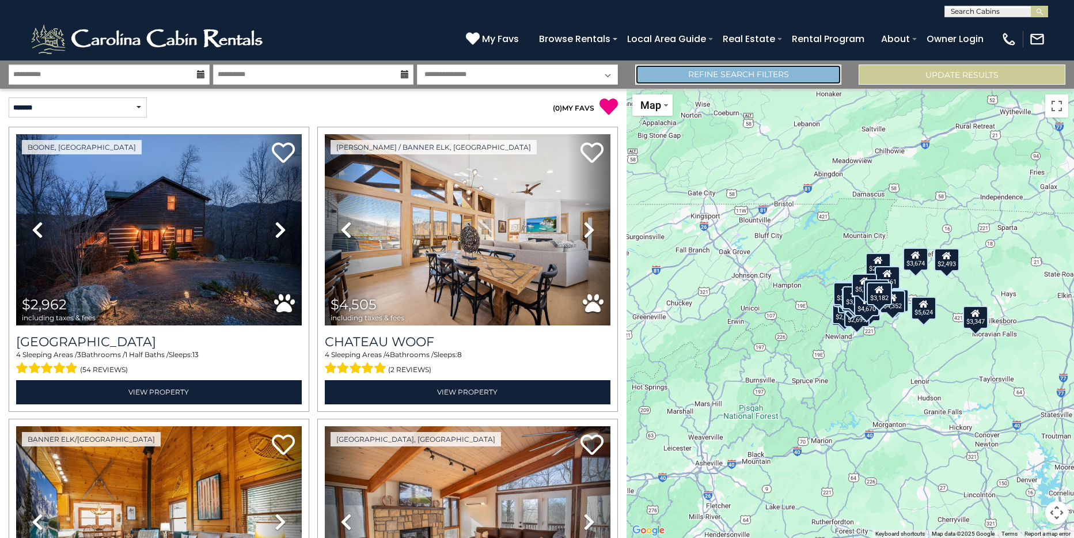
click at [699, 77] on link "Refine Search Filters" at bounding box center [738, 75] width 207 height 20
